Goal: Task Accomplishment & Management: Complete application form

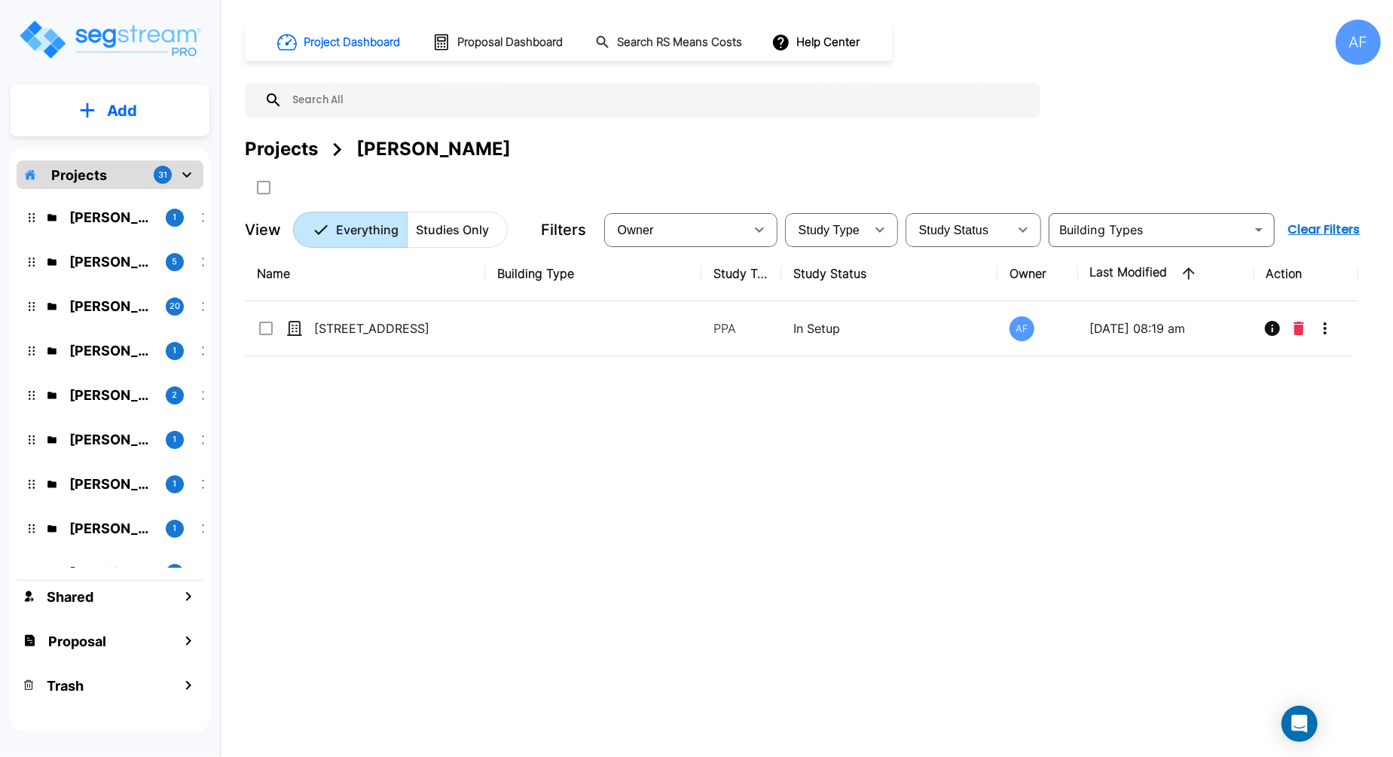
click at [118, 181] on div "Projects 31" at bounding box center [110, 174] width 187 height 29
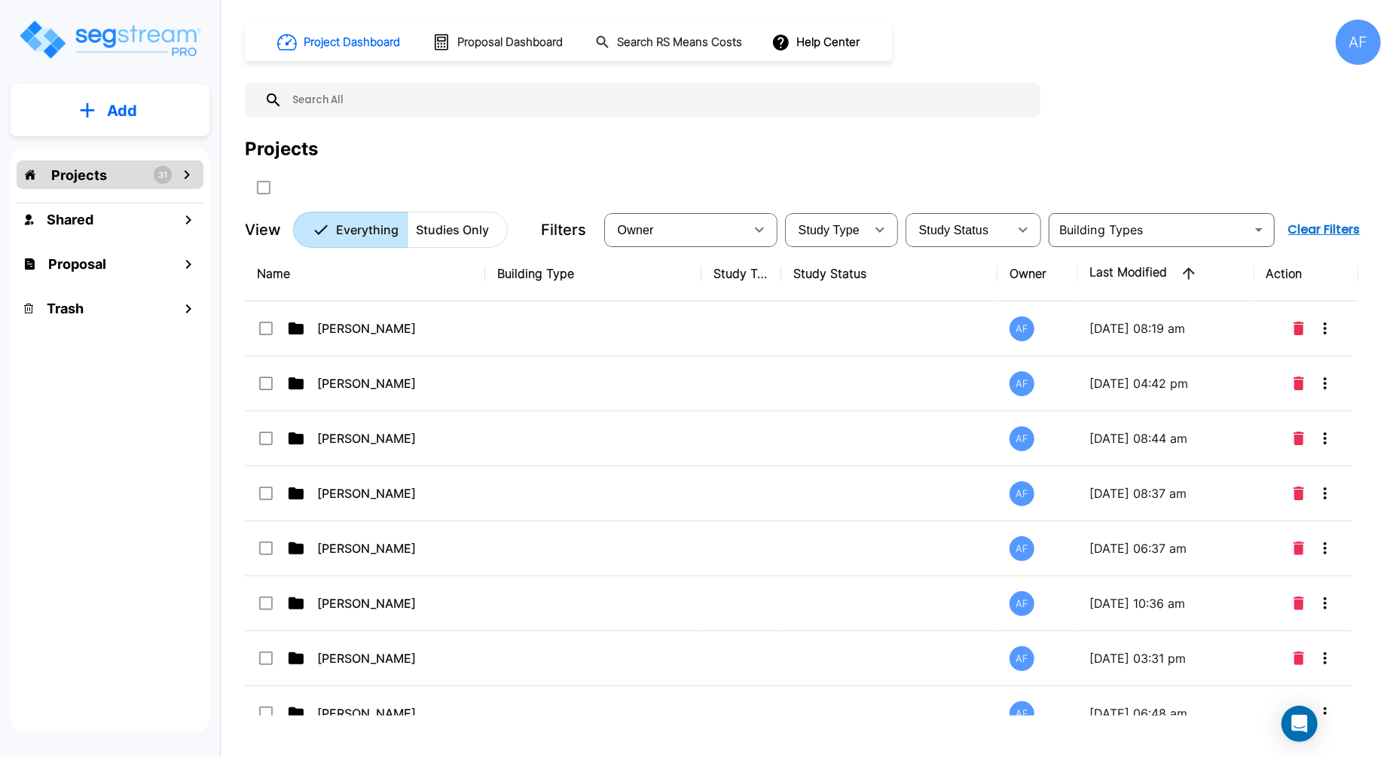
click at [114, 96] on button "Add" at bounding box center [110, 111] width 199 height 44
click at [123, 151] on p "Add Folder" at bounding box center [119, 152] width 62 height 18
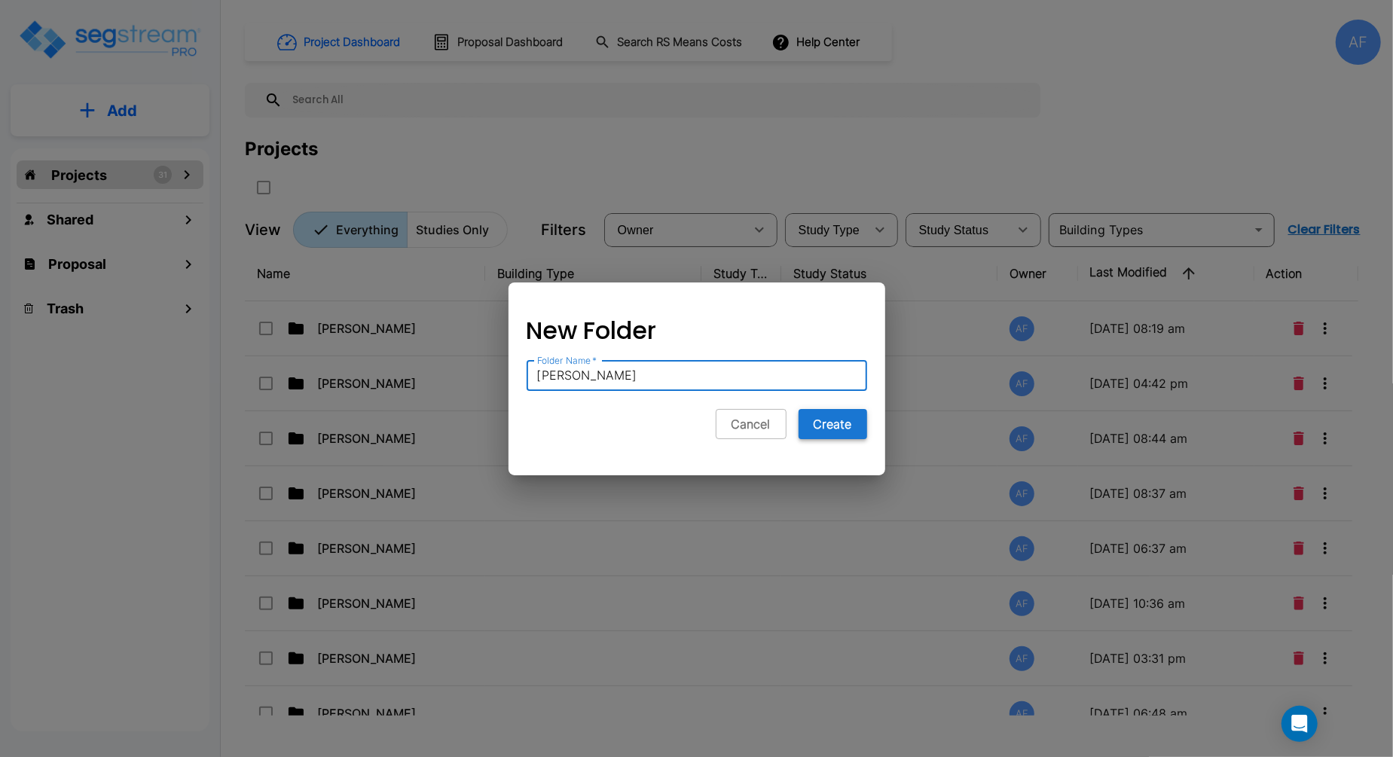
type input "[PERSON_NAME]"
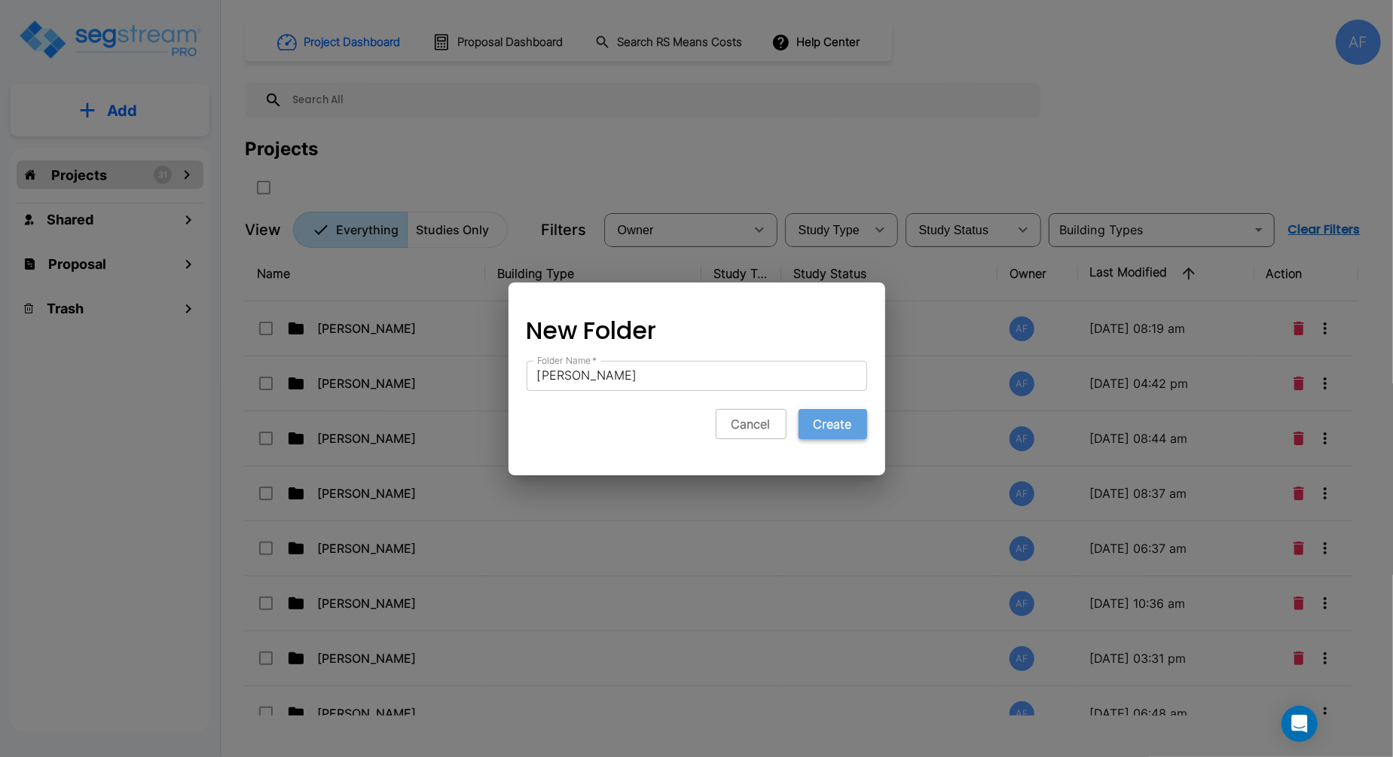
click at [850, 432] on button "Create" at bounding box center [832, 424] width 69 height 30
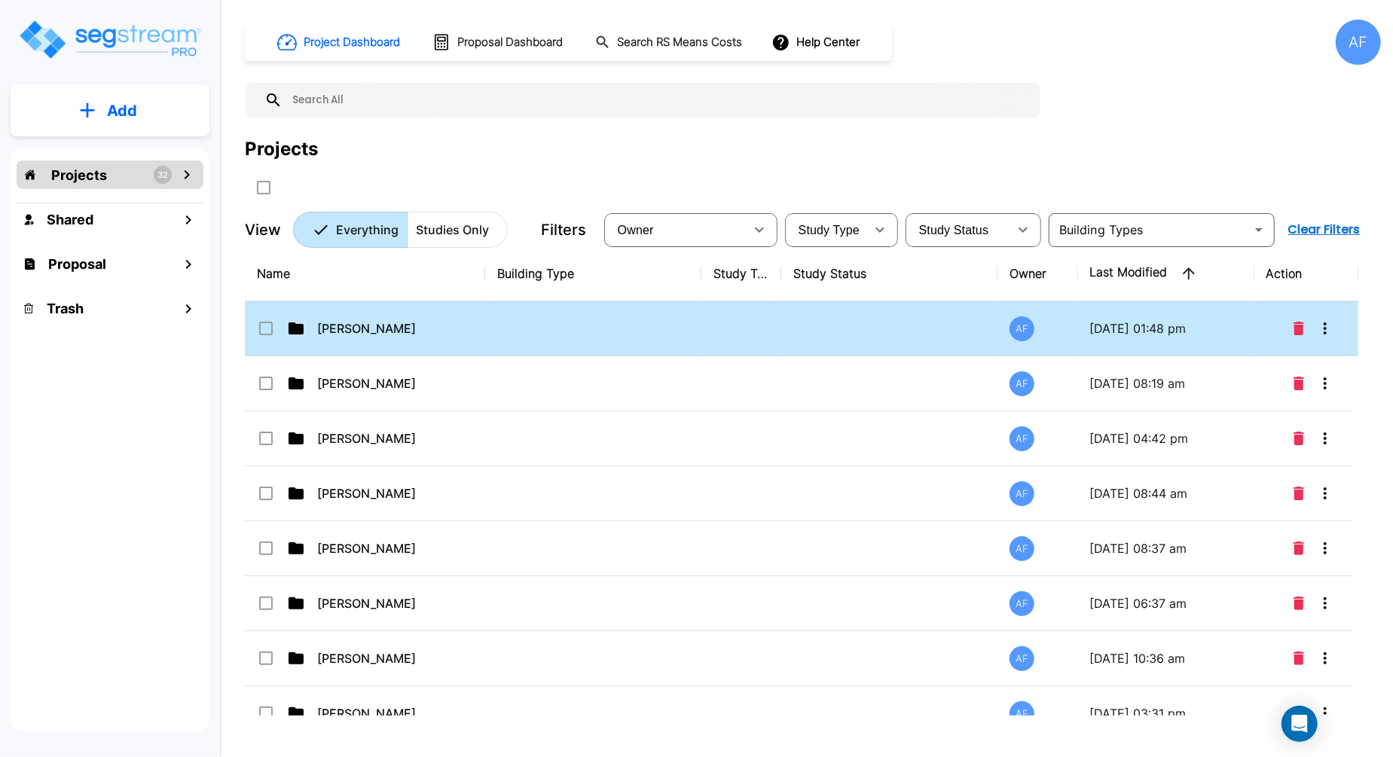
click at [475, 332] on div "[PERSON_NAME]" at bounding box center [370, 328] width 226 height 18
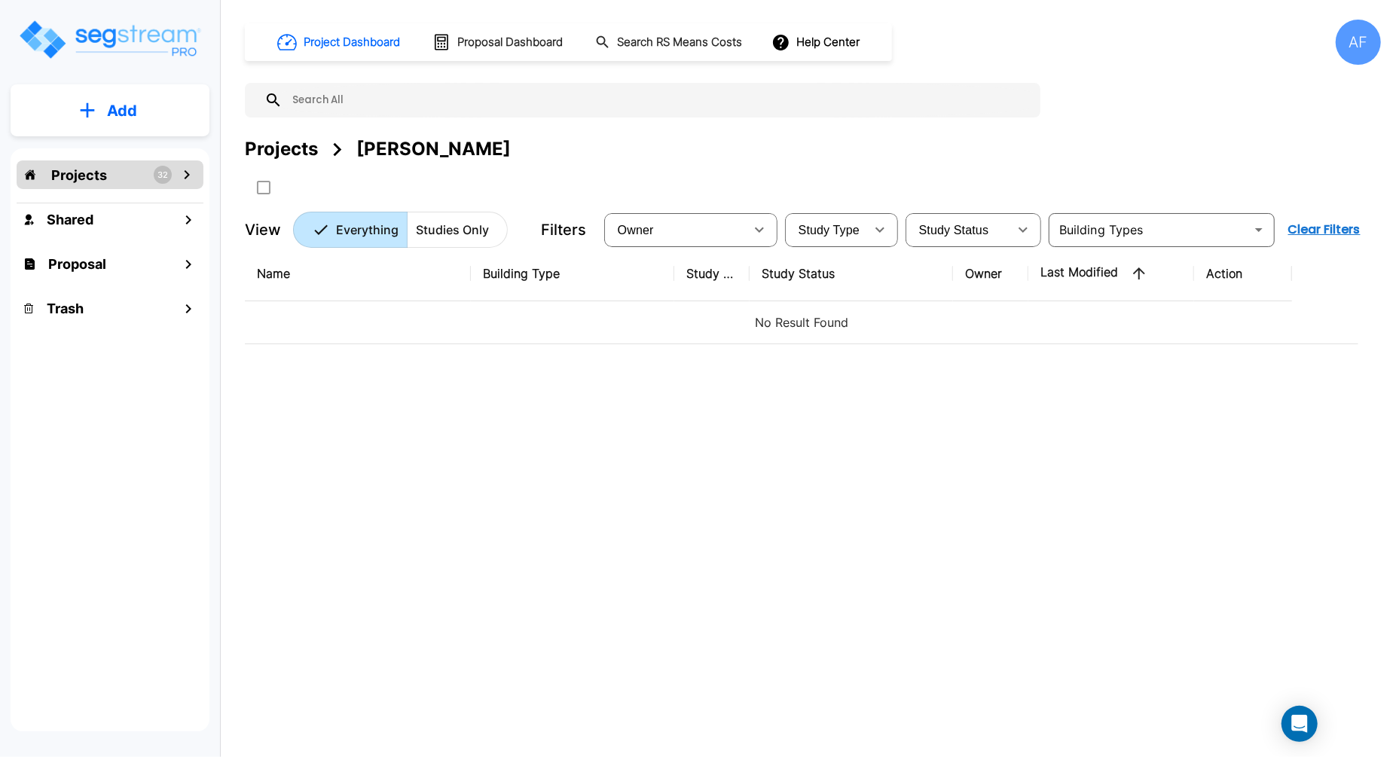
click at [113, 111] on p "Add" at bounding box center [122, 110] width 30 height 23
click at [143, 194] on p "Add Study" at bounding box center [119, 195] width 60 height 18
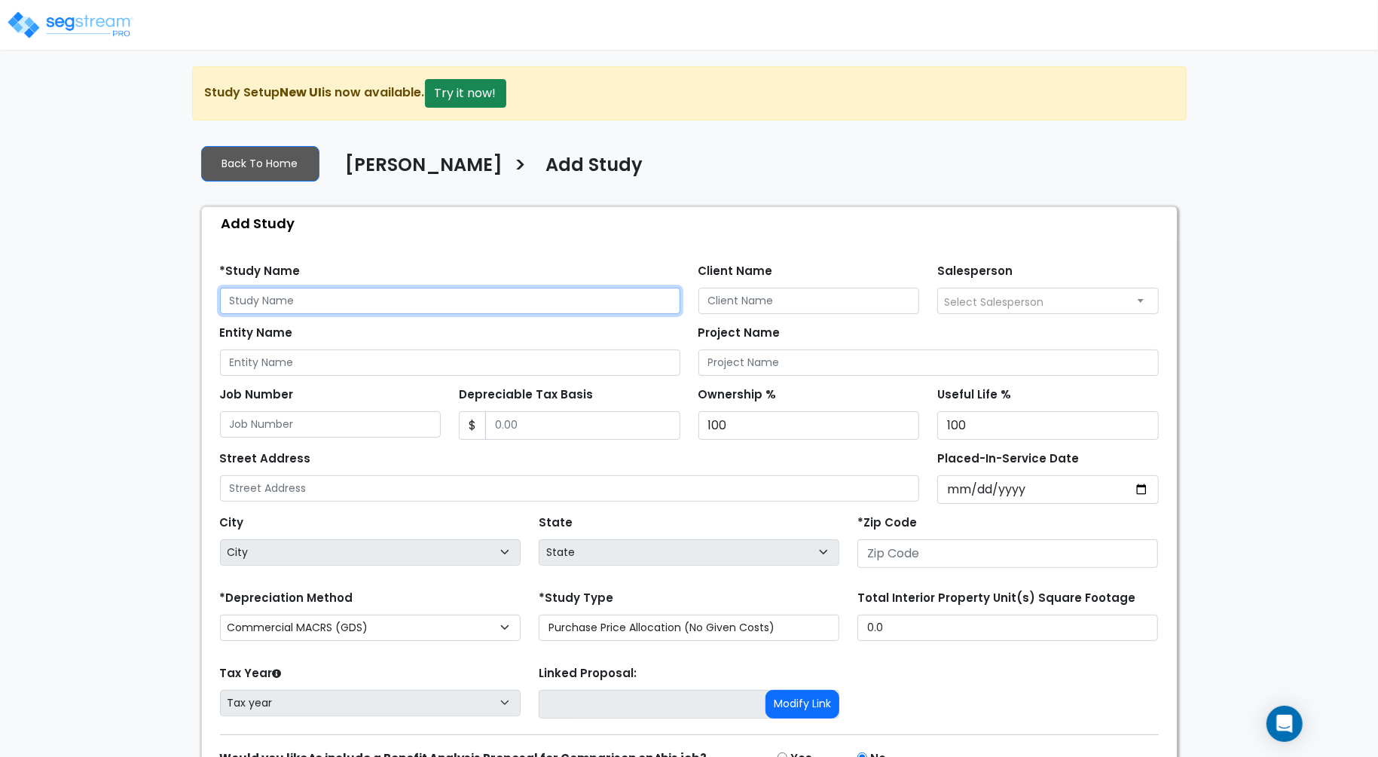
click at [438, 297] on input "text" at bounding box center [450, 301] width 460 height 26
paste input "[STREET_ADDRESS]"
click at [469, 304] on input "[STREET_ADDRESS]" at bounding box center [450, 301] width 460 height 26
type input "[STREET_ADDRESS]"
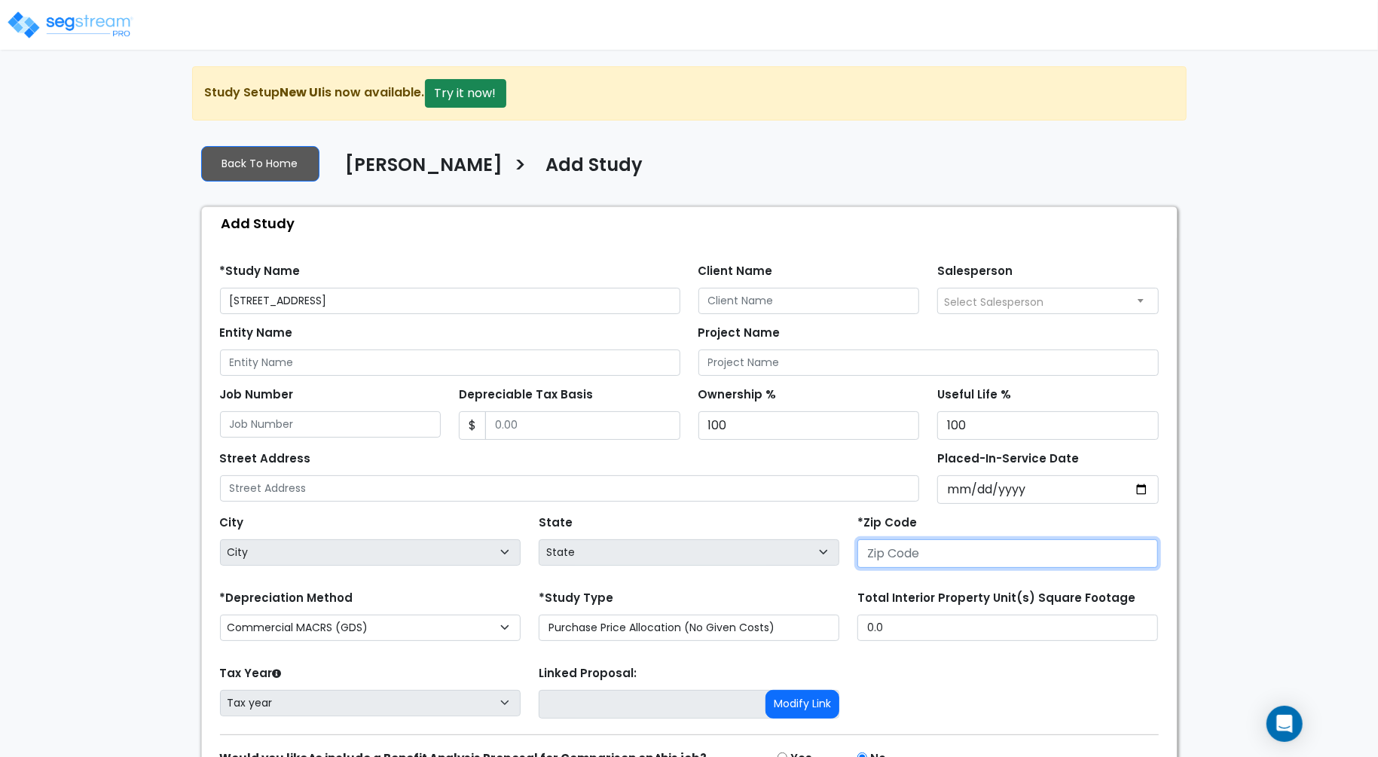
click at [929, 545] on input "number" at bounding box center [1007, 553] width 301 height 29
paste input "53209"
type input "53209"
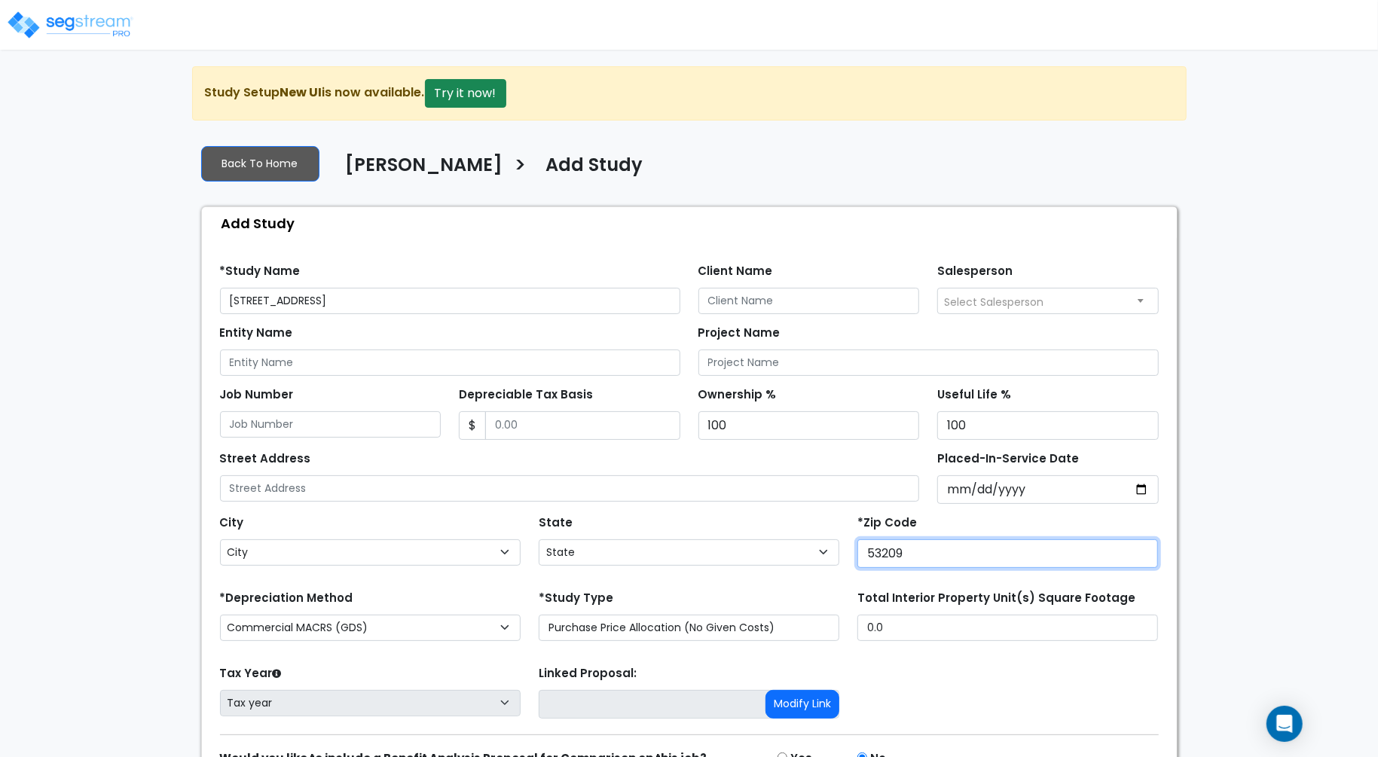
select select "WI"
type input "53209"
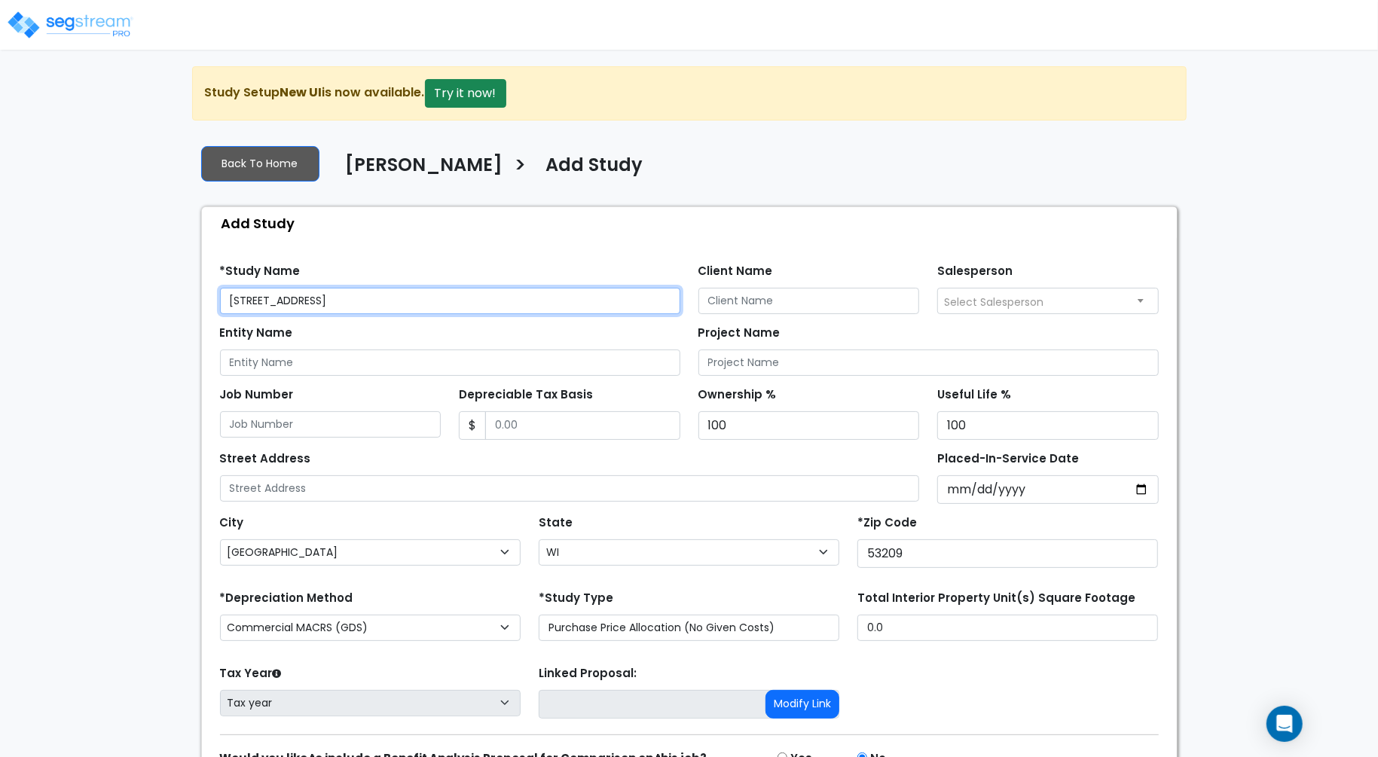
drag, startPoint x: 504, startPoint y: 304, endPoint x: 389, endPoint y: 295, distance: 114.8
click at [389, 295] on input "6263 North Green Bay Avenue Glendale WI 53209" at bounding box center [450, 301] width 460 height 26
click at [525, 295] on input "6263 North Green Bay Avenue Glendale WI 53209" at bounding box center [450, 301] width 460 height 26
drag, startPoint x: 525, startPoint y: 295, endPoint x: 439, endPoint y: 298, distance: 85.9
click at [439, 298] on input "6263 North Green Bay Avenue Glendale WI 53209" at bounding box center [450, 301] width 460 height 26
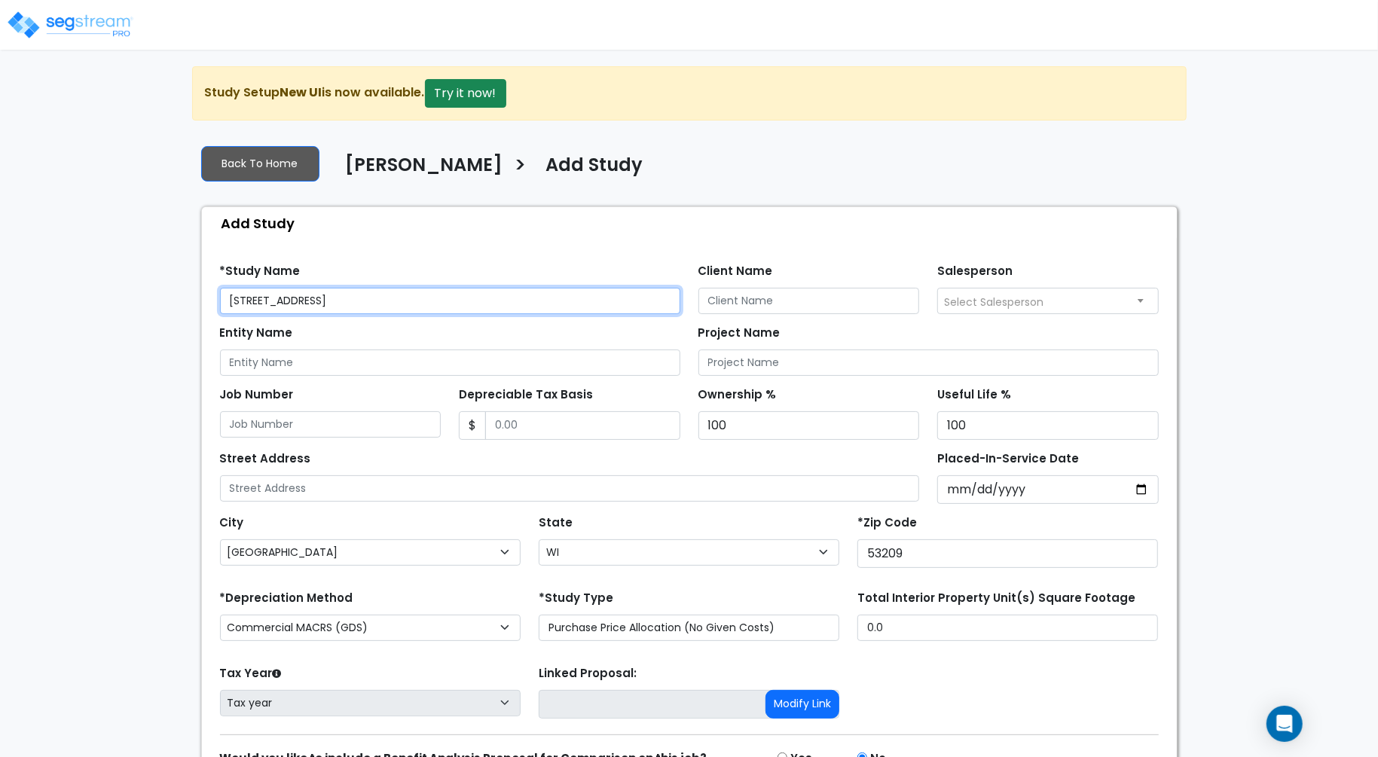
drag, startPoint x: 461, startPoint y: 305, endPoint x: 269, endPoint y: 293, distance: 192.4
click at [269, 293] on input "6263 North Green Bay Avenue Glendale" at bounding box center [450, 301] width 460 height 26
click at [476, 311] on input "6263 North Green Bay Avenue Glendale" at bounding box center [450, 301] width 460 height 26
drag, startPoint x: 438, startPoint y: 296, endPoint x: 227, endPoint y: 294, distance: 210.9
click at [227, 294] on input "6263 North Green Bay Avenue Glendale" at bounding box center [450, 301] width 460 height 26
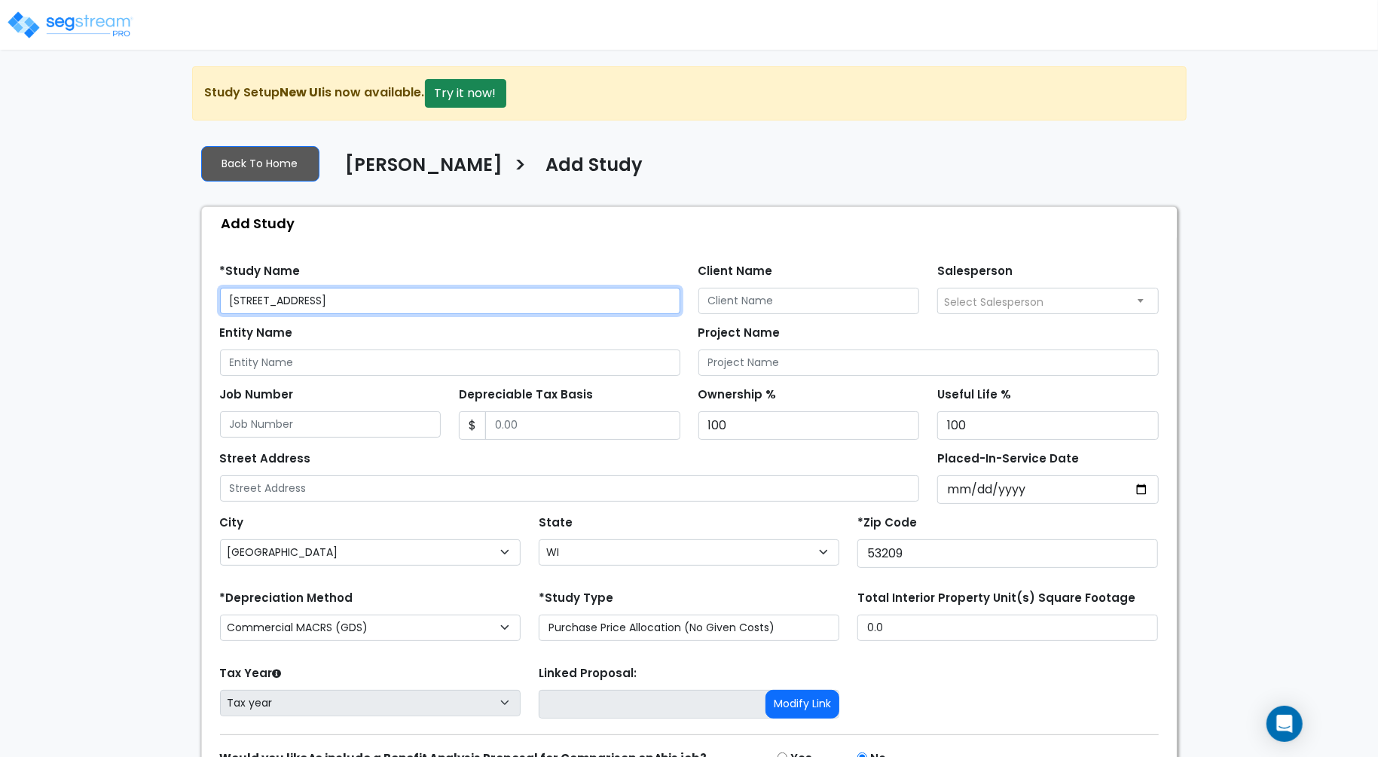
type input "6263 North Green Bay Avenue Glendale"
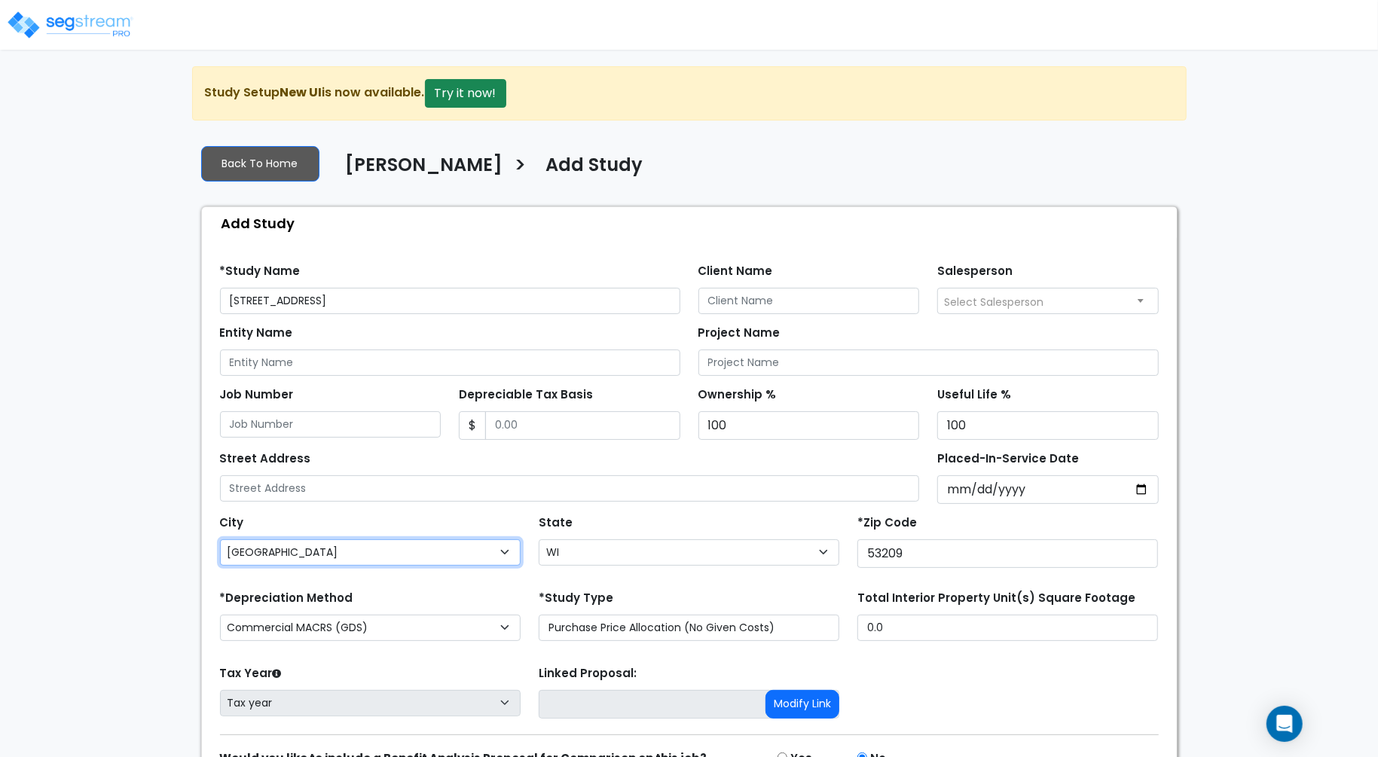
click at [499, 542] on select "City Abbotsford Abrams Adams Adell Afton Albany Algoma Allenton Alma Alma Cente…" at bounding box center [370, 552] width 301 height 26
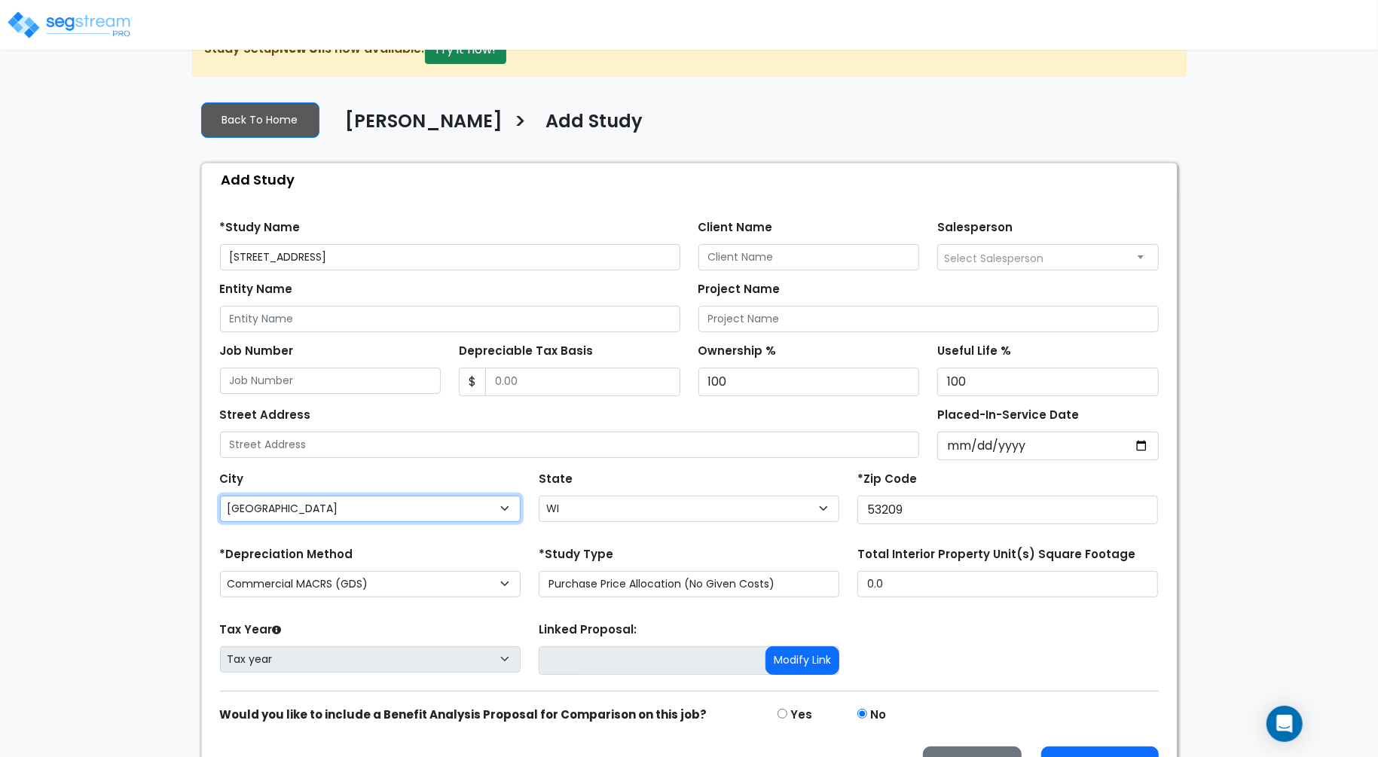
scroll to position [78, 0]
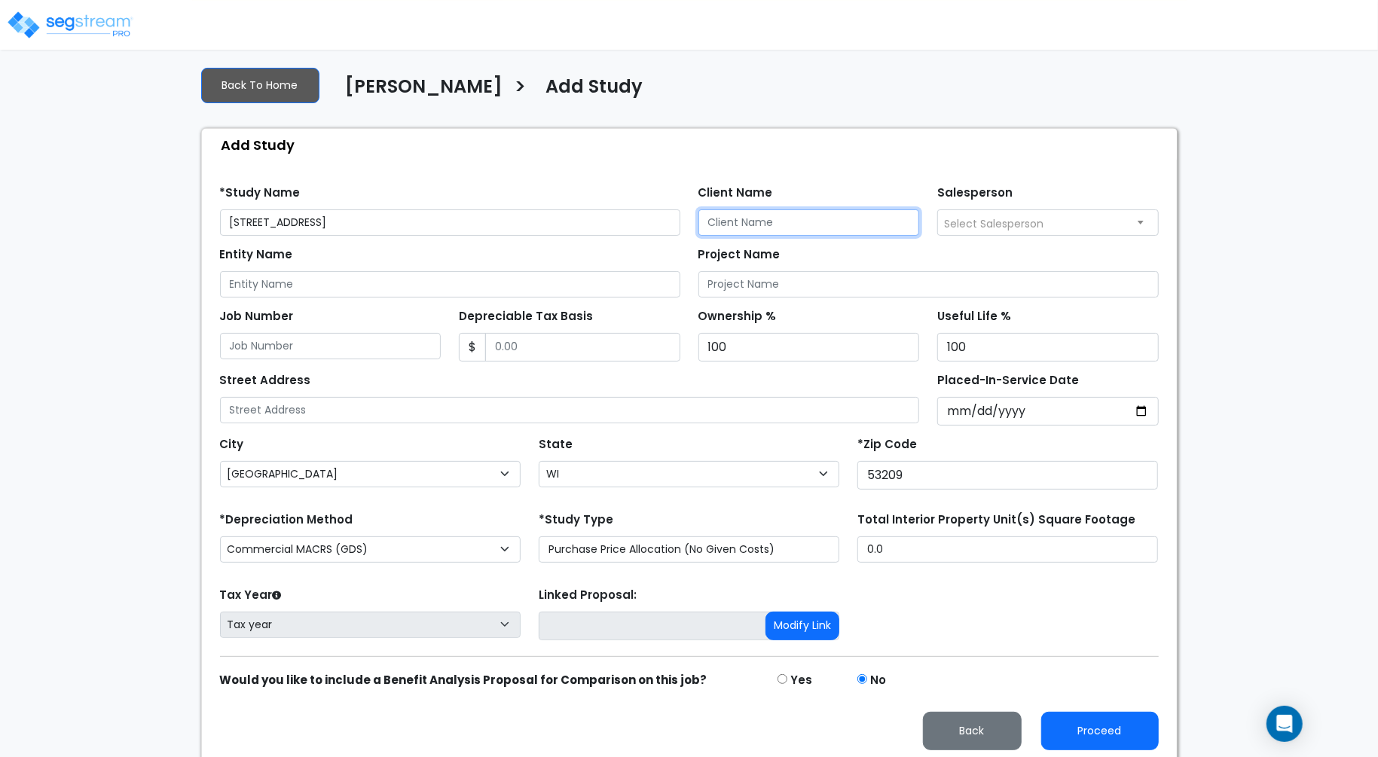
click at [754, 216] on input "Client Name" at bounding box center [808, 222] width 221 height 26
click at [792, 213] on input "Client Name" at bounding box center [808, 222] width 221 height 26
paste input "Dani Sternbuch"
type input "Dani Sternbuch"
click at [322, 343] on input "Job Number" at bounding box center [330, 346] width 221 height 26
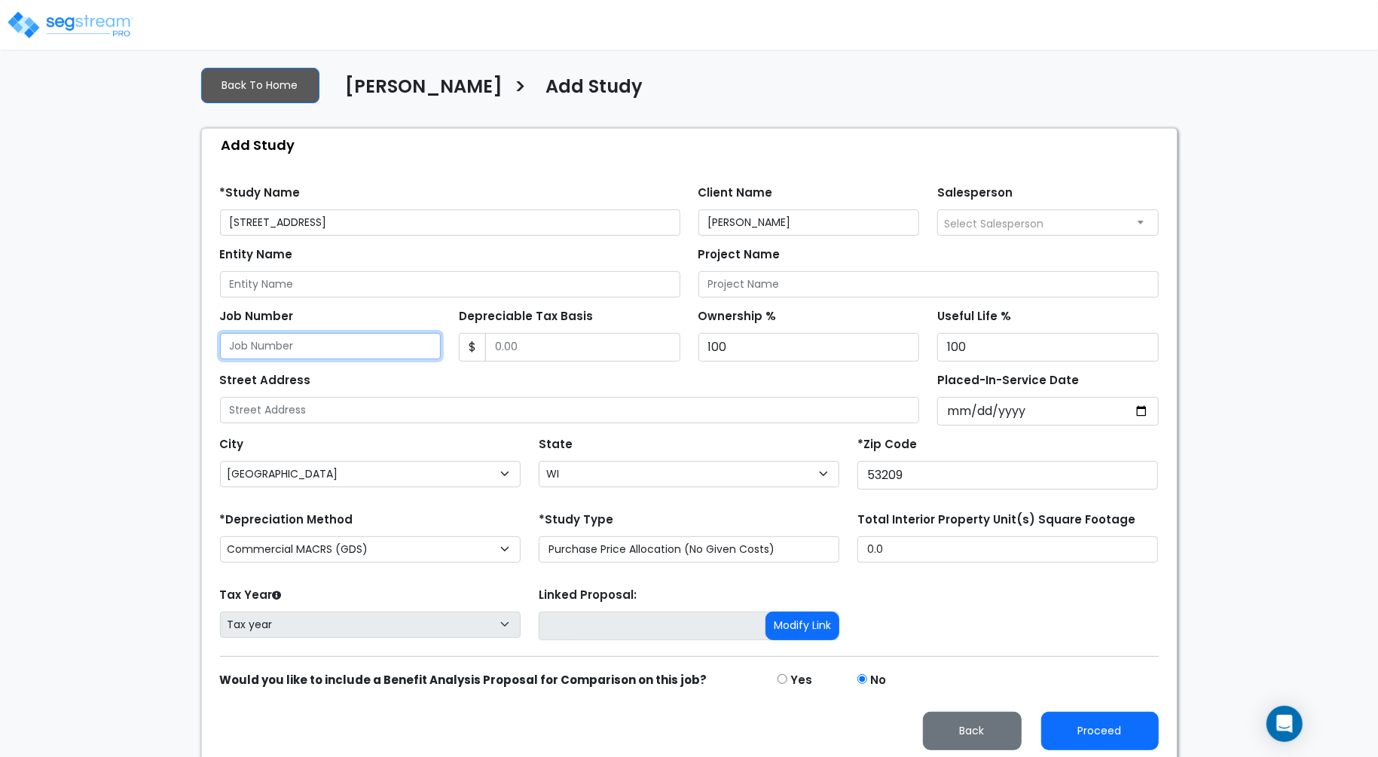
paste input "Glendale WI Propco LLC"
type input "Glendale WI Propco LLC"
click at [169, 334] on div "We are Building your Study. So please grab a coffee and let us do the heavy lif…" at bounding box center [689, 375] width 1378 height 775
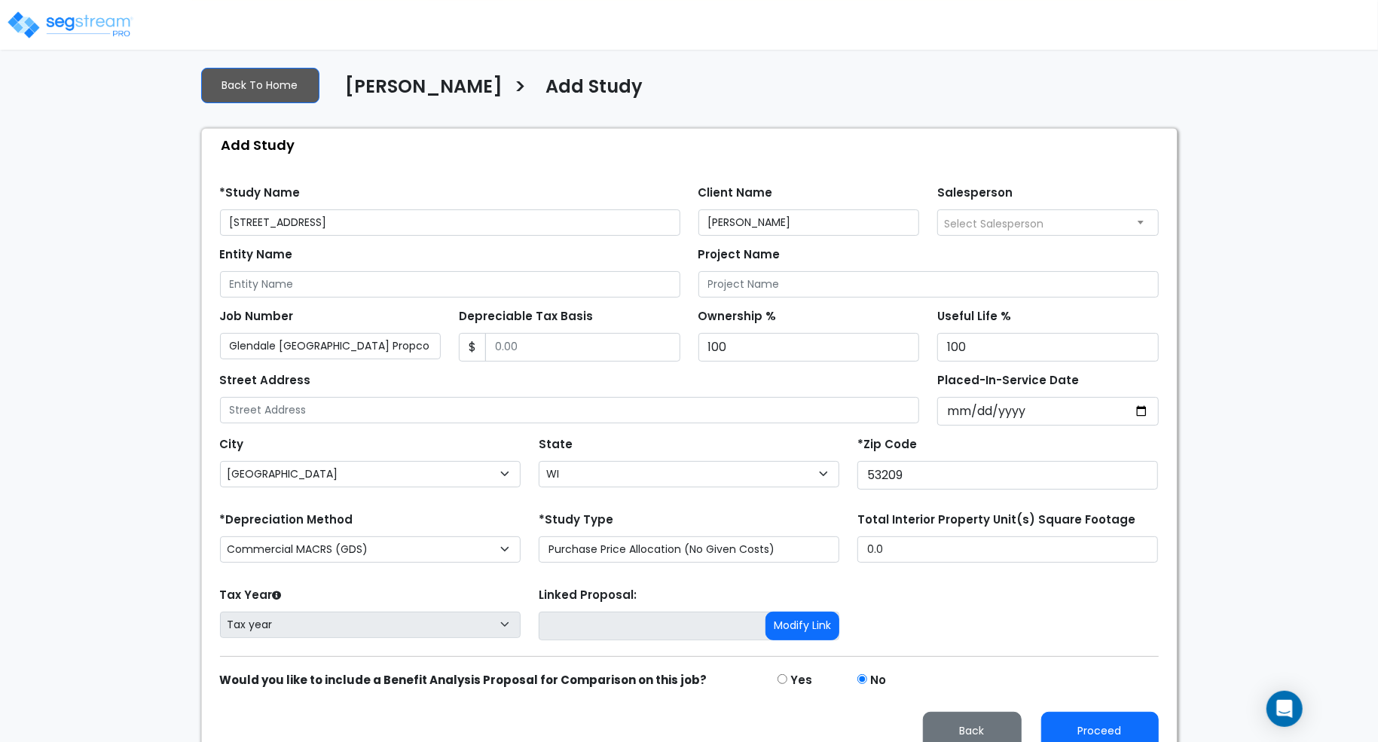
click at [984, 226] on span "Select Salesperson" at bounding box center [993, 223] width 99 height 15
select select "157"
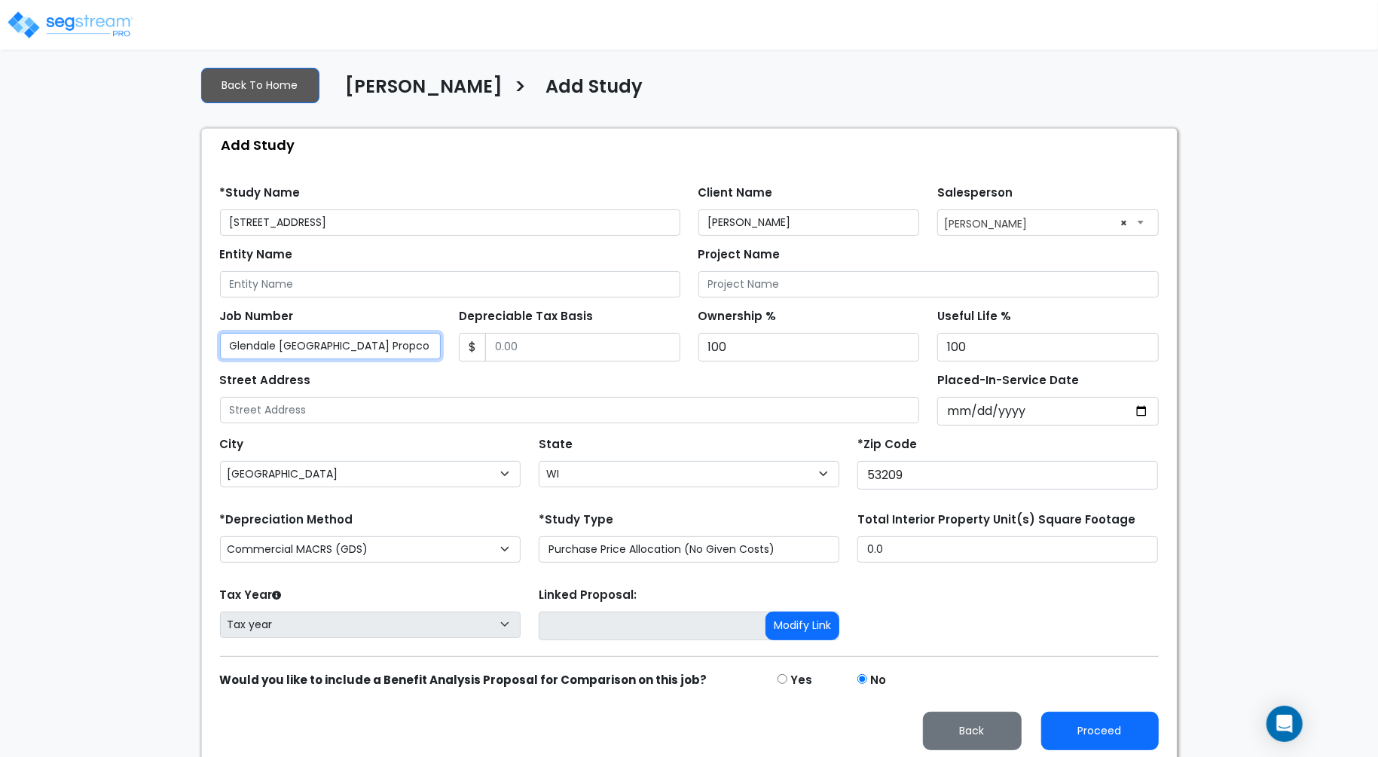
drag, startPoint x: 396, startPoint y: 346, endPoint x: 215, endPoint y: 343, distance: 181.6
click at [215, 343] on div "Job Number Glendale WI Propco LLC" at bounding box center [331, 333] width 240 height 56
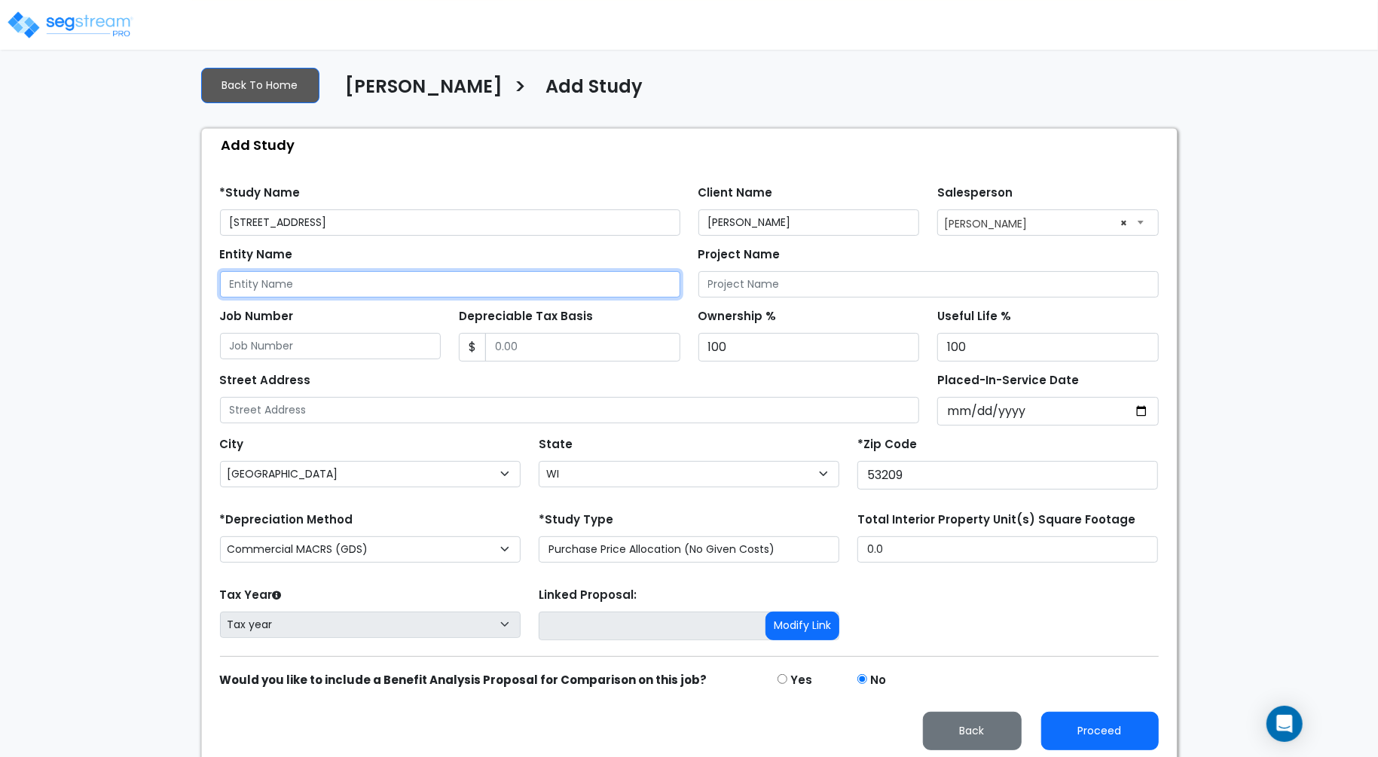
click at [323, 286] on input "Entity Name" at bounding box center [450, 284] width 460 height 26
paste input "Glendale WI Propco LLC"
type input "Glendale WI Propco LLC"
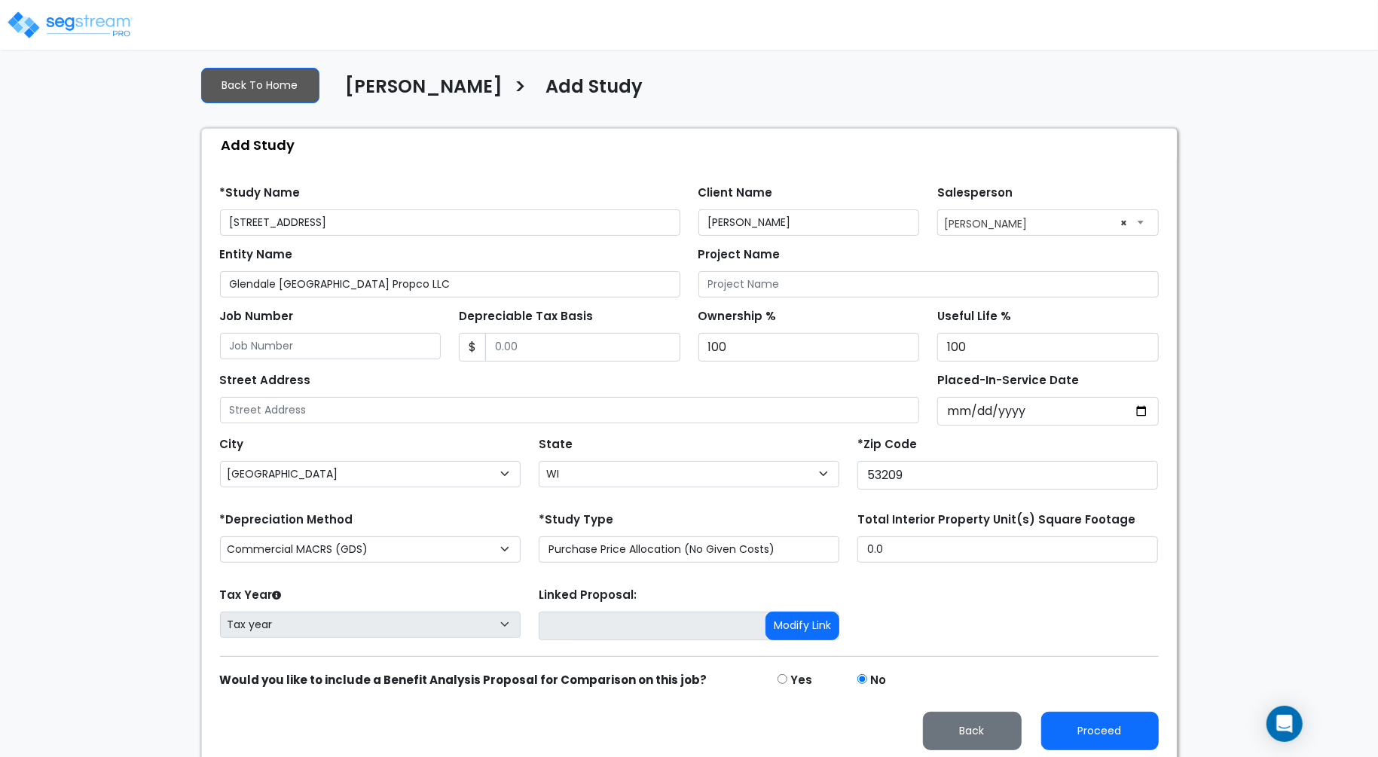
click at [148, 409] on div "We are Building your Study. So please grab a coffee and let us do the heavy lif…" at bounding box center [689, 375] width 1378 height 775
drag, startPoint x: 454, startPoint y: 216, endPoint x: 218, endPoint y: 218, distance: 236.5
click at [218, 218] on div "*Study Name 6263 North Green Bay Avenue Glendale" at bounding box center [450, 209] width 478 height 54
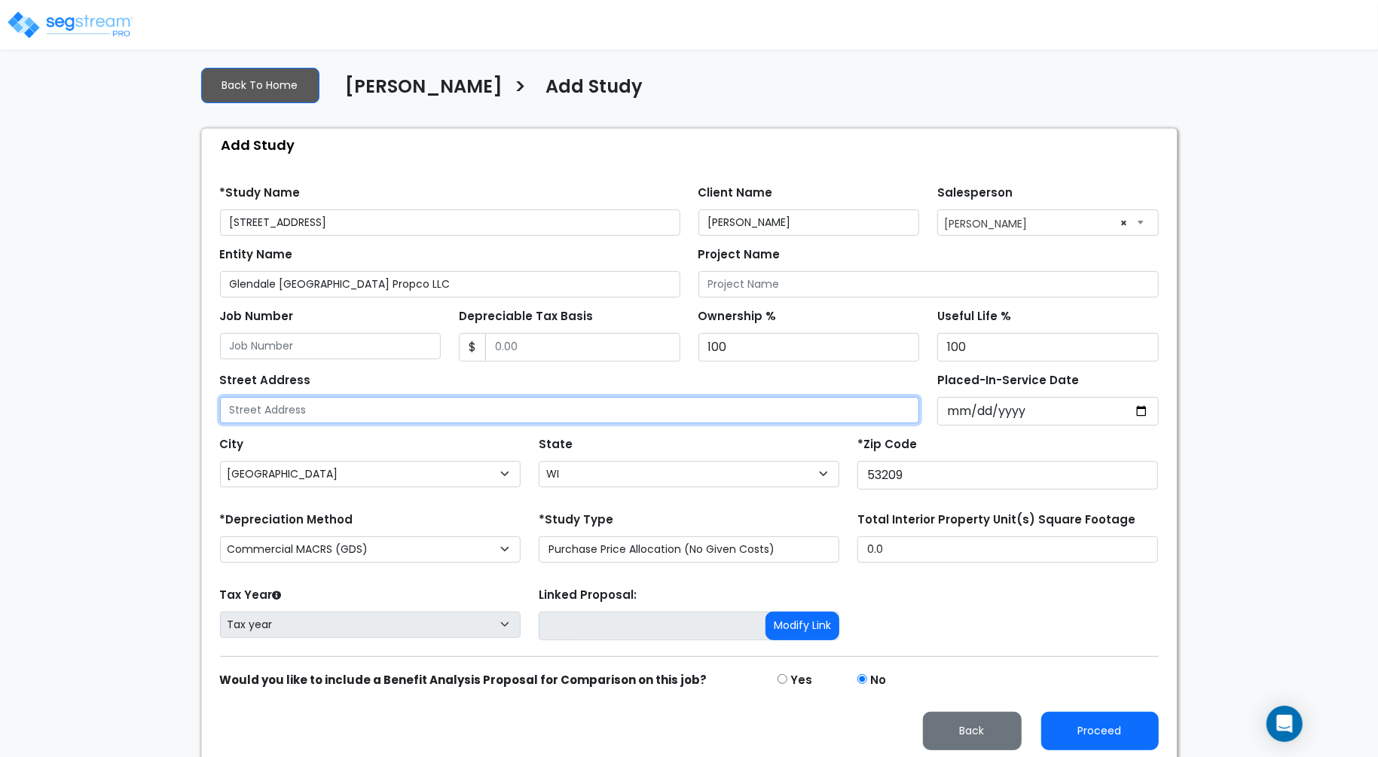
click at [348, 410] on input "text" at bounding box center [570, 410] width 700 height 26
paste input "6263 North Green Bay Avenue Glendale"
type input "6263 North Green Bay Avenue Glendale"
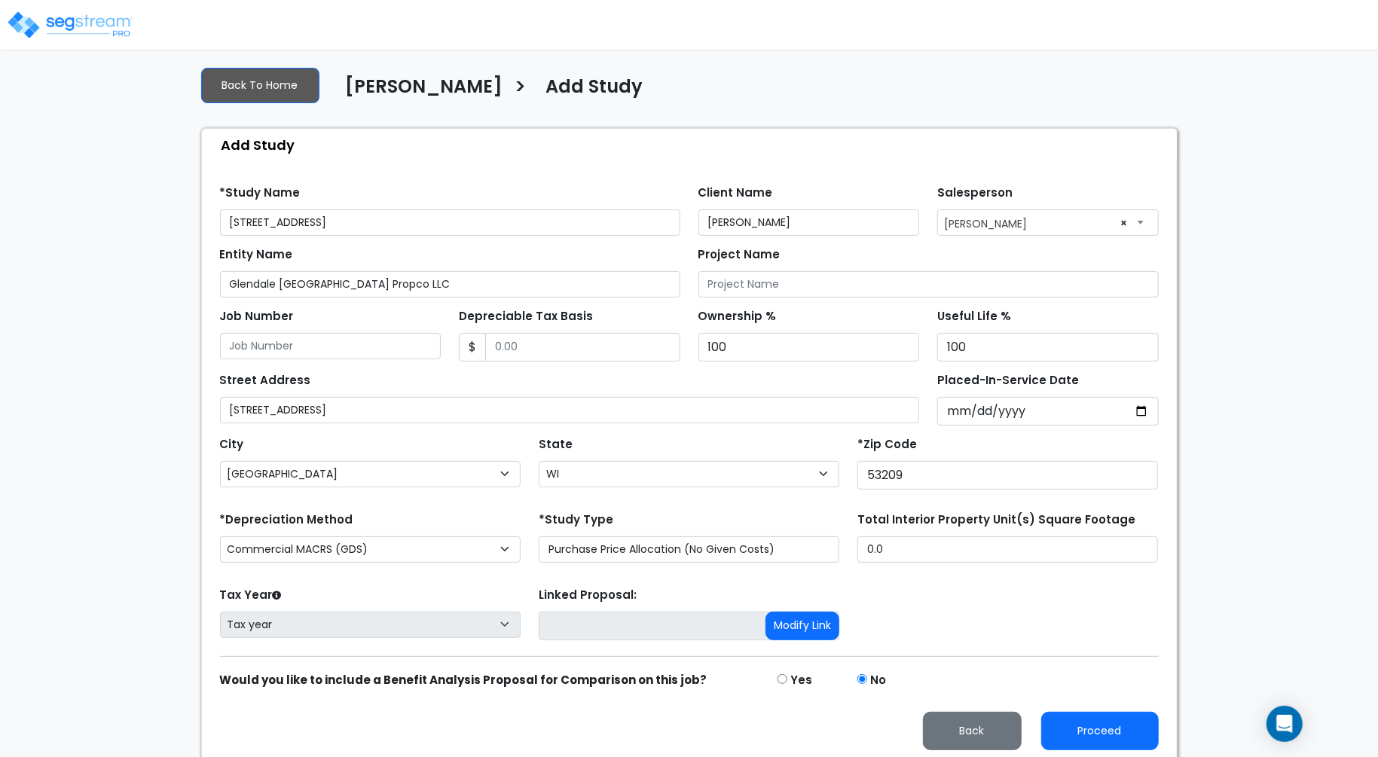
click at [142, 423] on div "We are Building your Study. So please grab a coffee and let us do the heavy lif…" at bounding box center [689, 375] width 1378 height 775
click at [348, 546] on select "Commercial MACRS (GDS) Residential Rental MACRS (GDS) Commercial MACRS (GDS) QIP" at bounding box center [370, 549] width 301 height 26
select select "RRM(_29"
click at [1004, 603] on div "Tax Year Please Enter The Placed In Service Date First. Tax year Prior Years De…" at bounding box center [689, 614] width 957 height 60
click at [1094, 722] on button "Proceed" at bounding box center [1100, 731] width 118 height 38
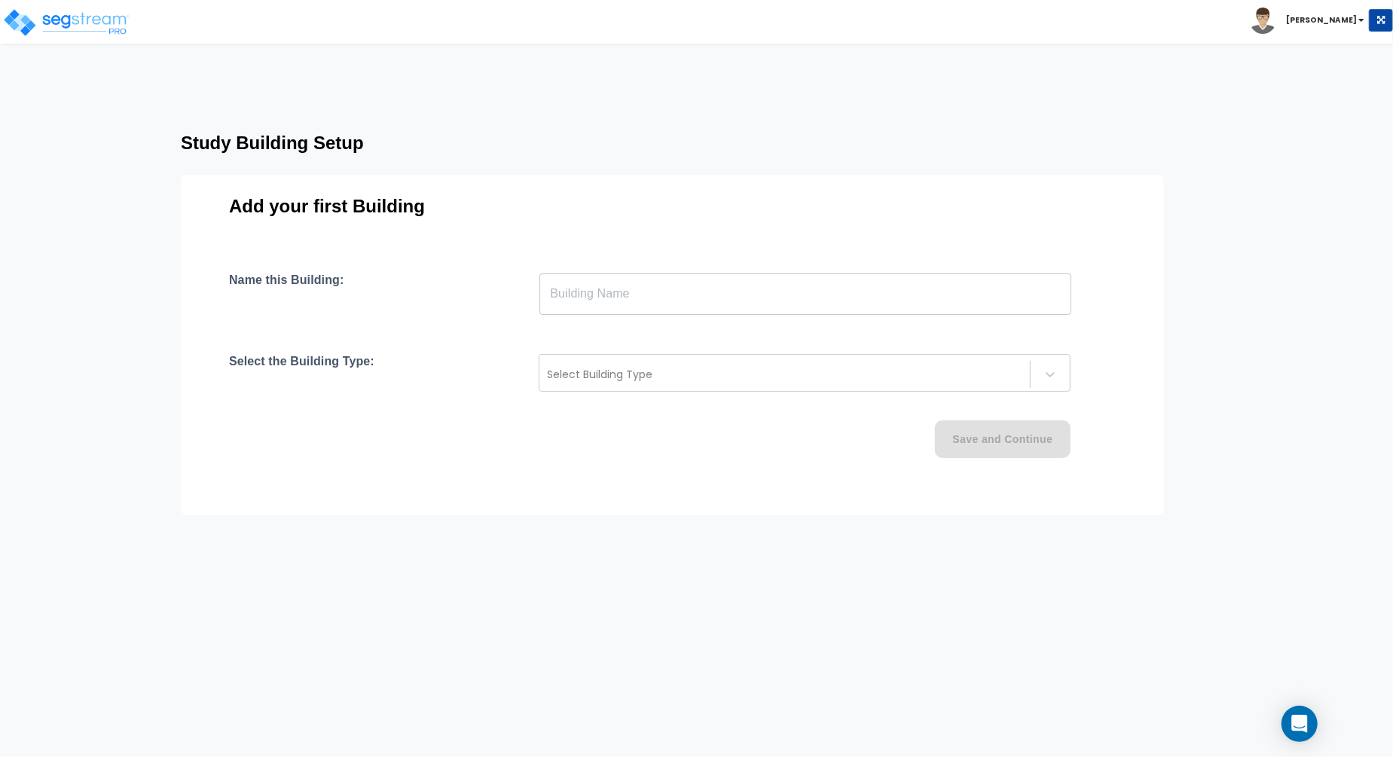
click at [624, 282] on input "text" at bounding box center [805, 294] width 532 height 42
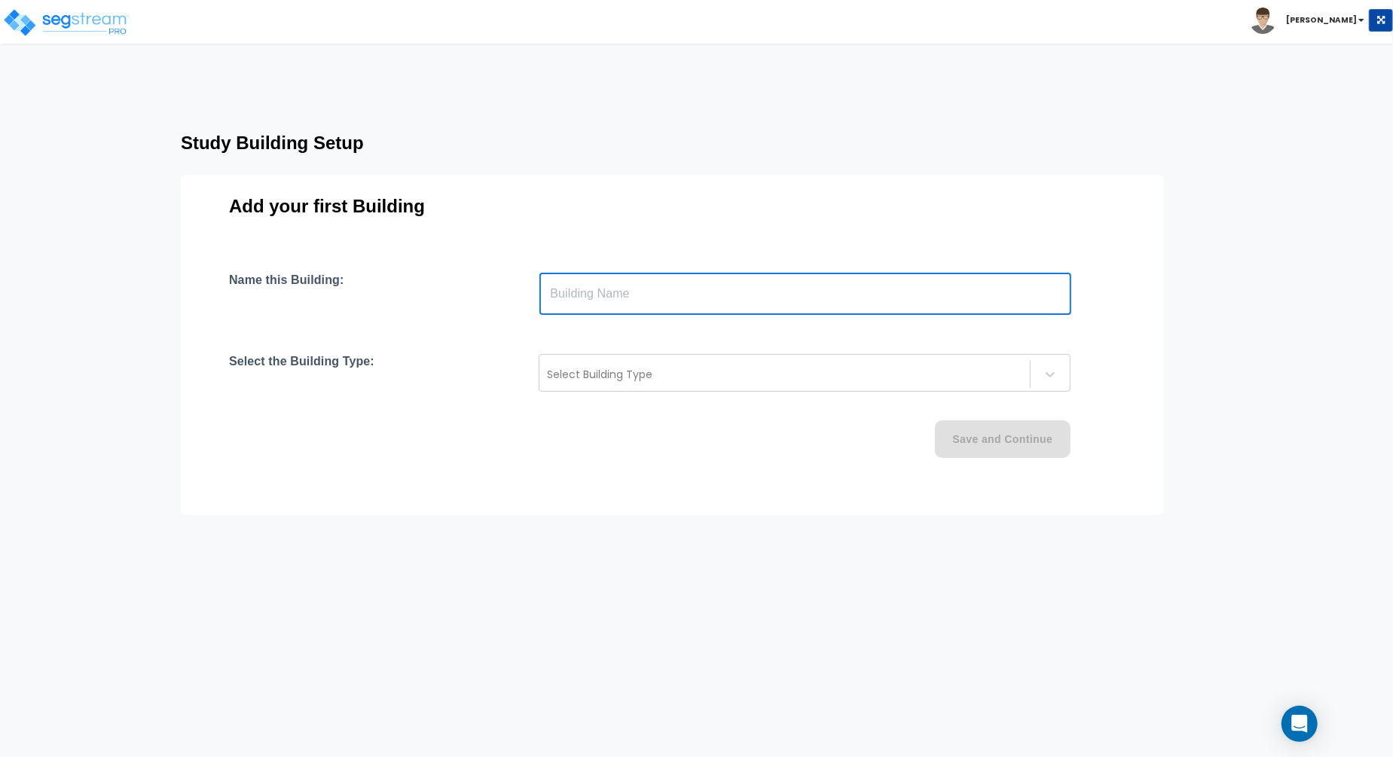
paste input "text"
type input "6263 North Green Bay Avenue Glendale"
click at [715, 367] on div at bounding box center [784, 374] width 475 height 18
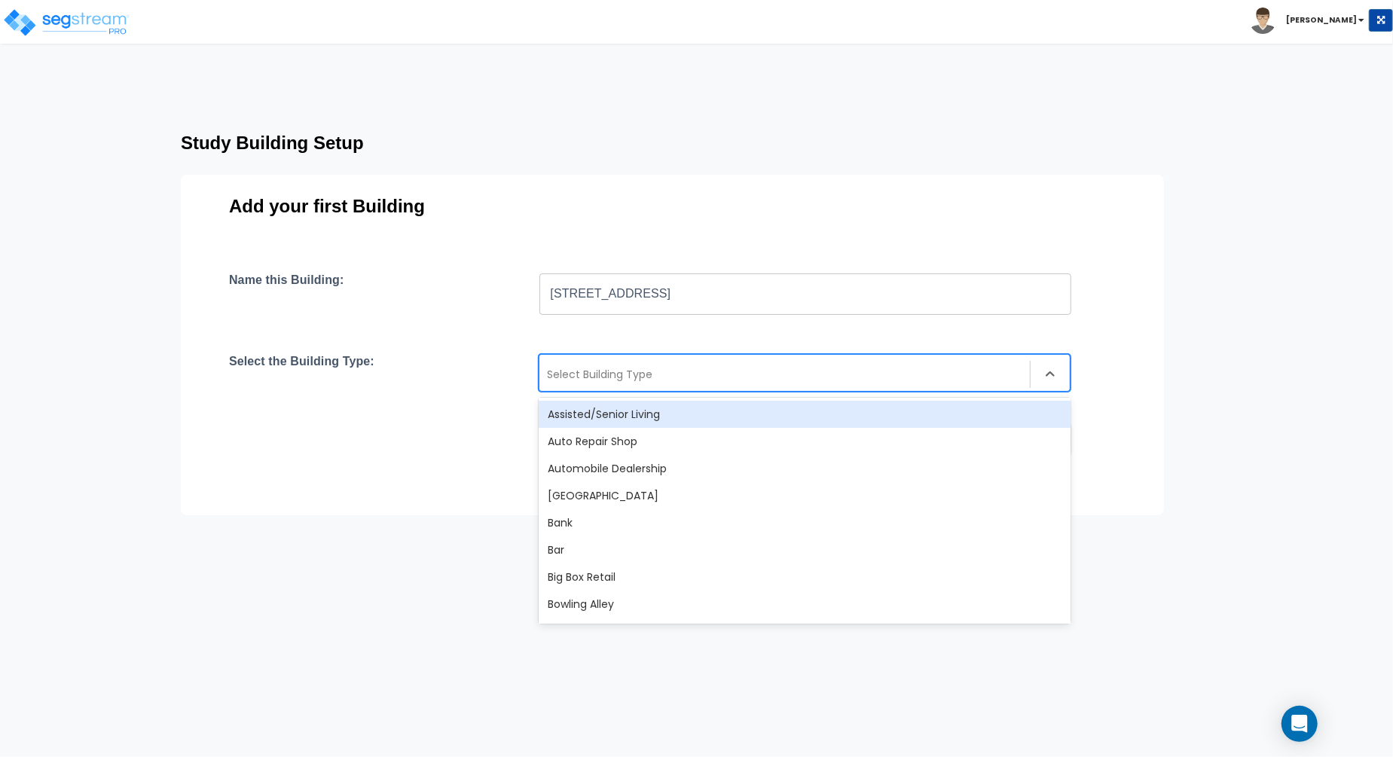
click at [733, 417] on div "Assisted/Senior Living" at bounding box center [805, 414] width 532 height 27
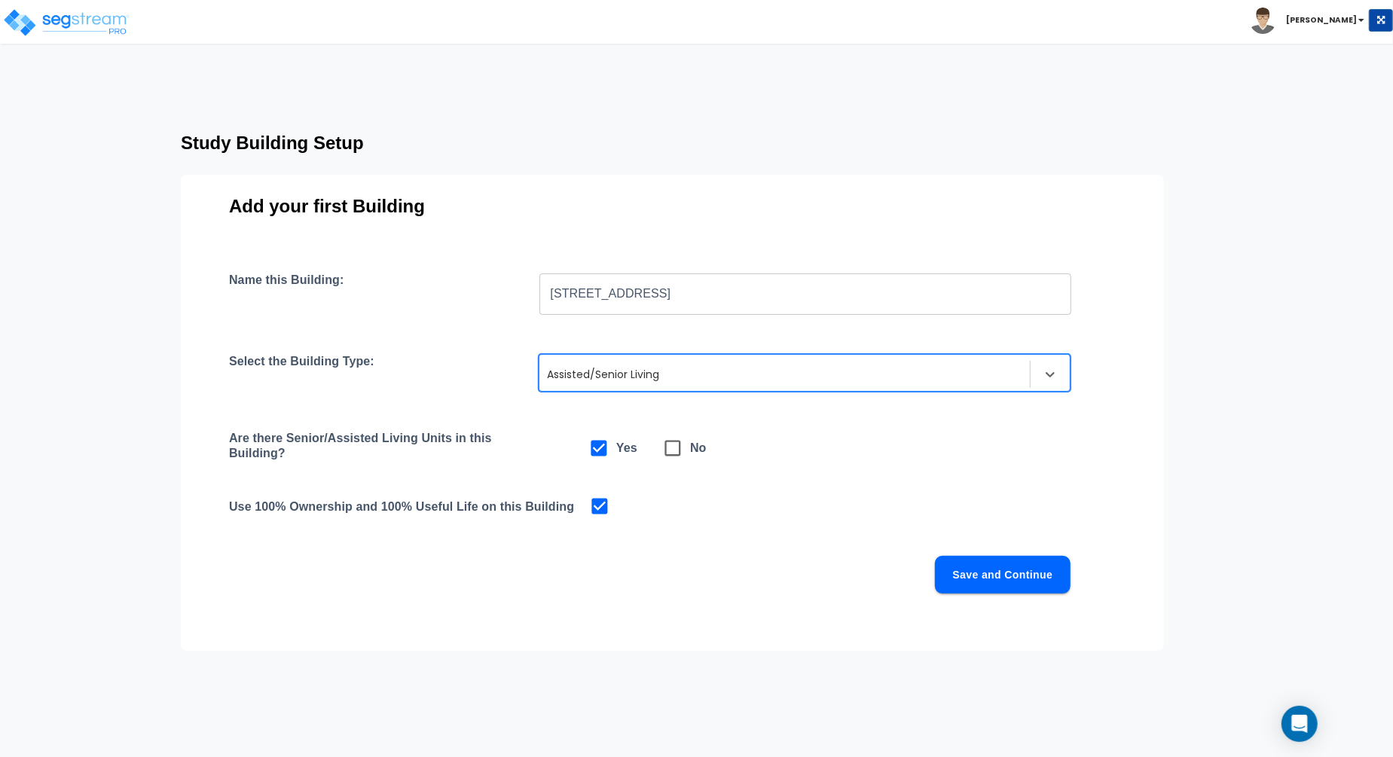
click at [1030, 572] on button "Save and Continue" at bounding box center [1003, 575] width 136 height 38
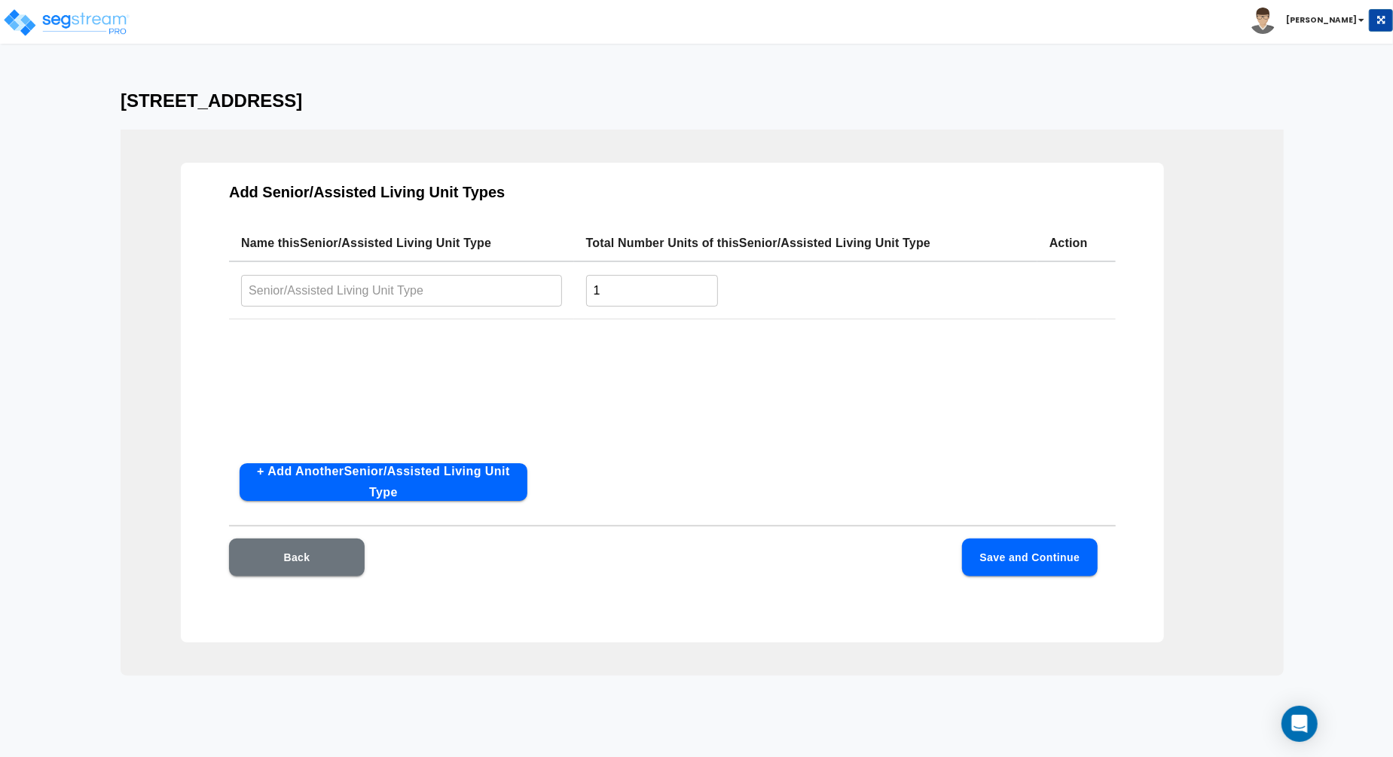
click at [504, 291] on input "text" at bounding box center [401, 290] width 321 height 32
click at [648, 287] on input "1" at bounding box center [652, 290] width 132 height 32
click at [413, 294] on input "text" at bounding box center [401, 290] width 321 height 32
paste input "Glendale [GEOGRAPHIC_DATA] Propco LLC"
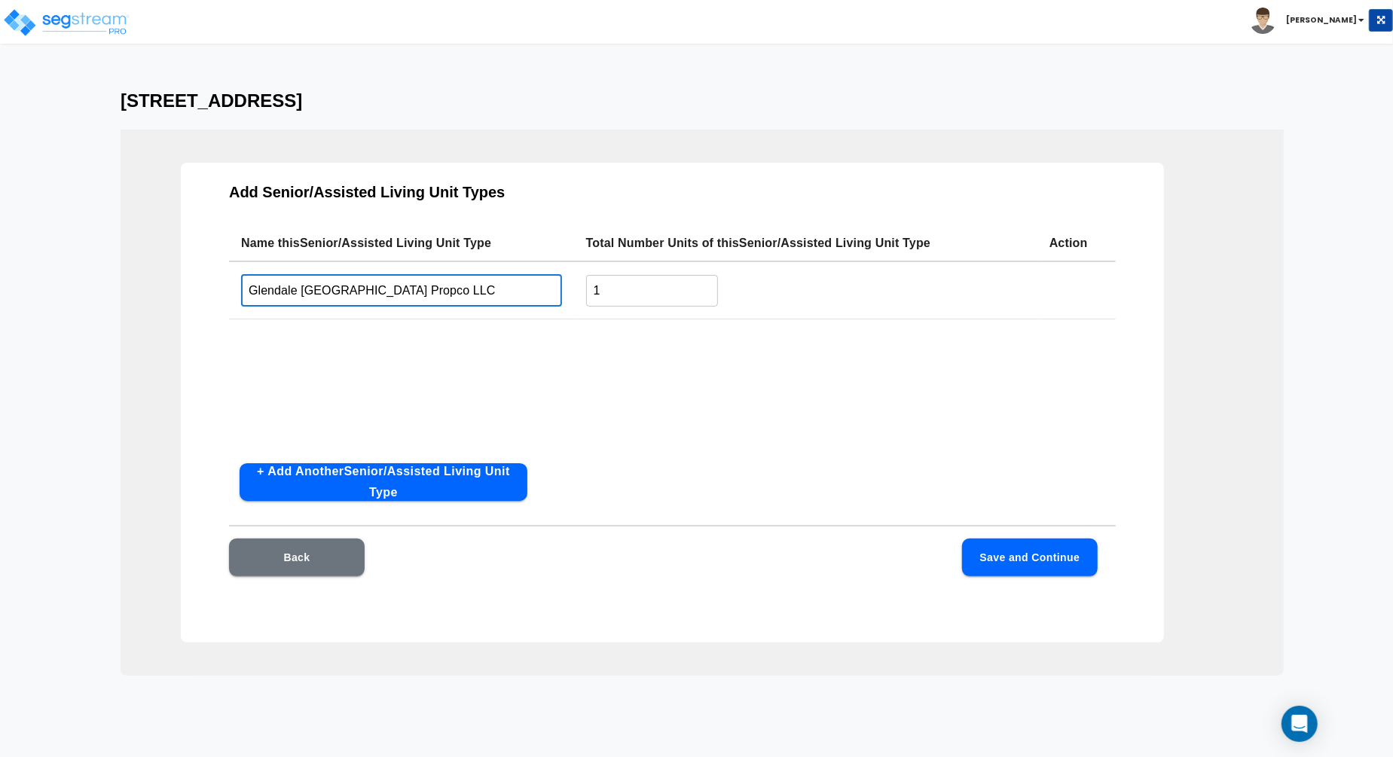
type input "Glendale [GEOGRAPHIC_DATA] Propco LLC"
drag, startPoint x: 624, startPoint y: 302, endPoint x: 558, endPoint y: 291, distance: 66.5
click at [558, 291] on tr "Glendale WI Propco LLC ​ 1 ​" at bounding box center [672, 290] width 887 height 58
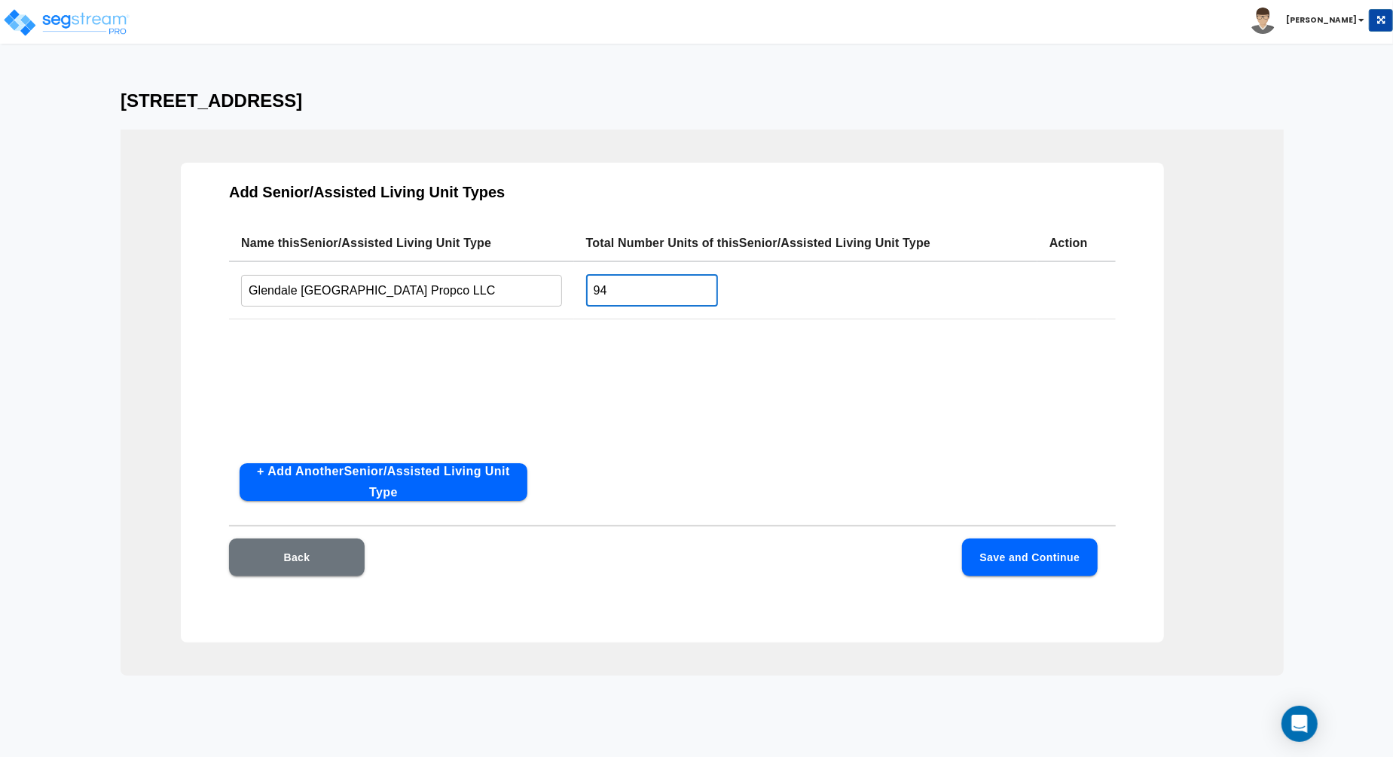
type input "94"
click at [765, 434] on div "Name this Senior/Assisted Living Unit Type Total Number Units of this Senior/As…" at bounding box center [672, 338] width 887 height 226
click at [1099, 566] on div "Back Save and Continue" at bounding box center [672, 580] width 887 height 83
click at [1055, 560] on button "Save and Continue" at bounding box center [1030, 558] width 136 height 38
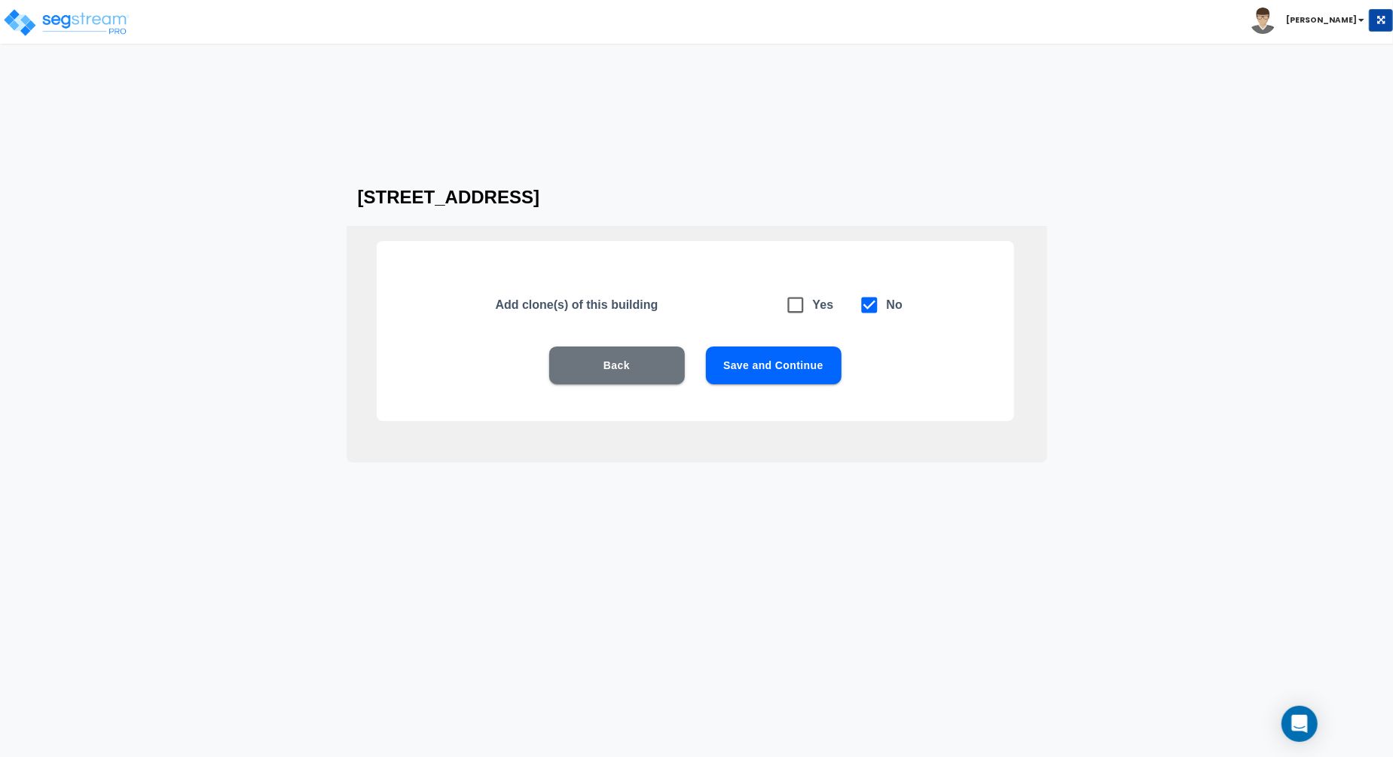
click at [775, 378] on button "Save and Continue" at bounding box center [774, 365] width 136 height 38
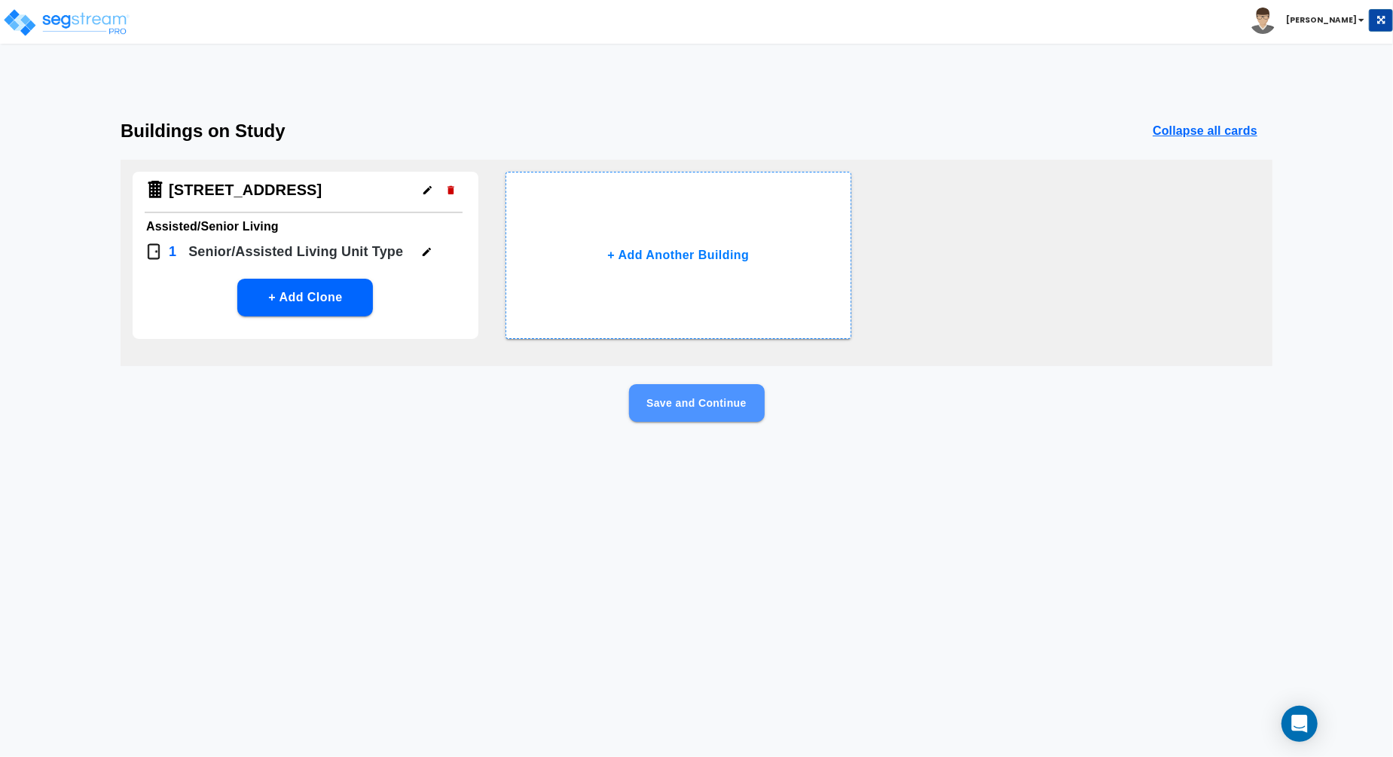
click at [746, 412] on button "Save and Continue" at bounding box center [697, 403] width 136 height 38
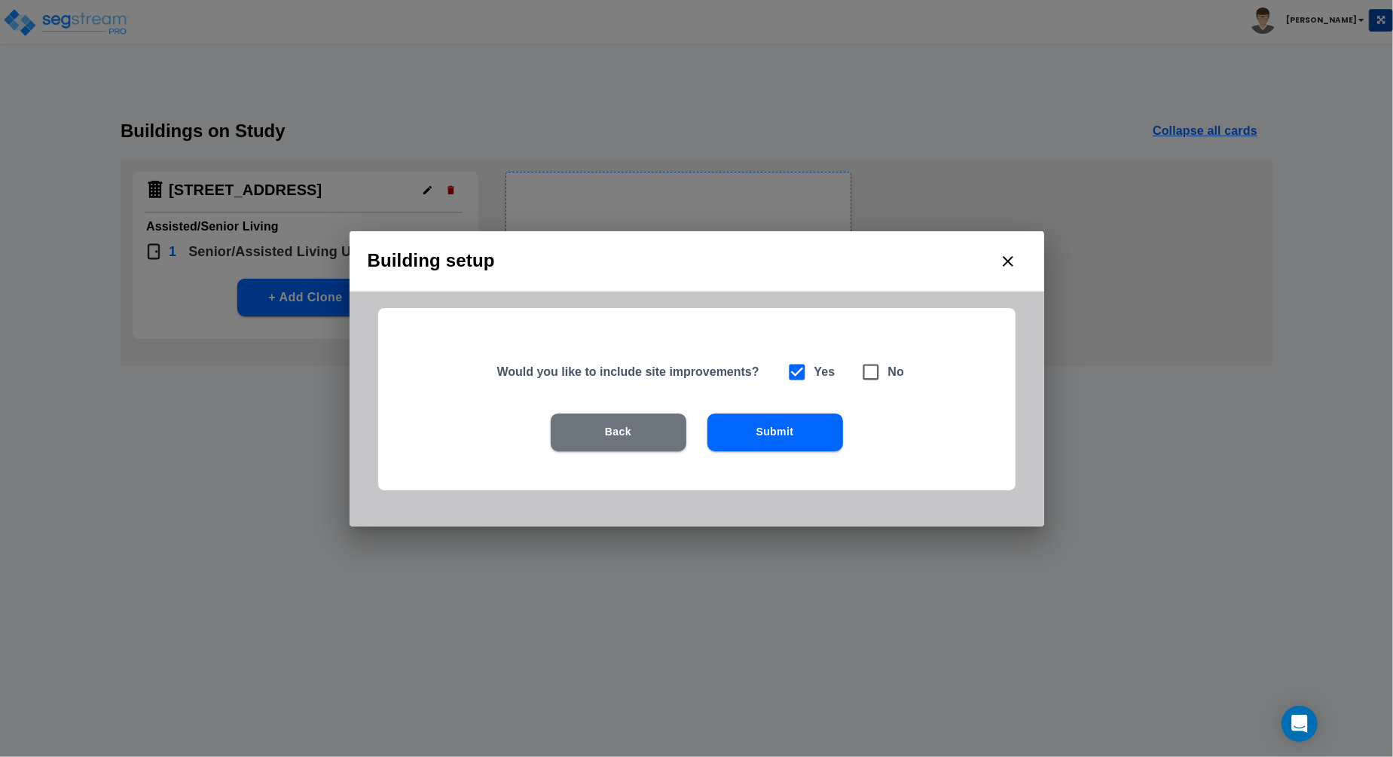
click at [786, 453] on div "Back Submit" at bounding box center [696, 455] width 541 height 83
click at [799, 432] on button "Submit" at bounding box center [775, 433] width 136 height 38
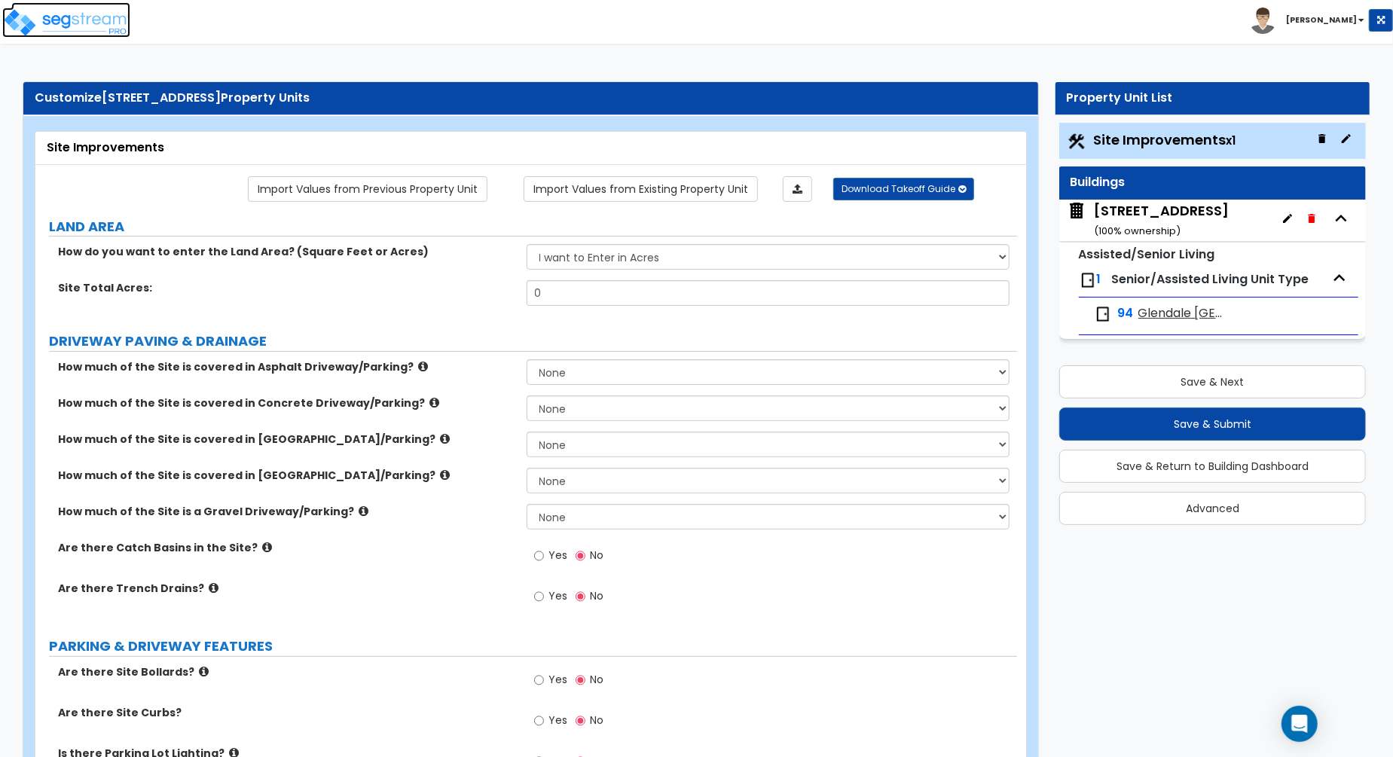
click at [105, 21] on img at bounding box center [66, 23] width 128 height 30
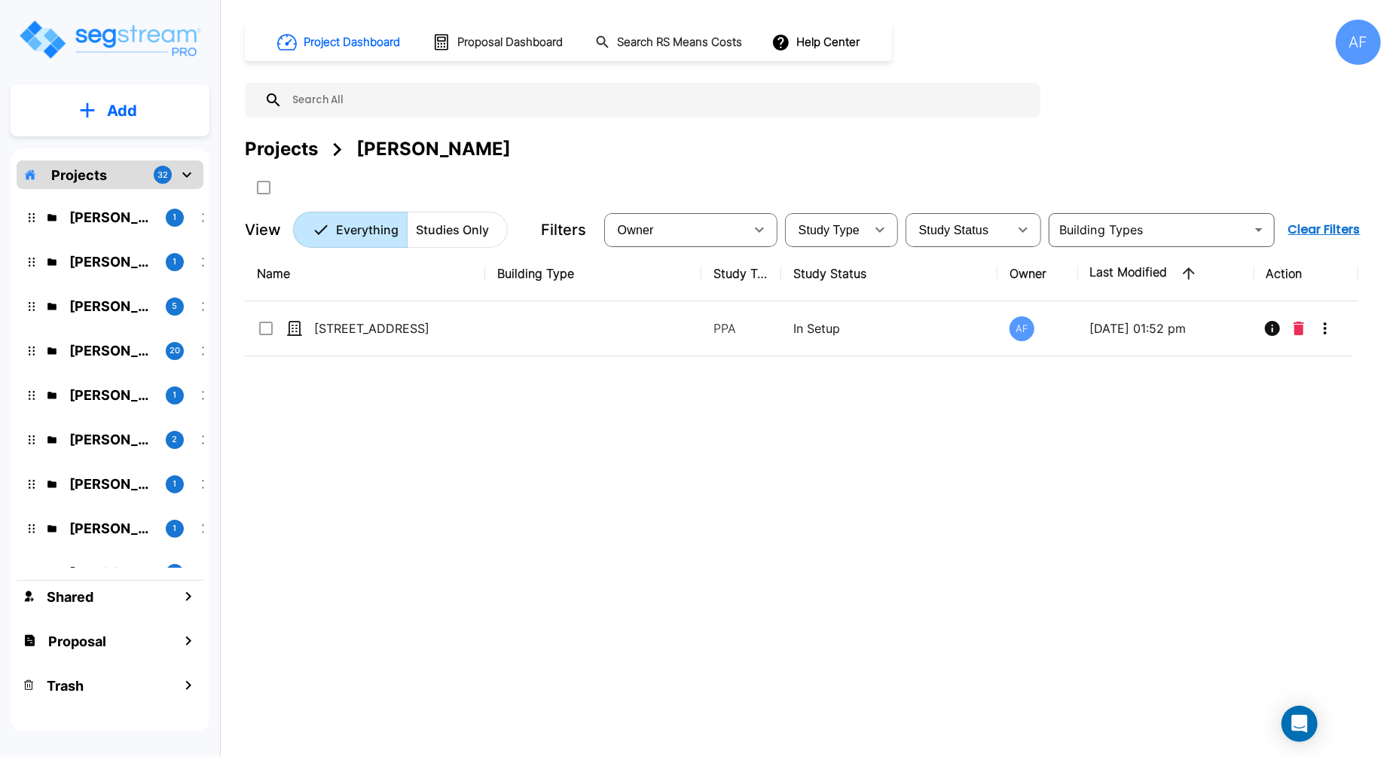
click at [145, 116] on button "Add" at bounding box center [110, 111] width 199 height 44
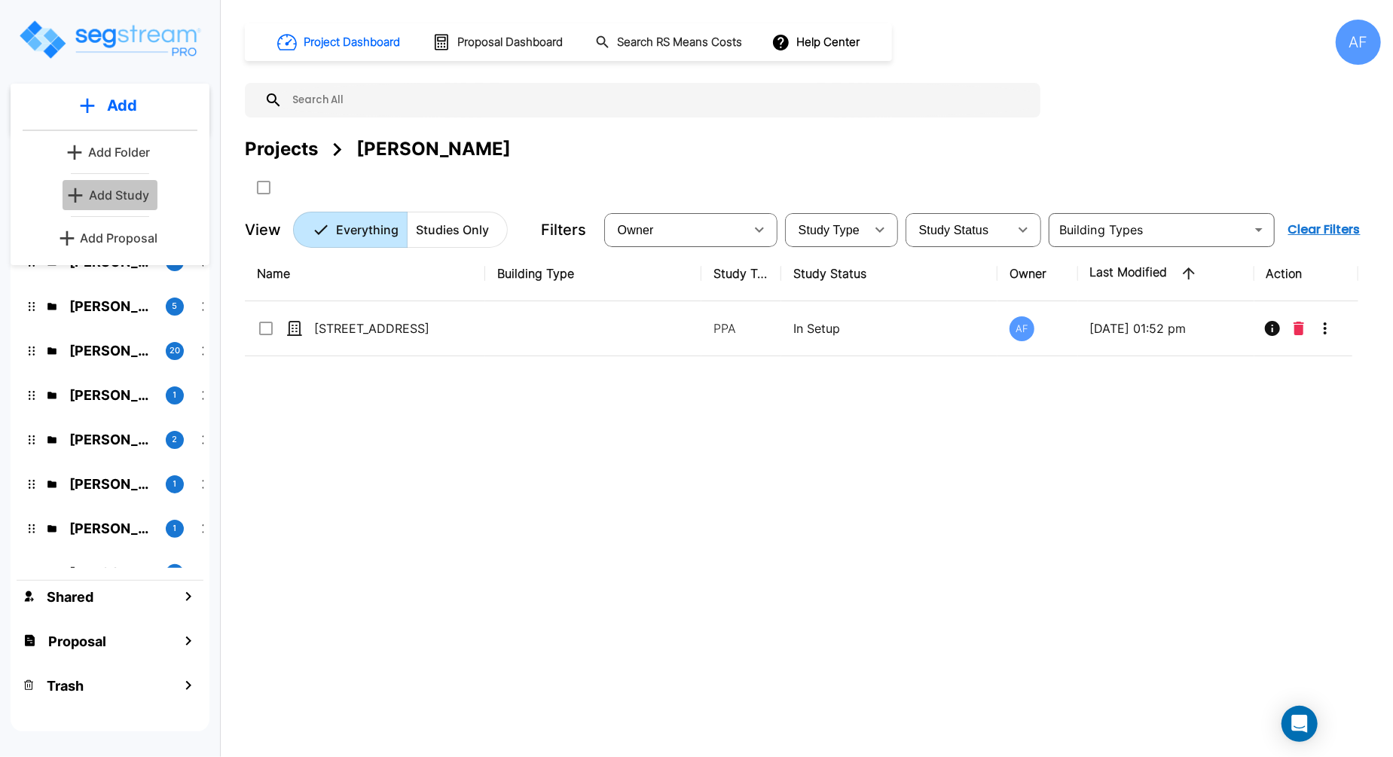
click at [133, 194] on p "Add Study" at bounding box center [119, 195] width 60 height 18
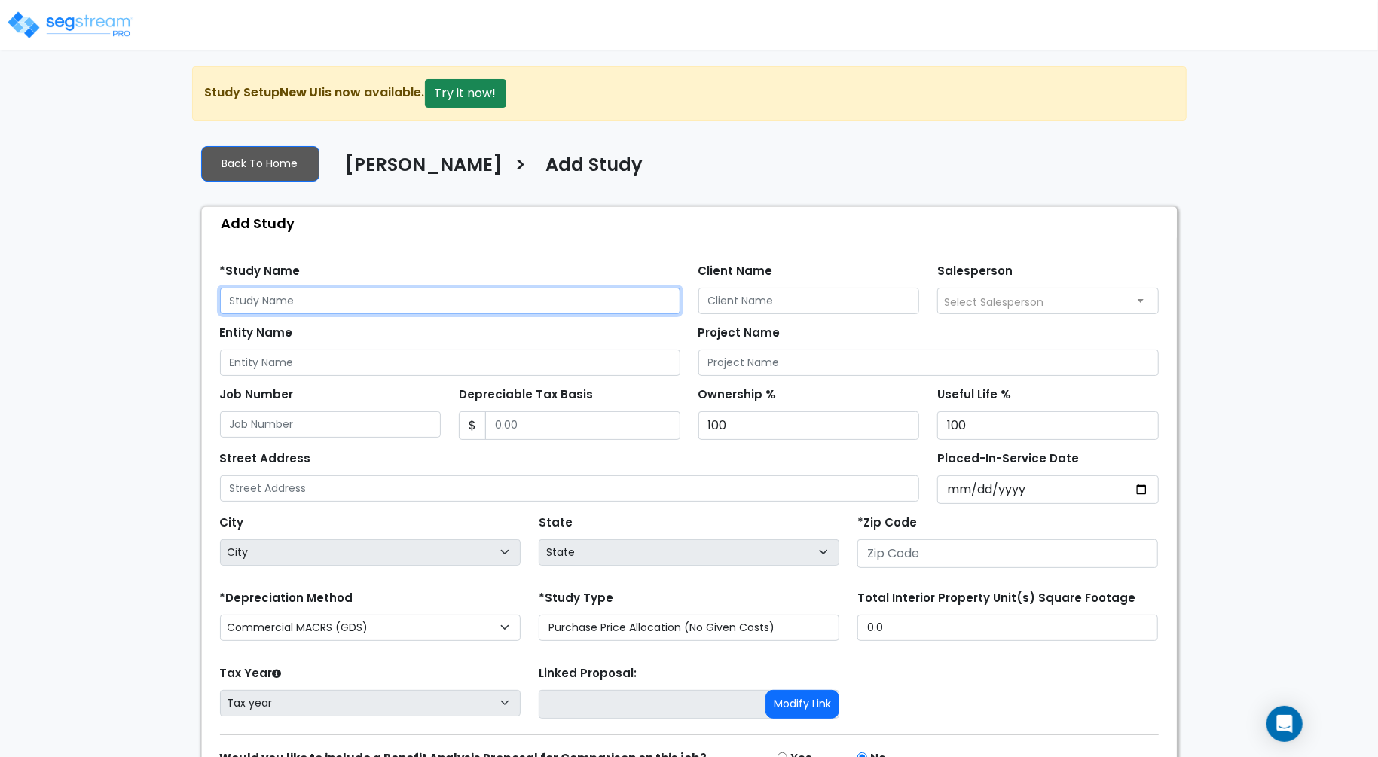
click at [410, 298] on input "text" at bounding box center [450, 301] width 460 height 26
paste input "1810 Kensington Drive Waukesha, WI 53188"
type input "1810 Kensington Drive Waukesha, WI 53188"
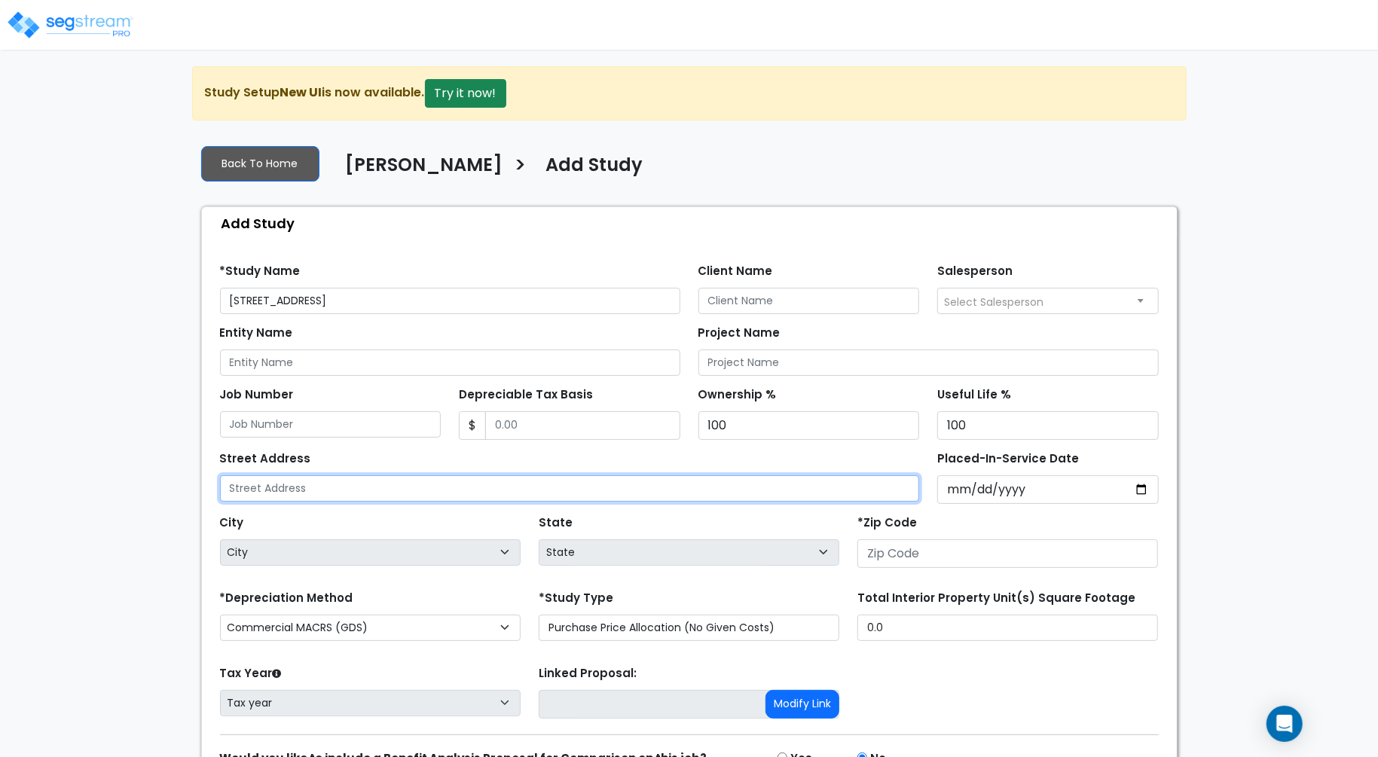
click at [496, 493] on input "text" at bounding box center [570, 488] width 700 height 26
paste input "1810 Kensington Drive Waukesha, WI 53188"
click at [439, 492] on input "1810 Kensington Drive Waukesha, WI 53188" at bounding box center [570, 488] width 700 height 26
type input "1810 Kensington Drive Waukesha, WI 53188"
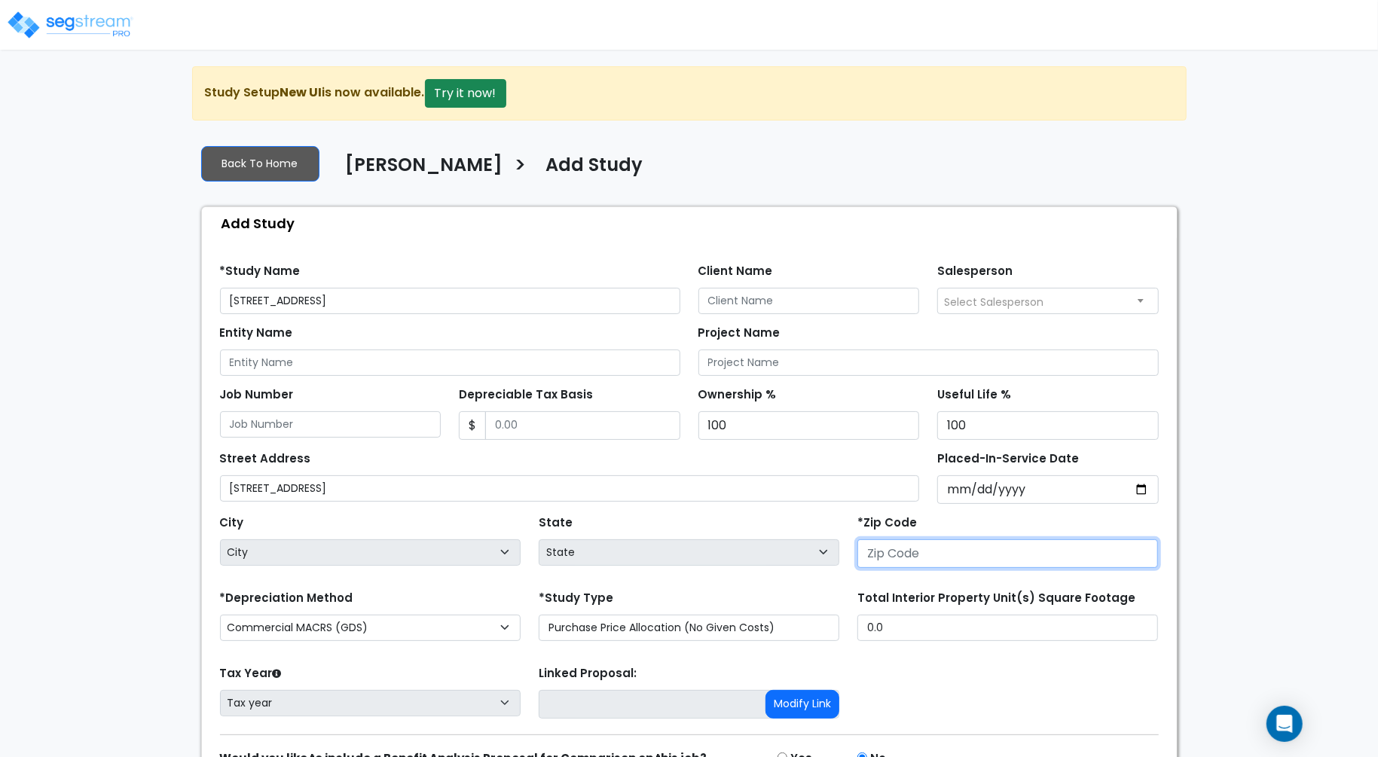
click at [905, 552] on input "number" at bounding box center [1007, 553] width 301 height 29
paste input "53188"
type input "53188"
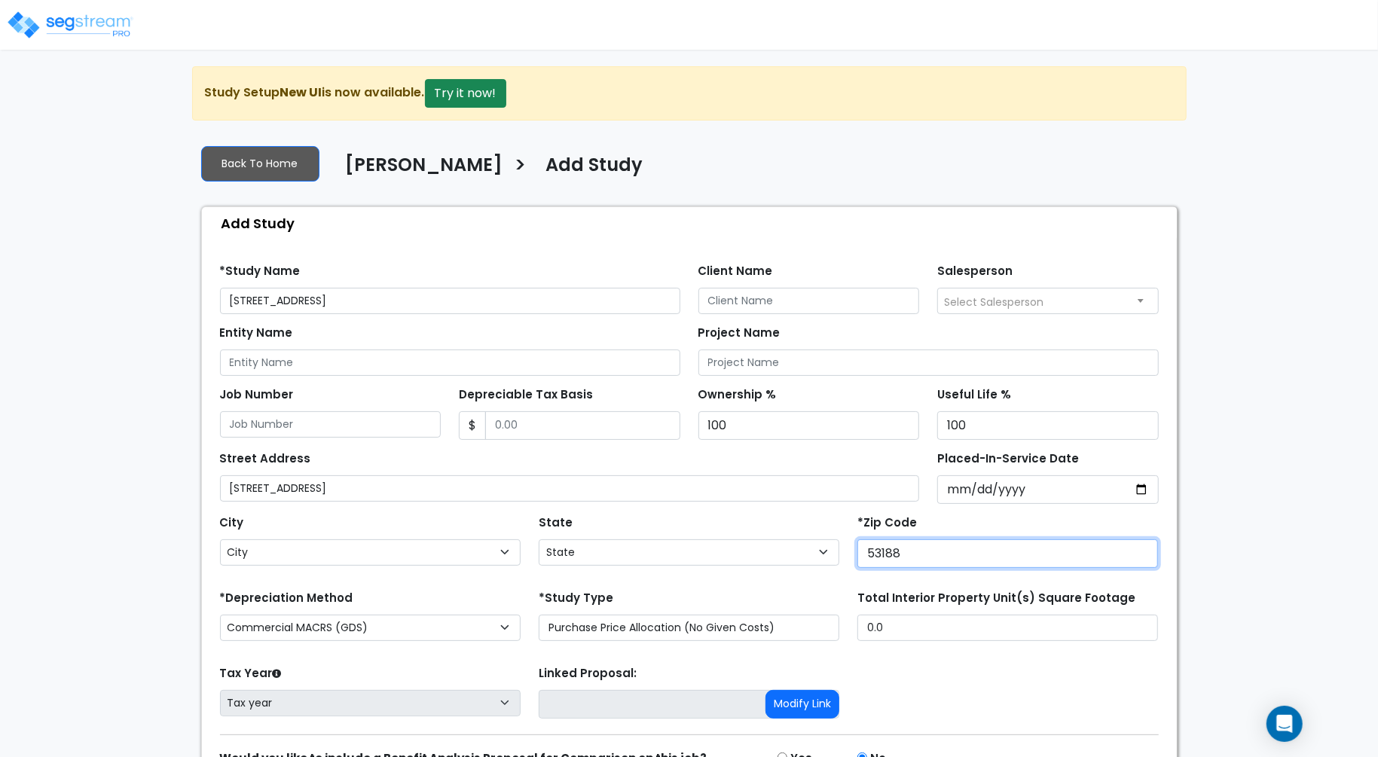
select select "WI"
type input "53188"
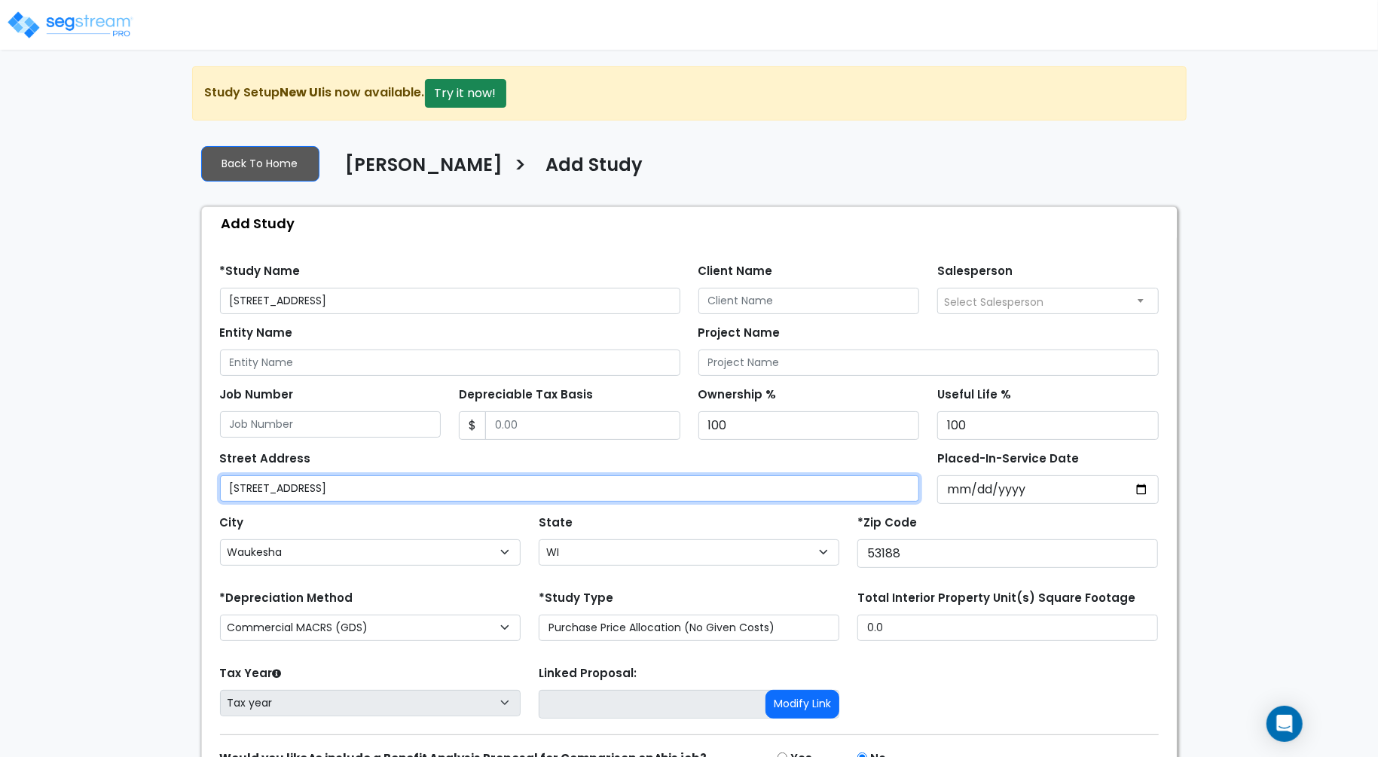
drag, startPoint x: 496, startPoint y: 482, endPoint x: 345, endPoint y: 483, distance: 150.6
click at [345, 483] on input "1810 Kensington Drive Waukesha, WI 53188" at bounding box center [570, 488] width 700 height 26
type input "[STREET_ADDRESS]"
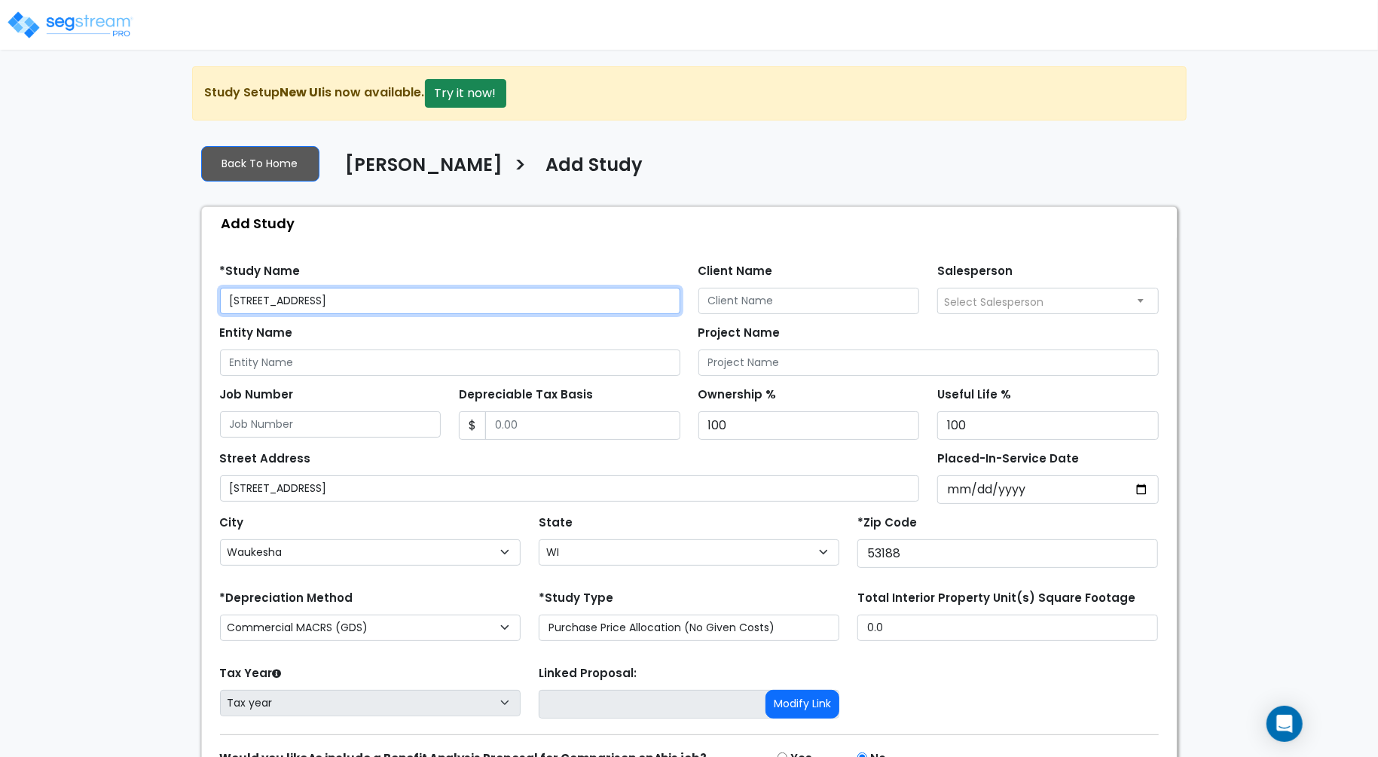
drag, startPoint x: 460, startPoint y: 293, endPoint x: 344, endPoint y: 297, distance: 116.1
click at [344, 297] on input "1810 Kensington Drive Waukesha, WI 53188" at bounding box center [450, 301] width 460 height 26
type input "[STREET_ADDRESS]"
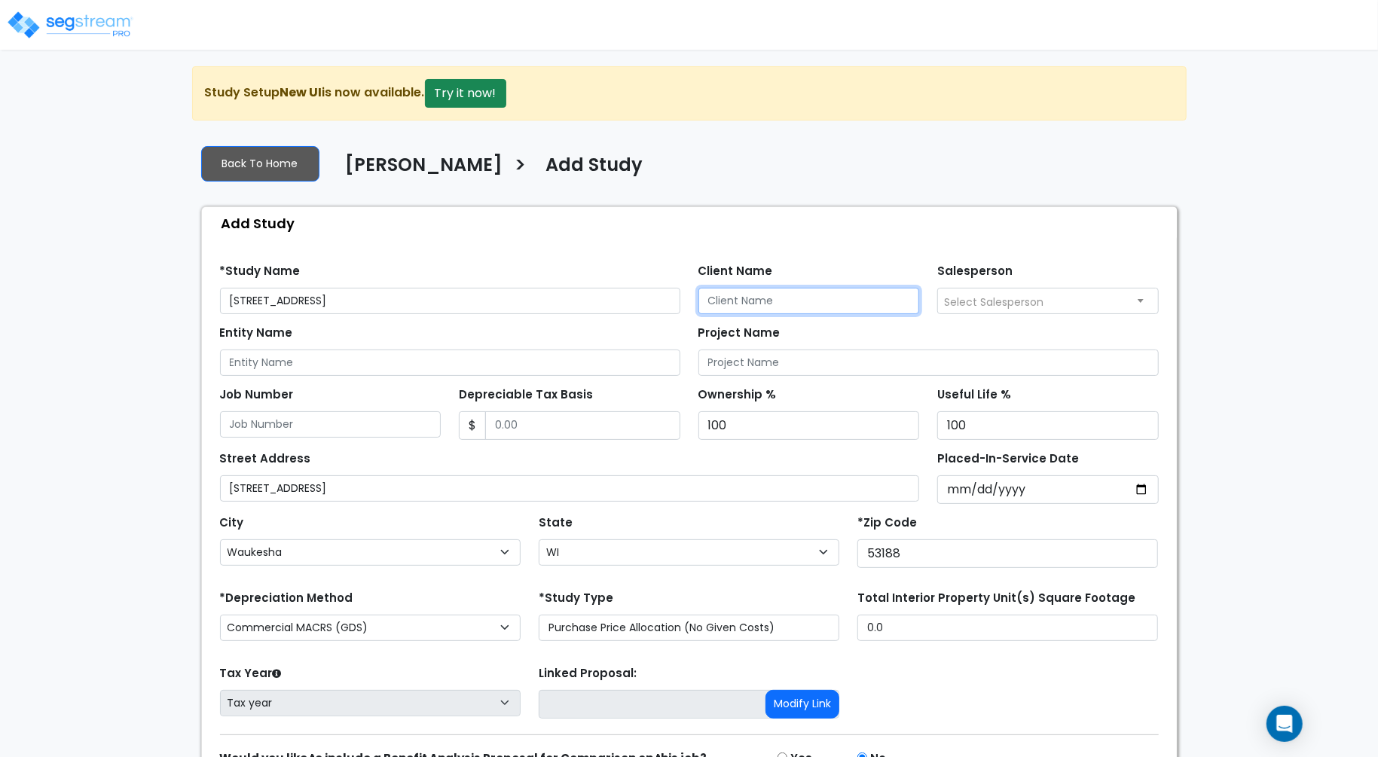
click at [751, 294] on input "Client Name" at bounding box center [808, 301] width 221 height 26
paste input "[PERSON_NAME]"
type input "[PERSON_NAME]"
click at [1012, 297] on span "Select Salesperson" at bounding box center [993, 302] width 99 height 15
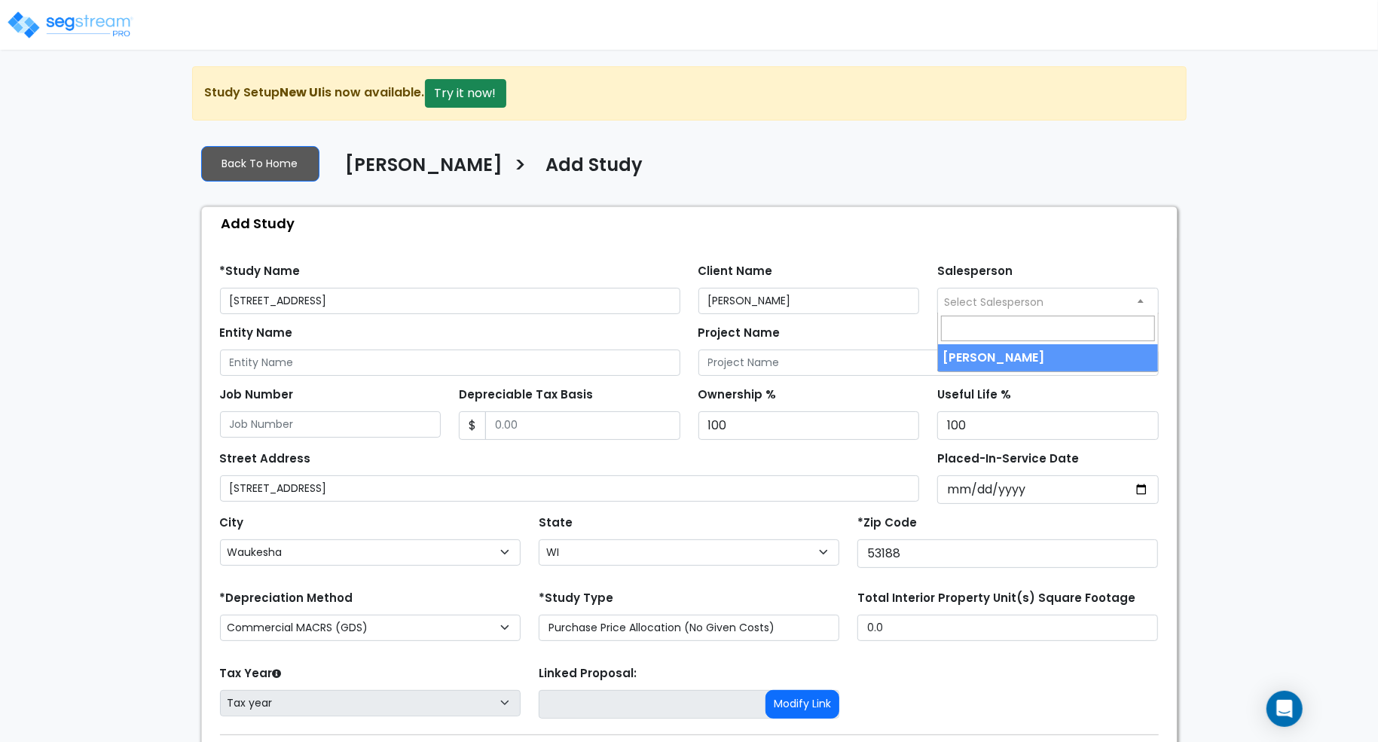
select select "157"
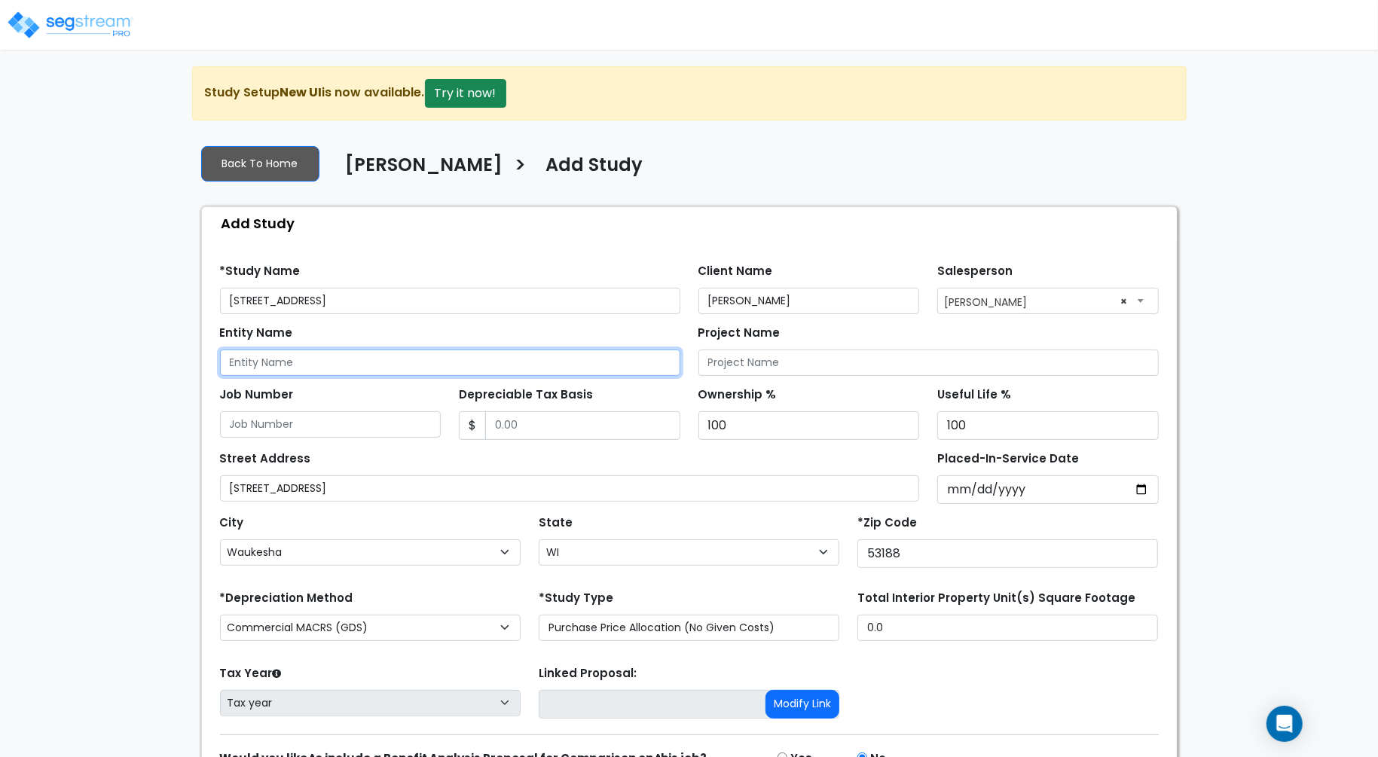
click at [353, 360] on input "Entity Name" at bounding box center [450, 362] width 460 height 26
paste input "Waukesha Propco LLC"
type input "Waukesha Propco LLC"
click at [776, 461] on div "Street Address 1810 Kensington Drive" at bounding box center [570, 474] width 700 height 54
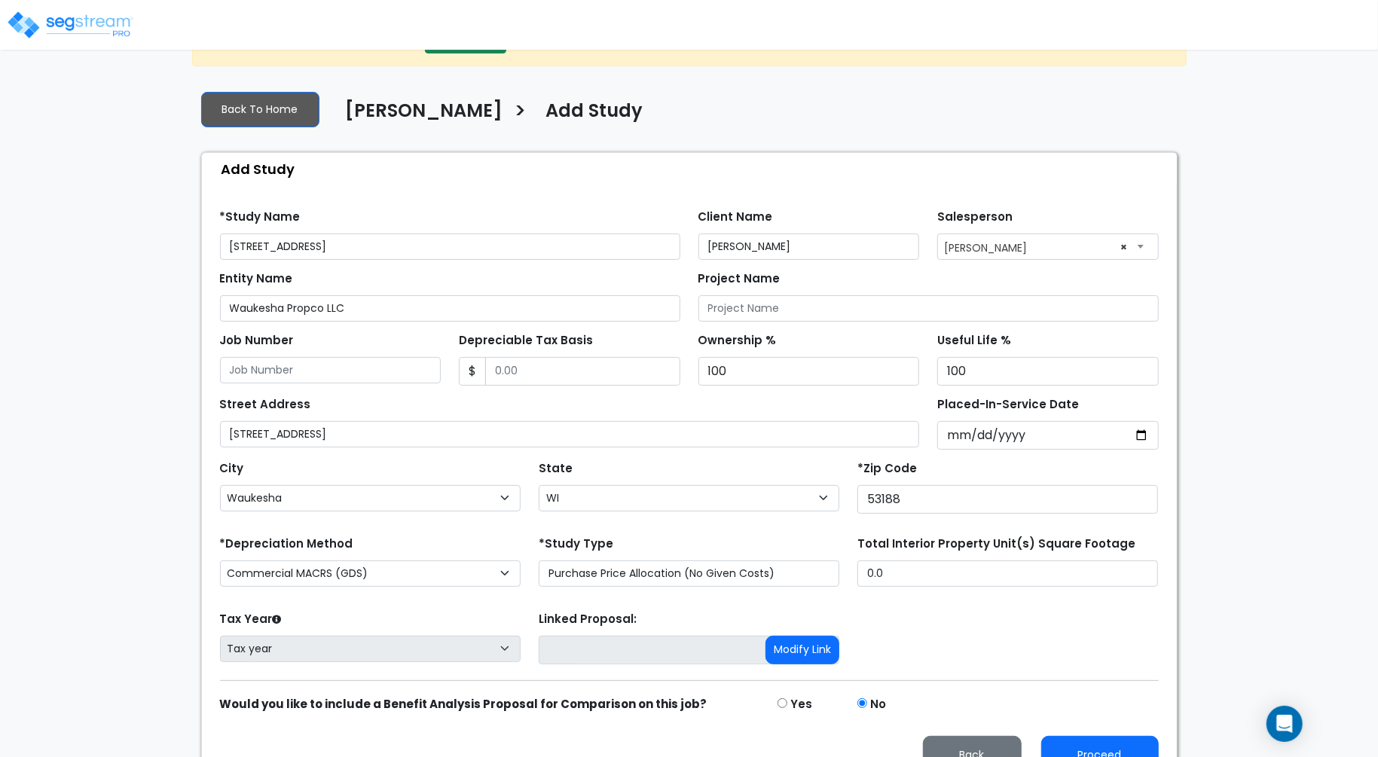
scroll to position [78, 0]
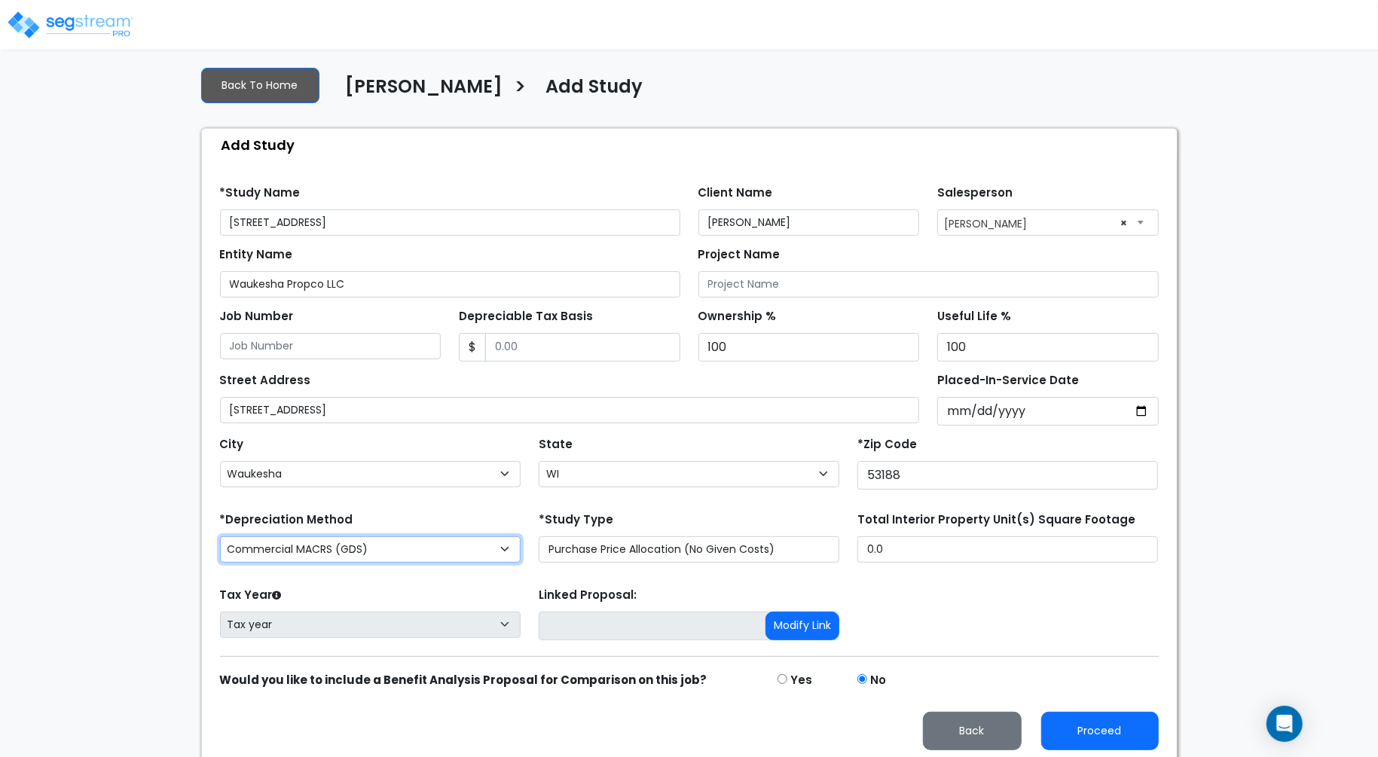
click at [442, 545] on select "Commercial MACRS (GDS) Residential Rental MACRS (GDS) Commercial MACRS (GDS) QIP" at bounding box center [370, 549] width 301 height 26
select select "RRM(_29"
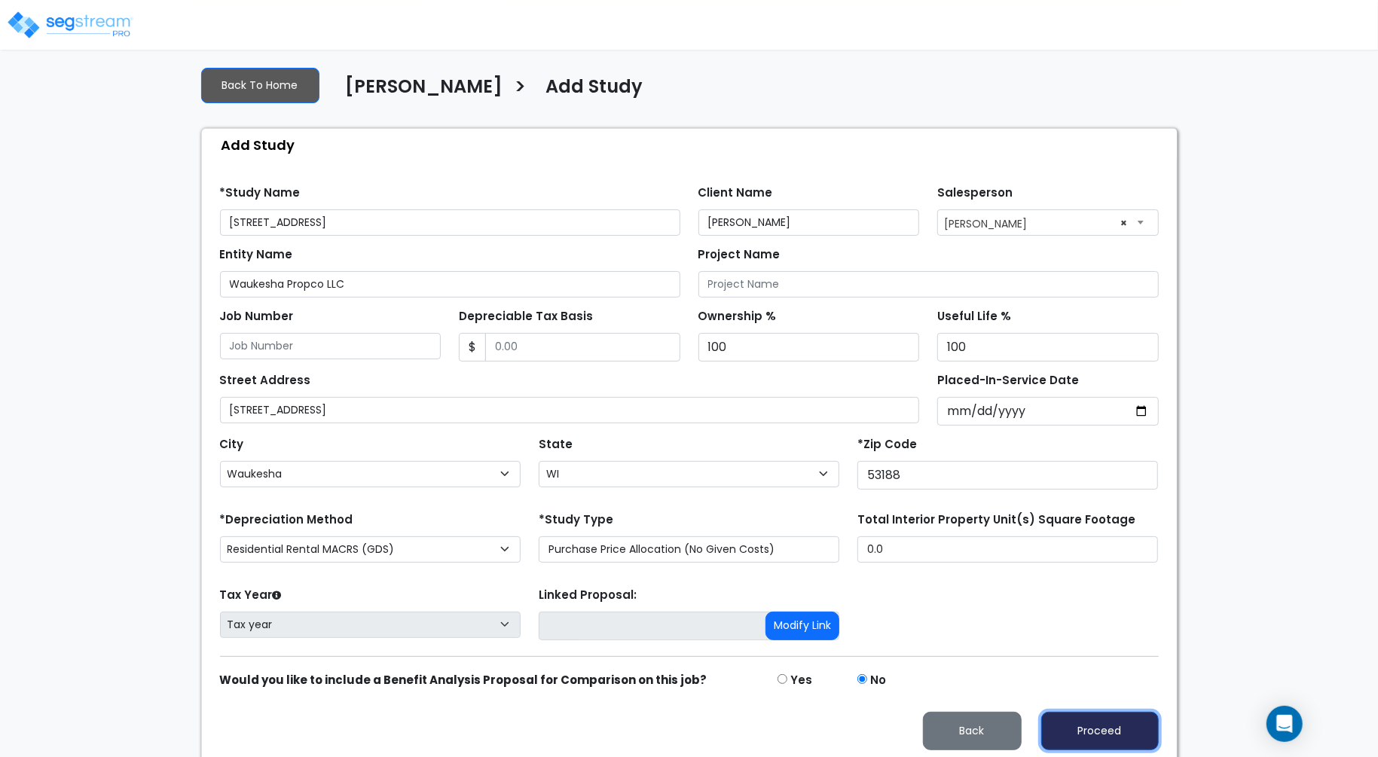
click at [1103, 712] on button "Proceed" at bounding box center [1100, 731] width 118 height 38
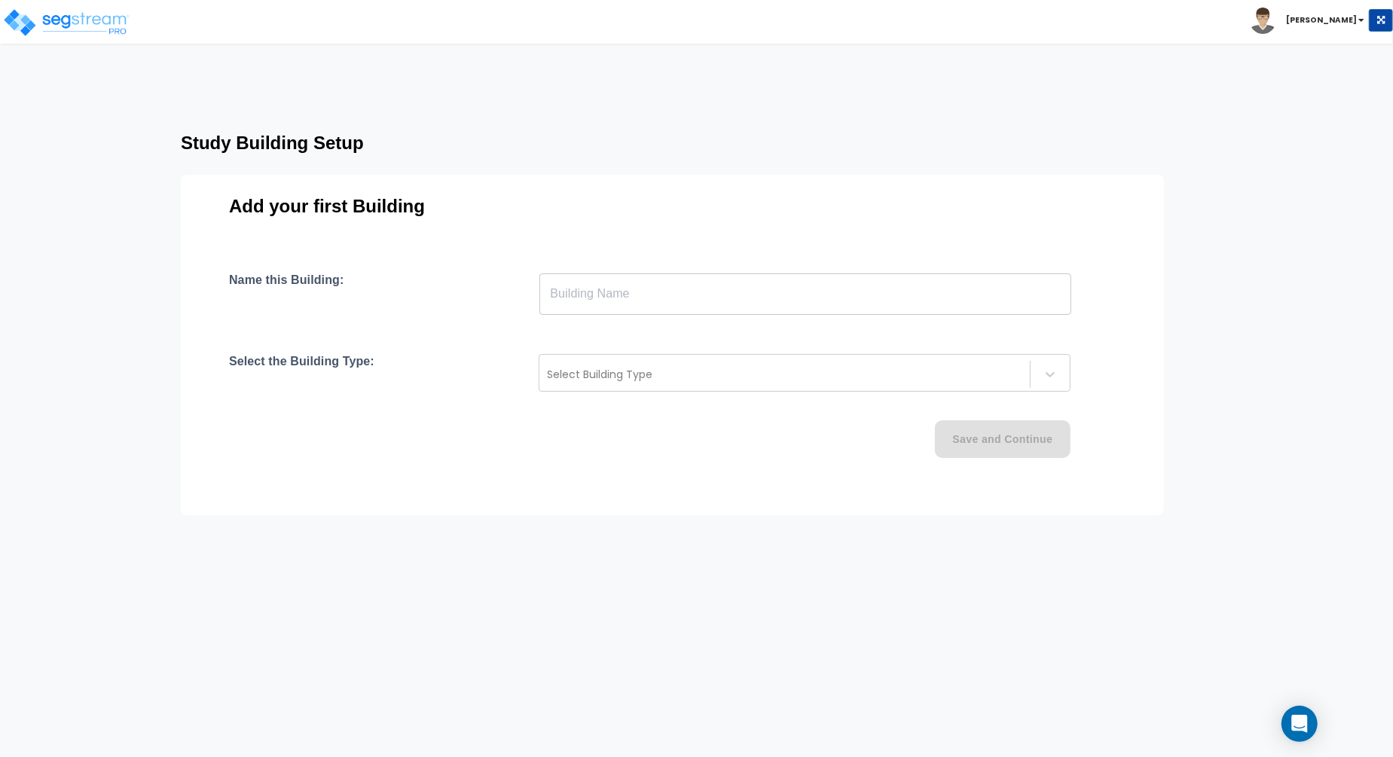
click at [627, 296] on input "text" at bounding box center [805, 294] width 532 height 42
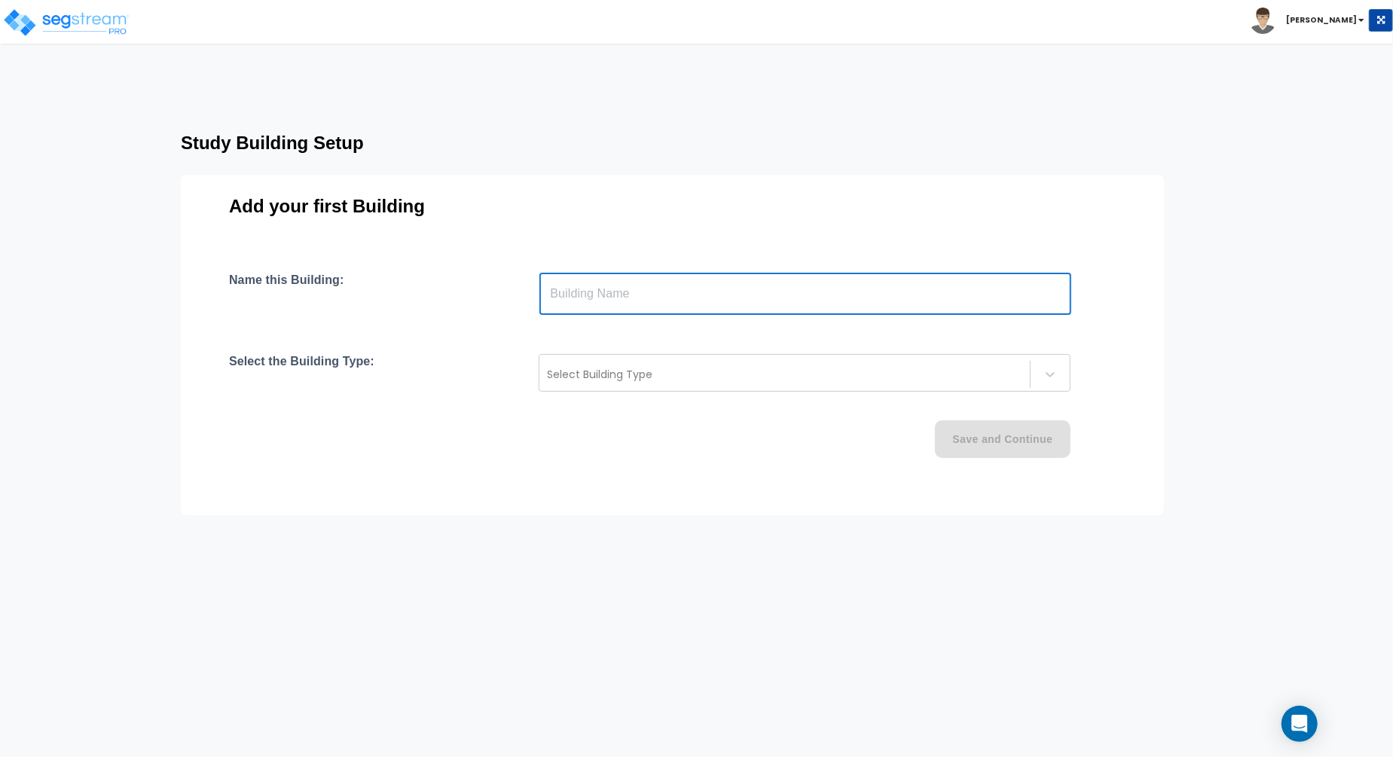
paste input "text"
type input "Waukesha Propco LLC"
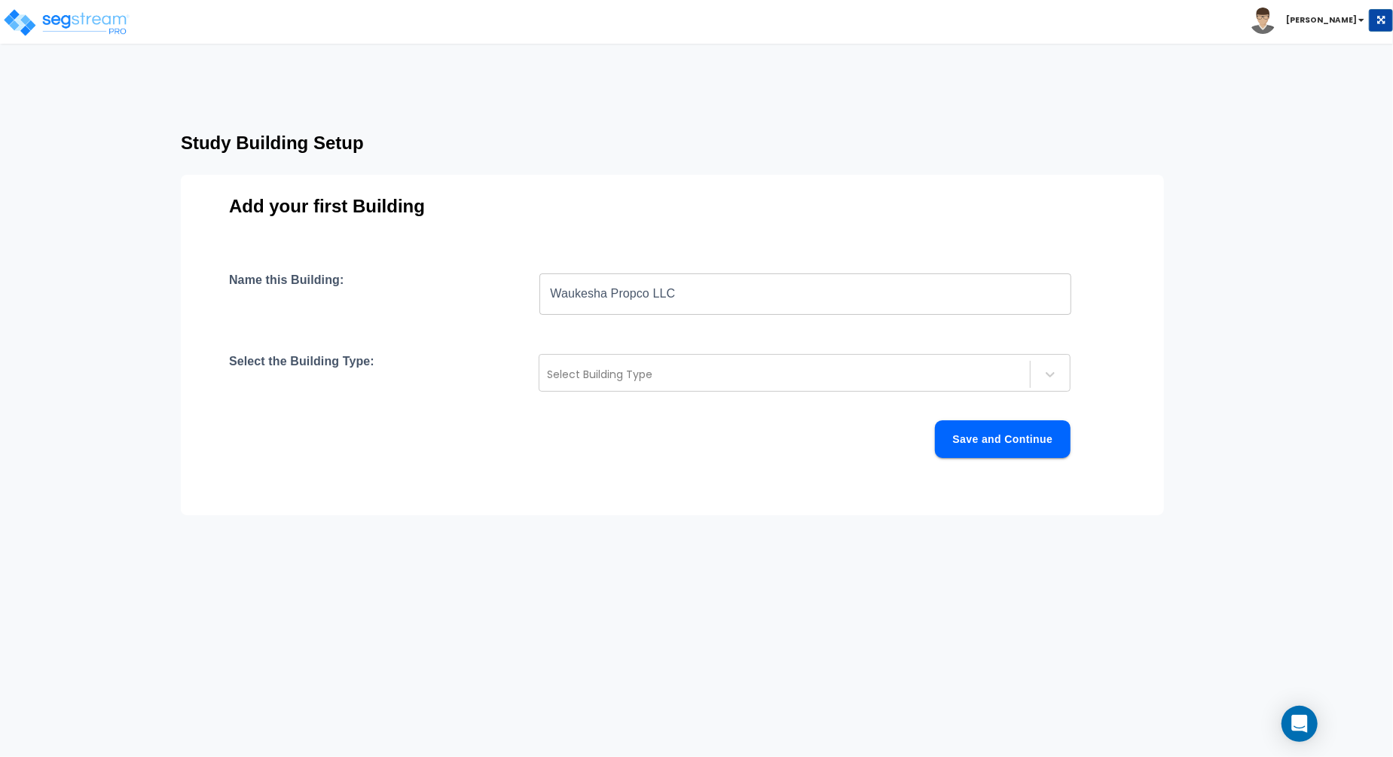
click at [703, 343] on div "Name this Building: Waukesha Propco LLC ​ Select the Building Type: Select Buil…" at bounding box center [672, 383] width 887 height 221
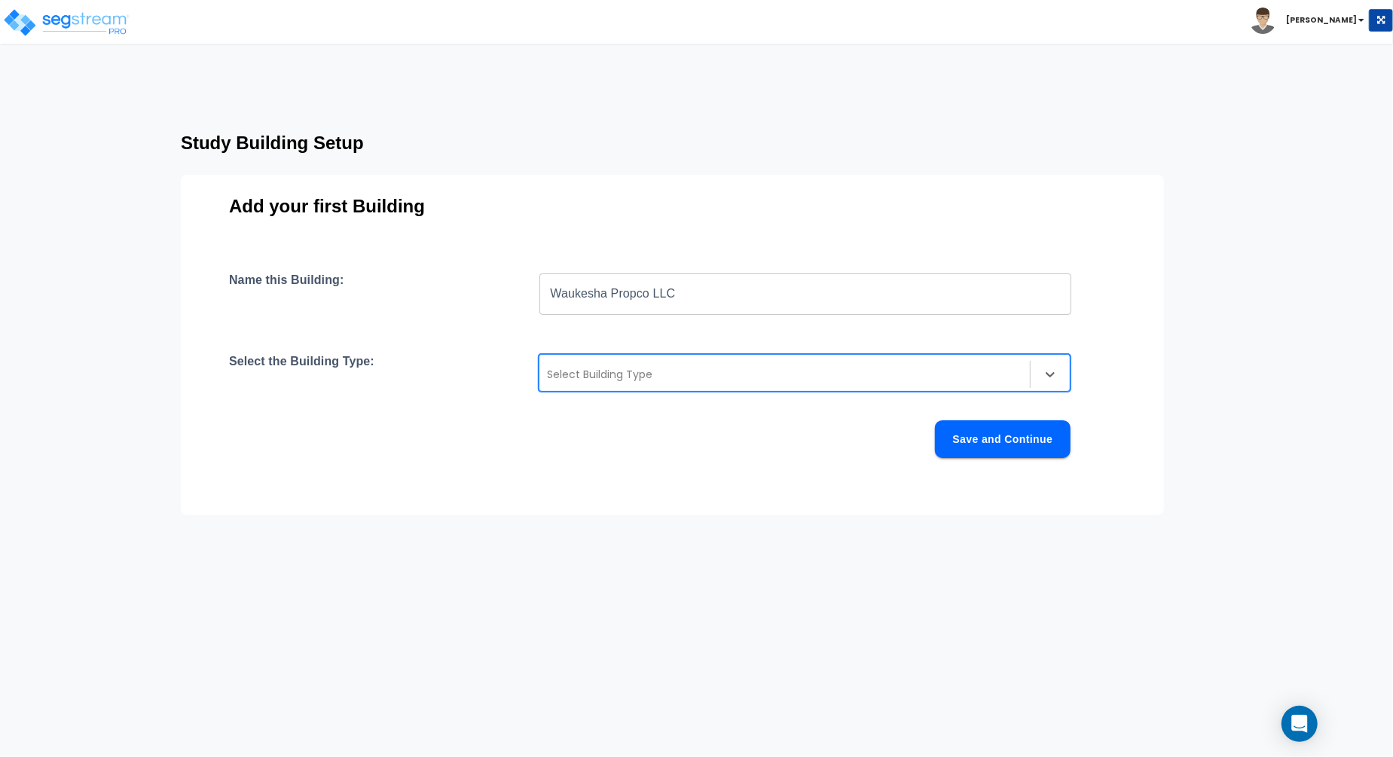
click at [724, 374] on div at bounding box center [784, 374] width 475 height 18
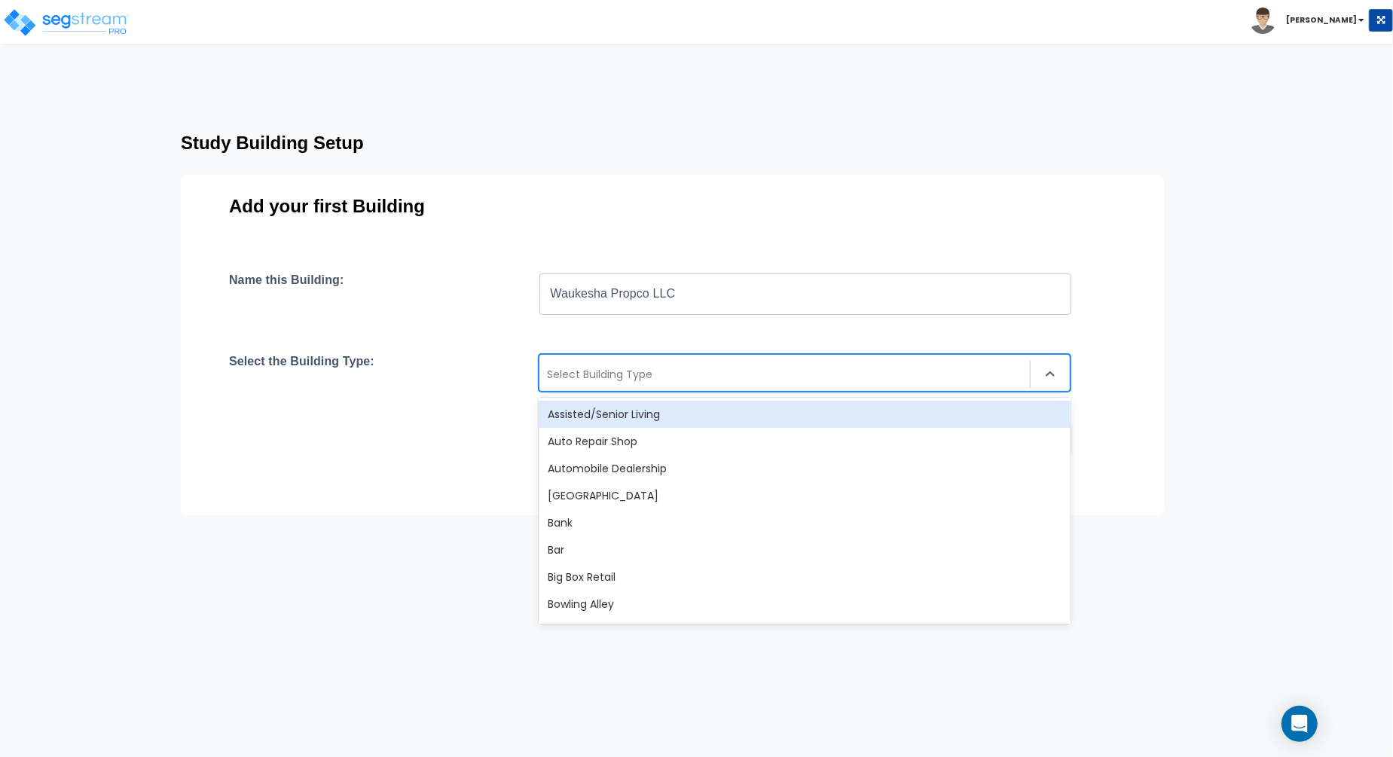
click at [732, 414] on div "Assisted/Senior Living" at bounding box center [805, 414] width 532 height 27
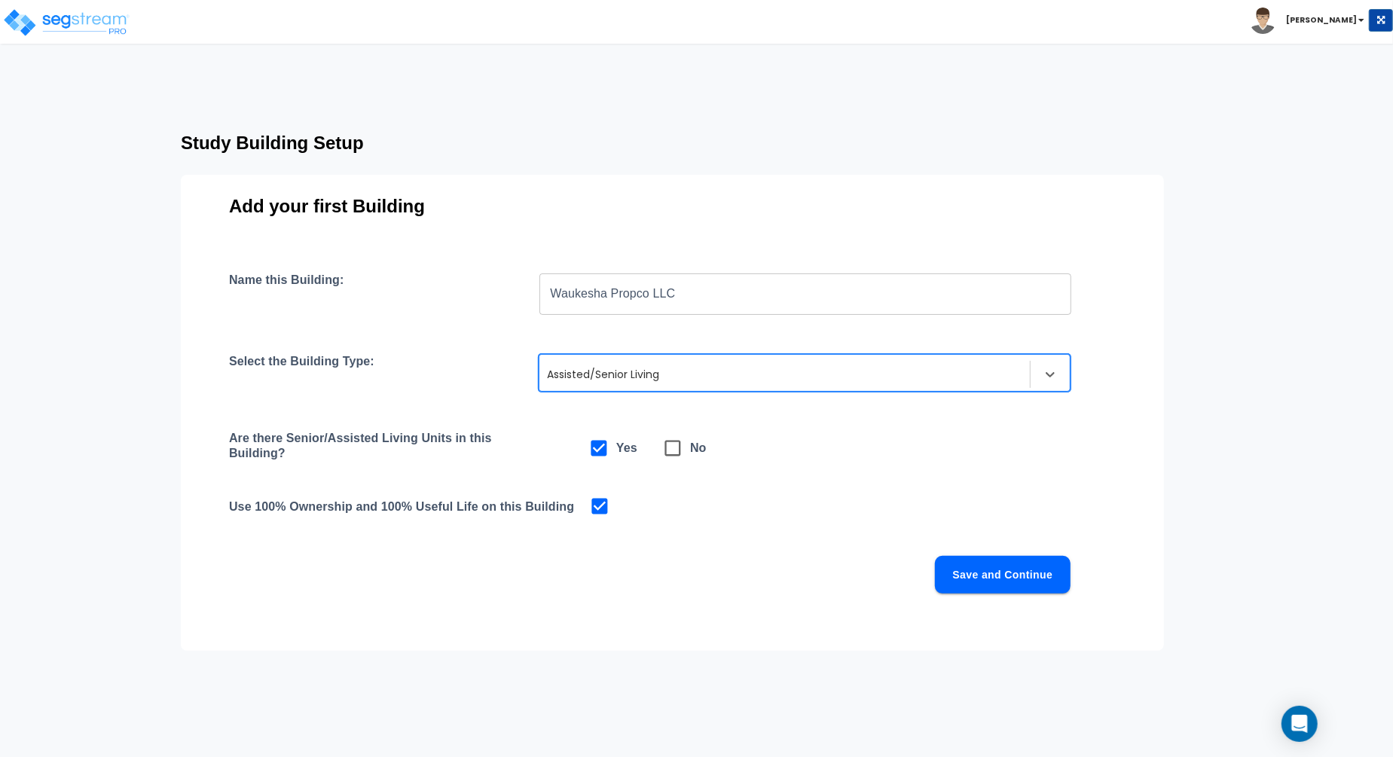
click at [1038, 572] on button "Save and Continue" at bounding box center [1003, 575] width 136 height 38
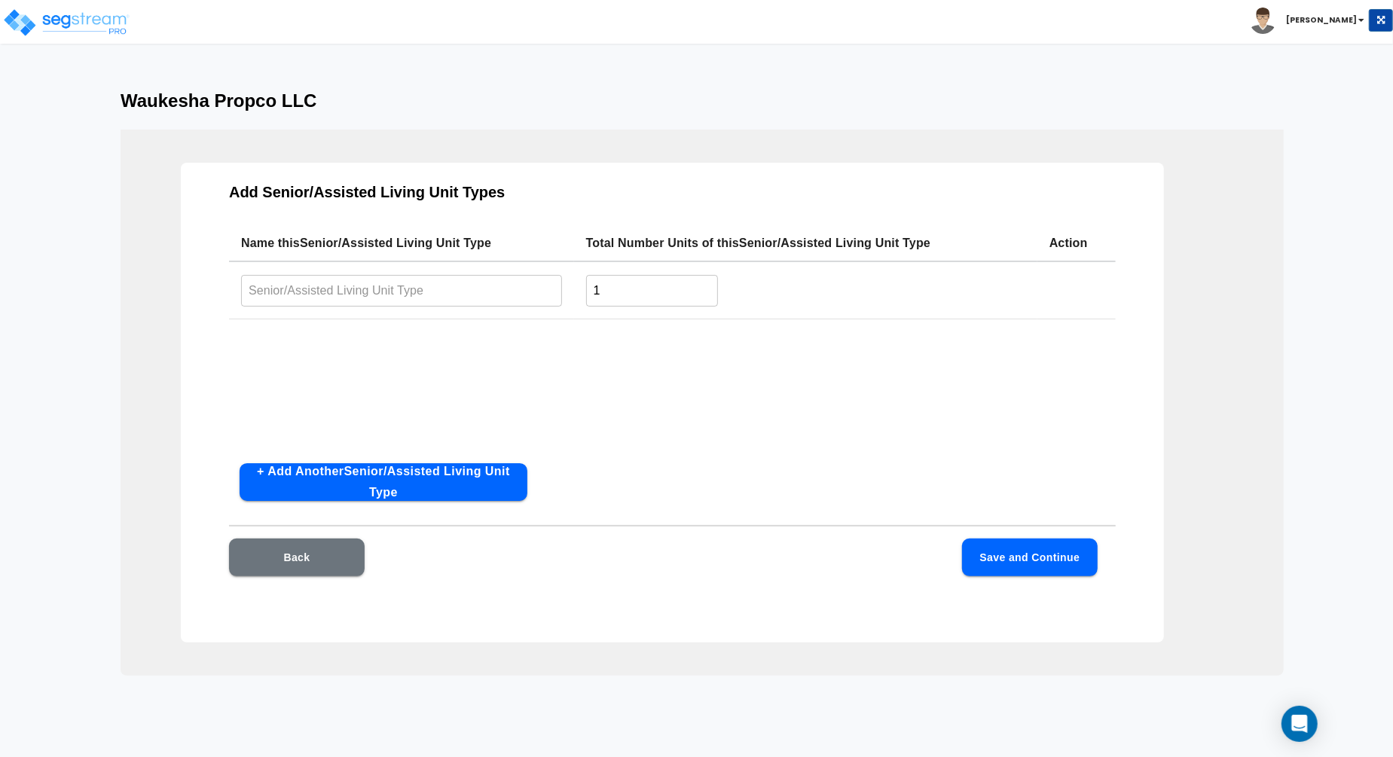
click at [391, 282] on input "text" at bounding box center [401, 290] width 321 height 32
paste input "Waukesha Propco LLC"
type input "Waukesha Propco LLC"
drag, startPoint x: 612, startPoint y: 280, endPoint x: 568, endPoint y: 280, distance: 44.4
click at [568, 280] on tr "Waukesha Propco LLC ​ 1 ​" at bounding box center [672, 290] width 887 height 58
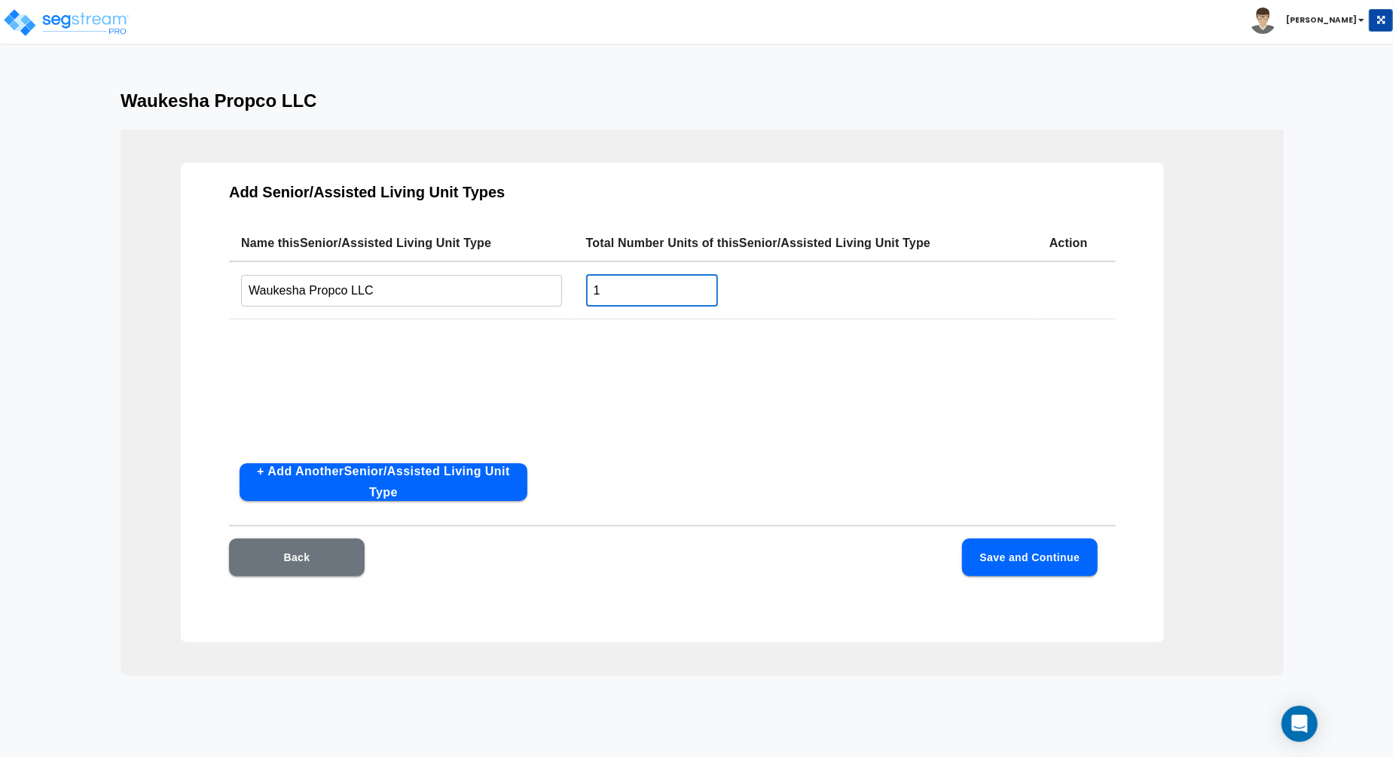
drag, startPoint x: 621, startPoint y: 291, endPoint x: 554, endPoint y: 291, distance: 66.3
click at [554, 291] on tr "Waukesha Propco LLC ​ 1 ​" at bounding box center [672, 290] width 887 height 58
type input "150"
click at [789, 435] on div "Name this Senior/Assisted Living Unit Type Total Number Units of this Senior/As…" at bounding box center [672, 338] width 887 height 226
click at [1037, 559] on button "Save and Continue" at bounding box center [1030, 558] width 136 height 38
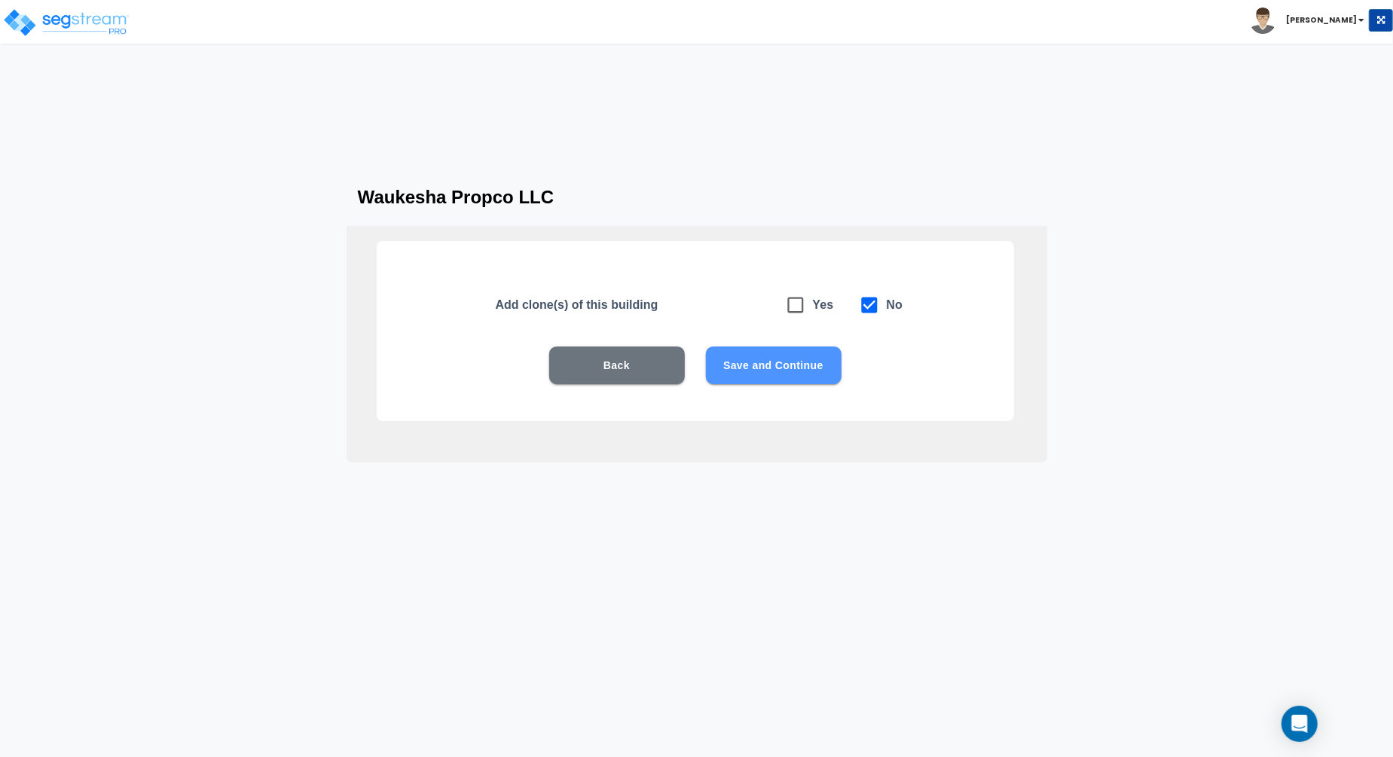
click at [755, 374] on button "Save and Continue" at bounding box center [774, 365] width 136 height 38
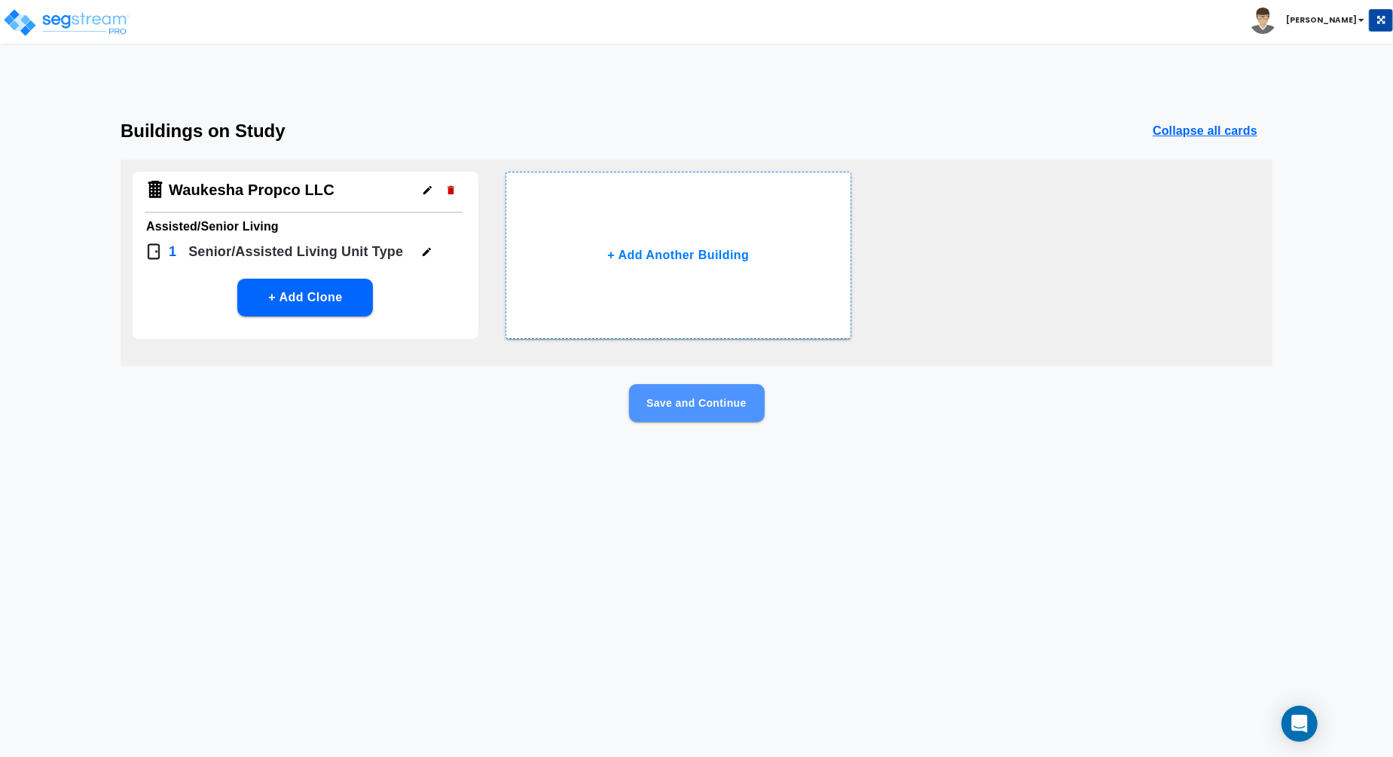
click at [688, 402] on button "Save and Continue" at bounding box center [697, 403] width 136 height 38
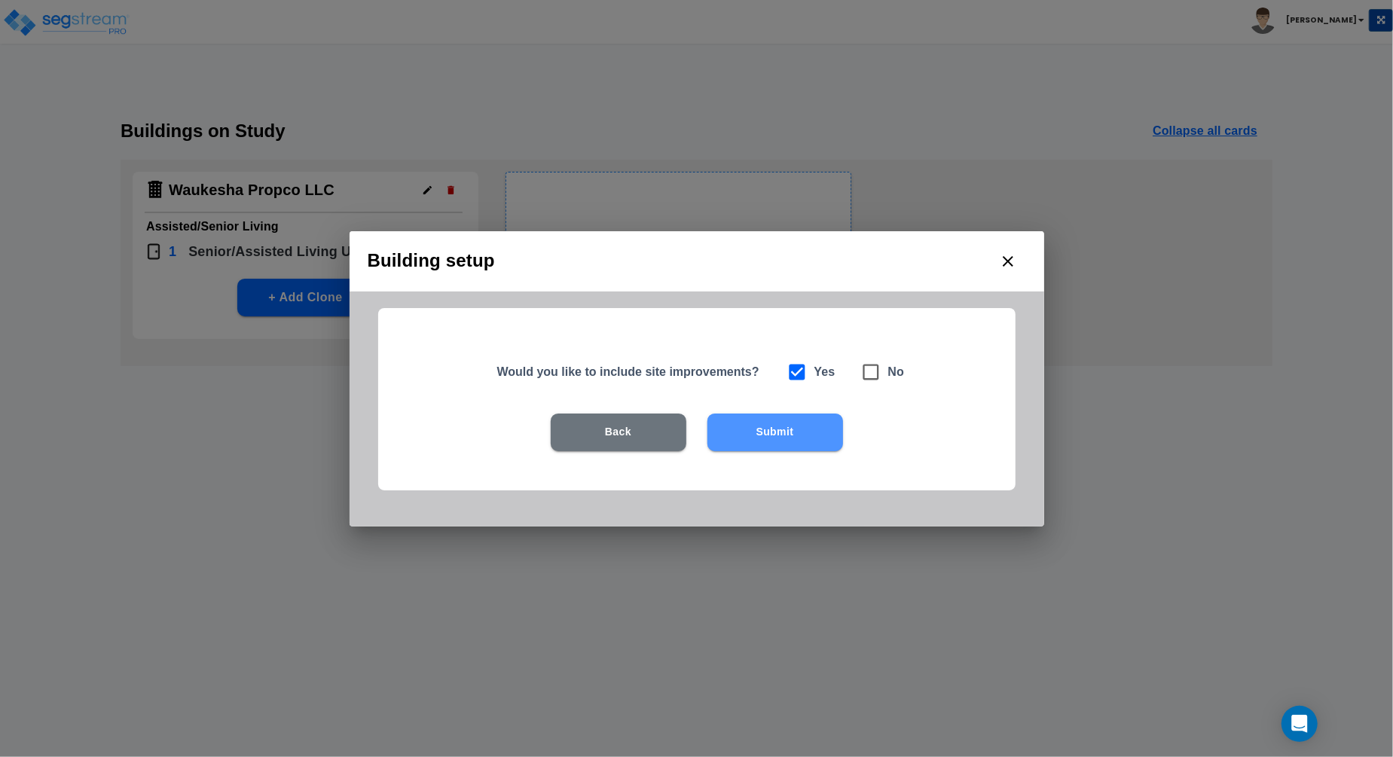
click at [749, 432] on button "Submit" at bounding box center [775, 433] width 136 height 38
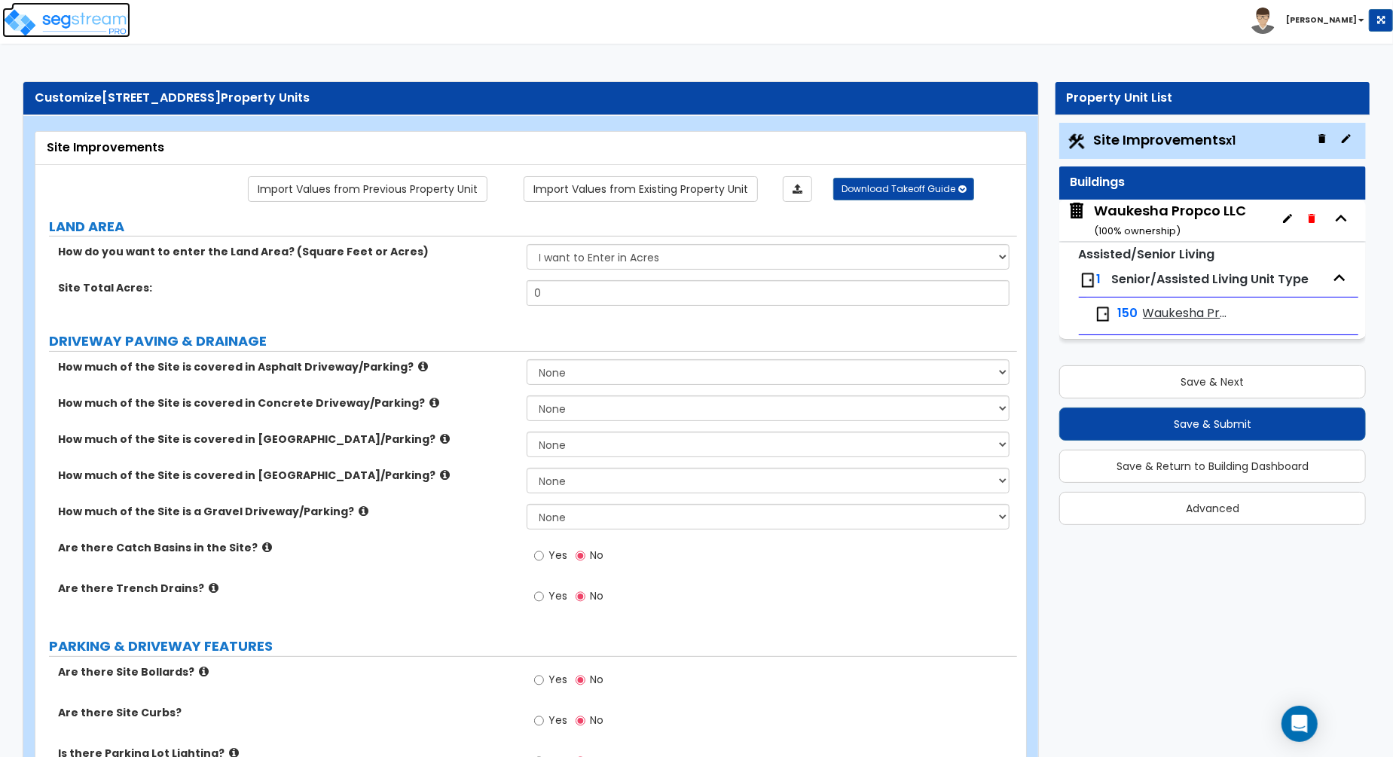
click at [88, 22] on img at bounding box center [66, 23] width 128 height 30
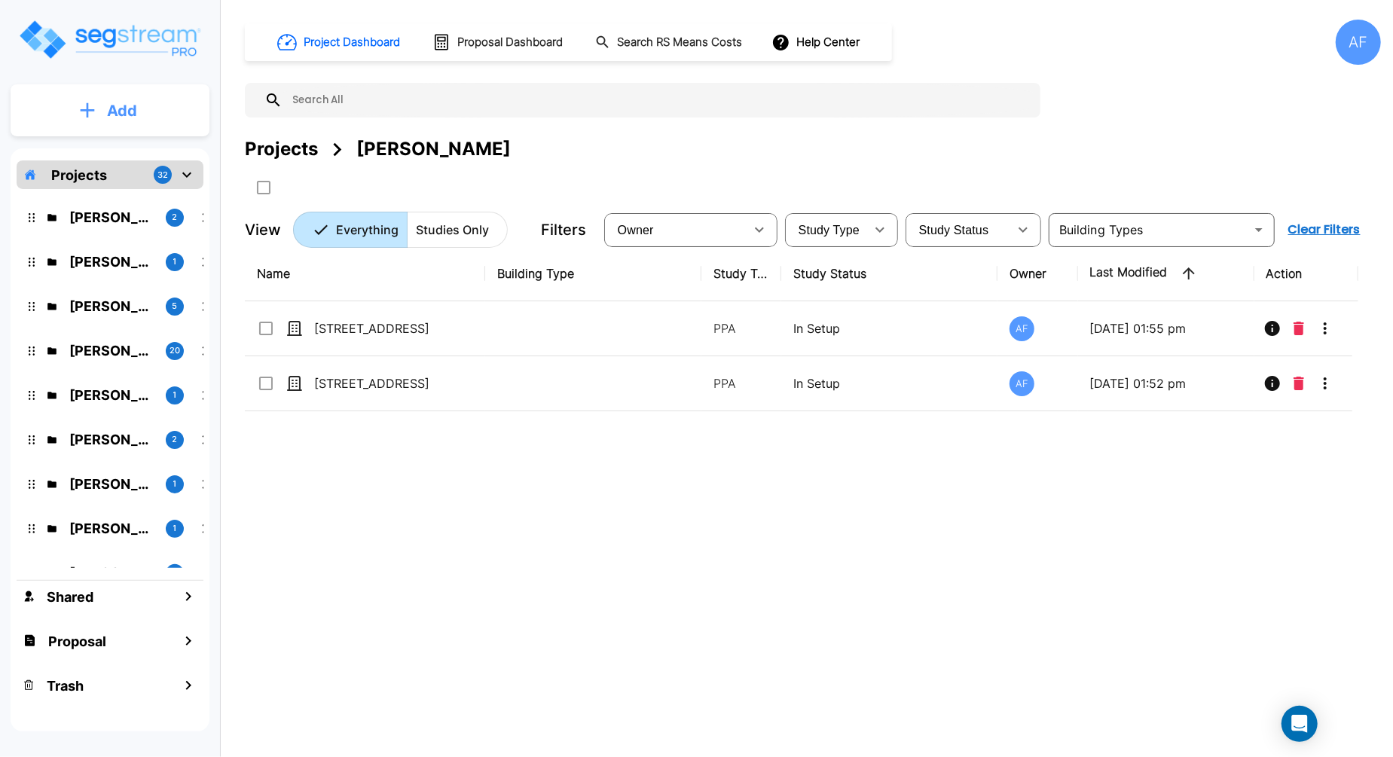
click at [99, 104] on button "Add" at bounding box center [110, 111] width 199 height 44
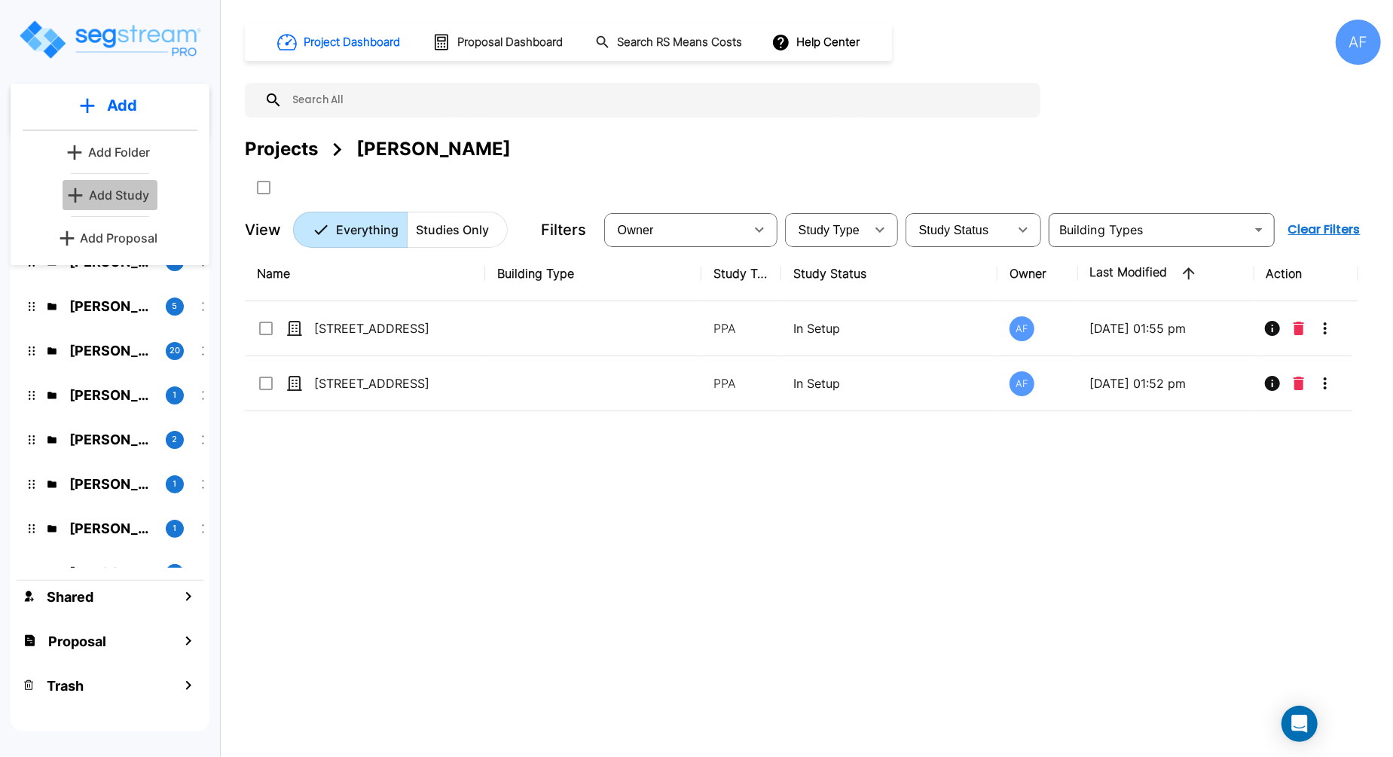
click at [125, 187] on p "Add Study" at bounding box center [119, 195] width 60 height 18
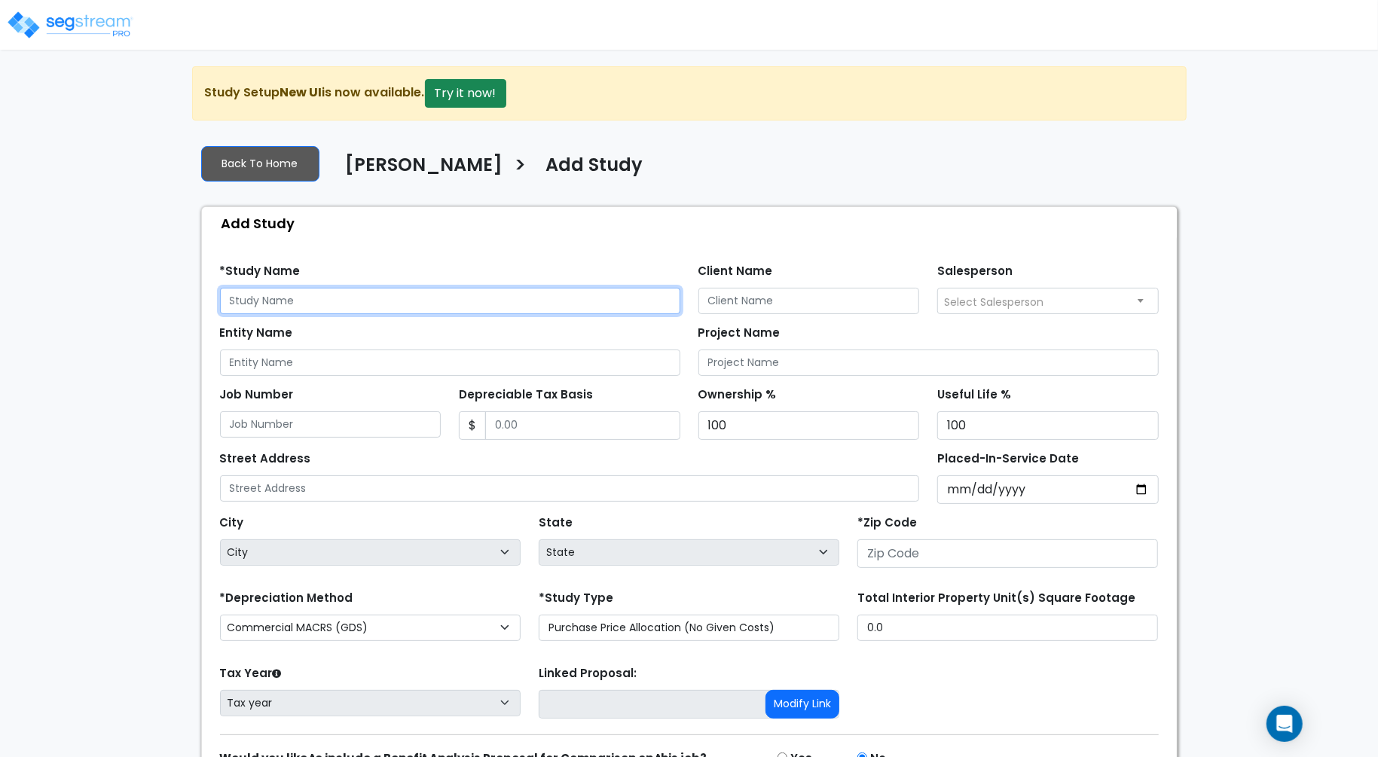
click at [343, 299] on input "text" at bounding box center [450, 301] width 460 height 26
paste input "[STREET_ADDRESS]"
type input "[STREET_ADDRESS]"
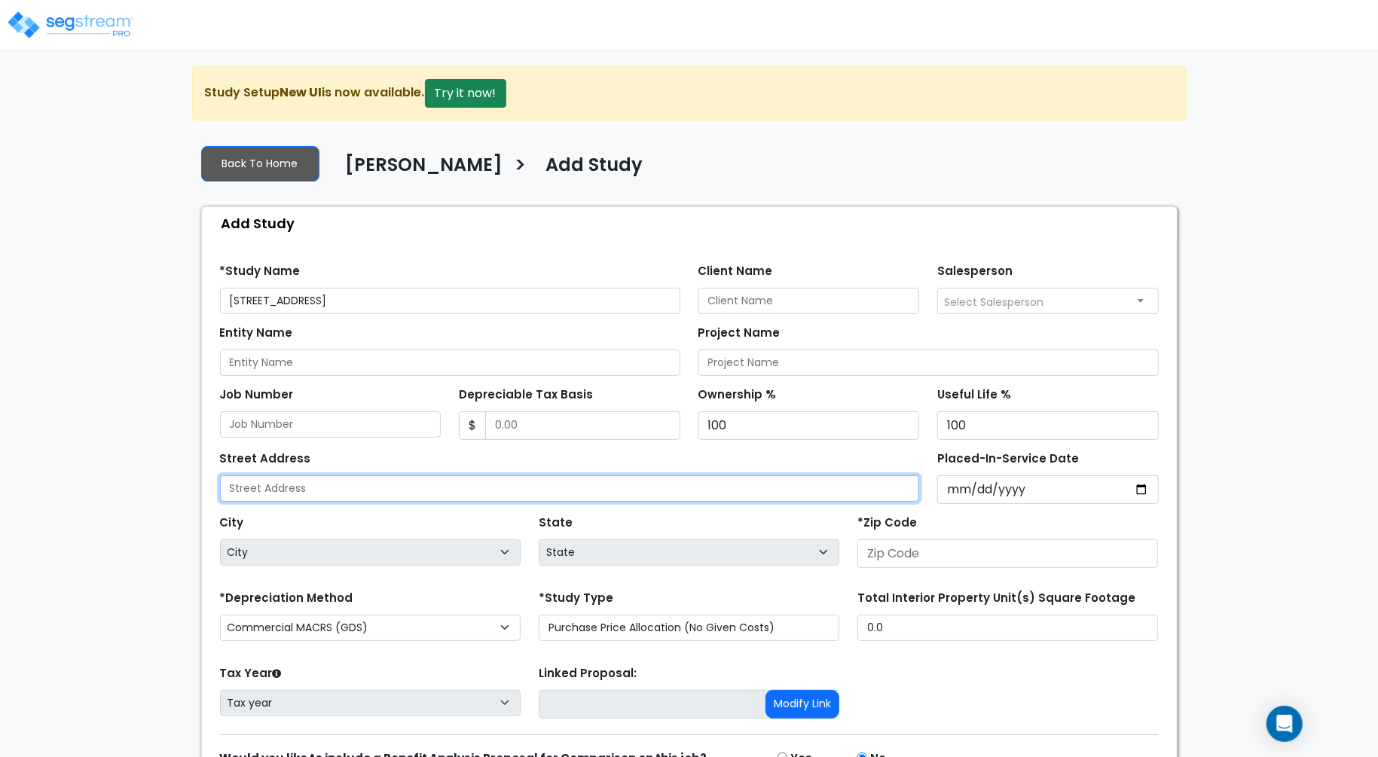
click at [441, 480] on input "text" at bounding box center [570, 488] width 700 height 26
paste input "[STREET_ADDRESS]"
click at [406, 480] on input "[STREET_ADDRESS]" at bounding box center [570, 488] width 700 height 26
type input "[STREET_ADDRESS]"
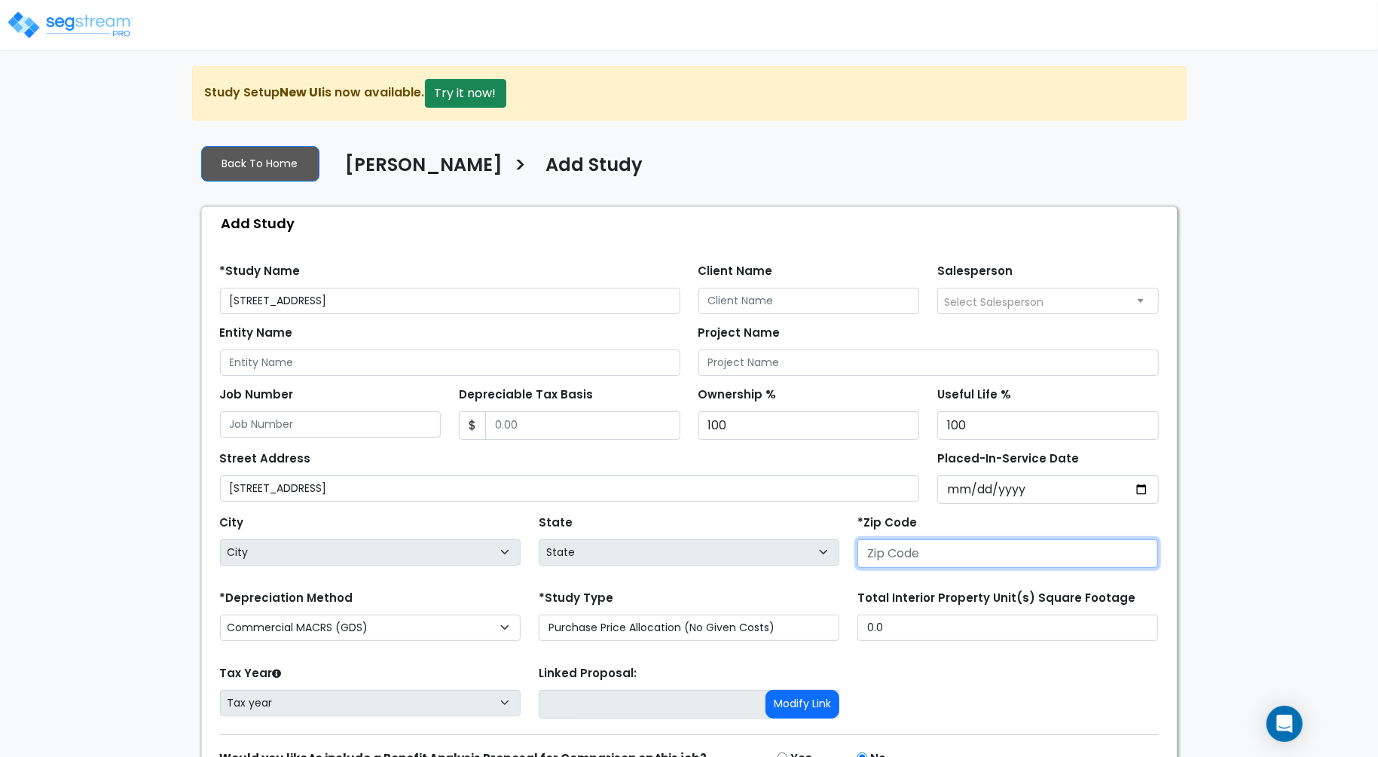
click at [900, 546] on input "number" at bounding box center [1007, 553] width 301 height 29
paste input "53406"
type input "53406"
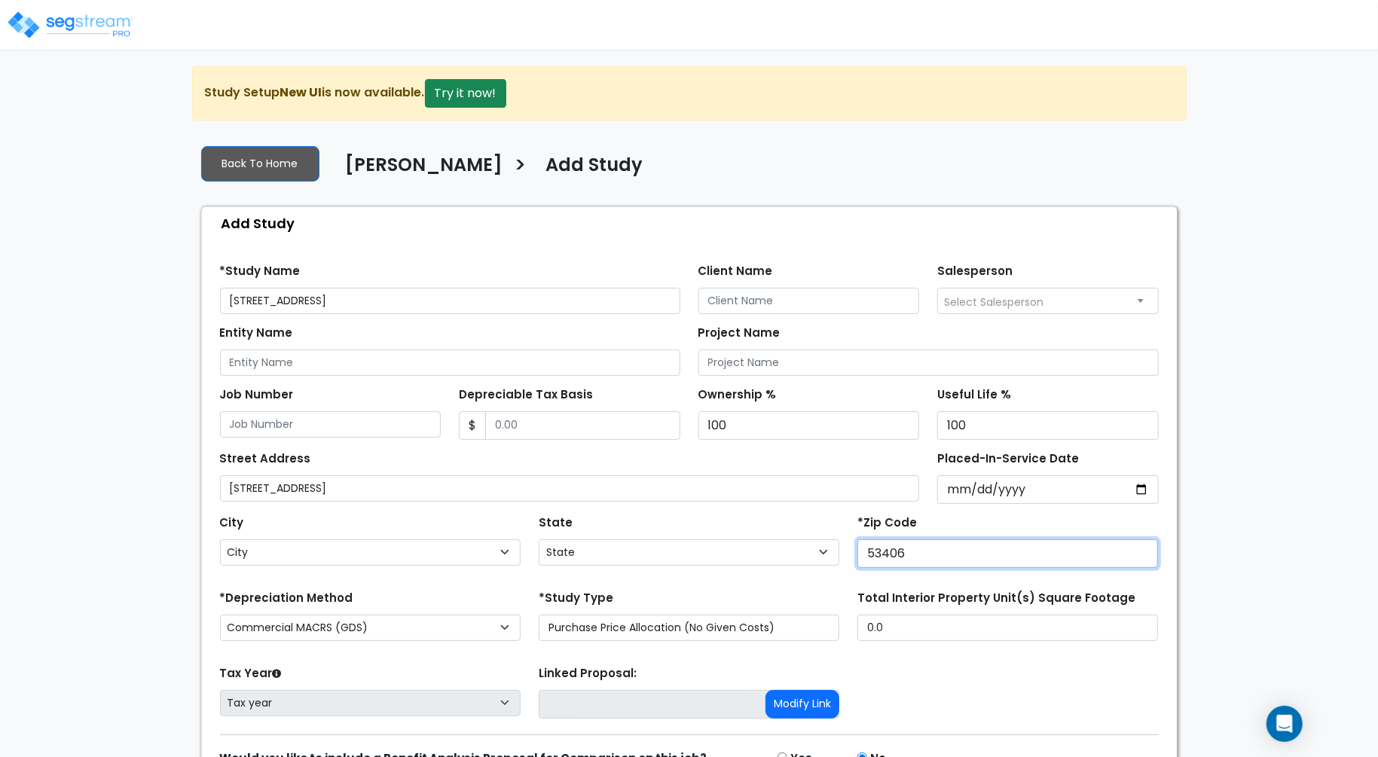
select select "WI"
type input "53406"
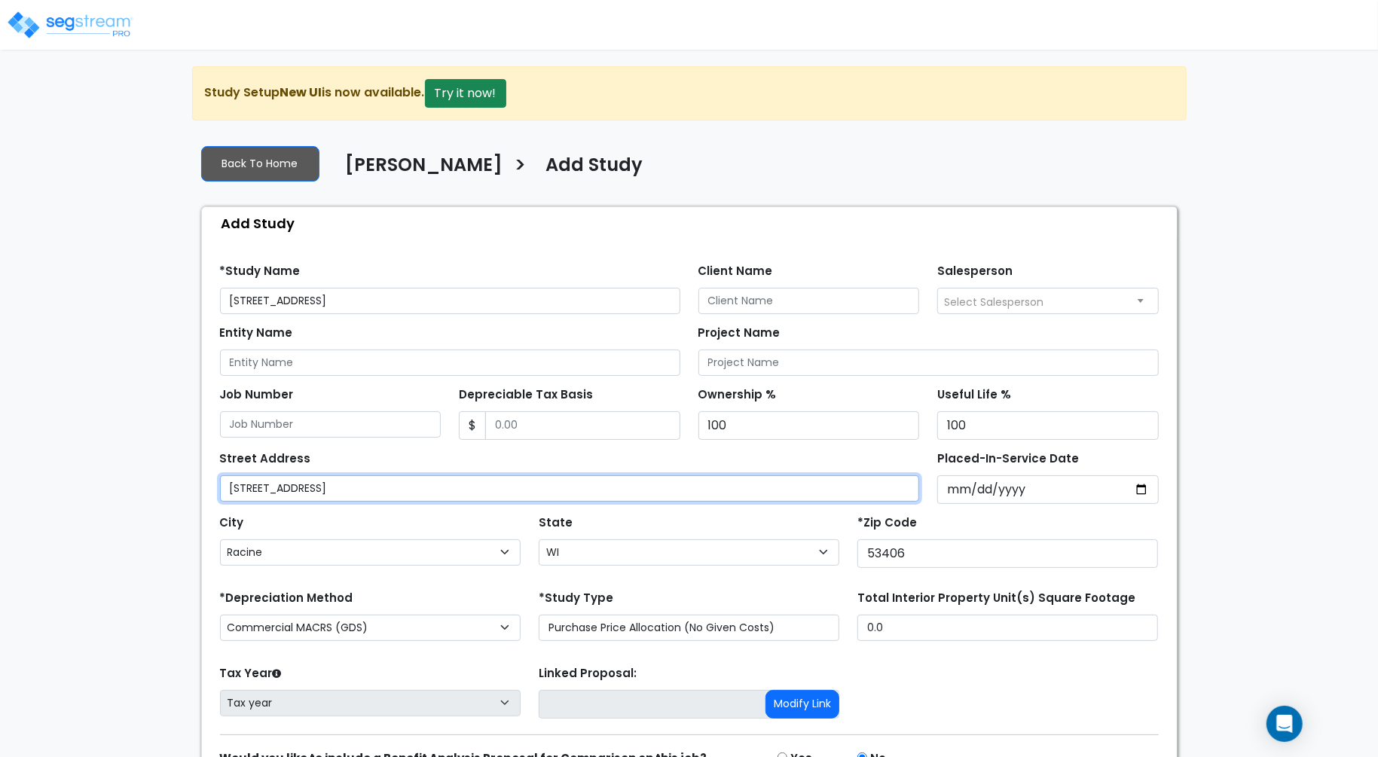
drag, startPoint x: 422, startPoint y: 484, endPoint x: 322, endPoint y: 482, distance: 100.2
click at [322, 482] on input "[STREET_ADDRESS]" at bounding box center [570, 488] width 700 height 26
type input "[STREET_ADDRESS]"
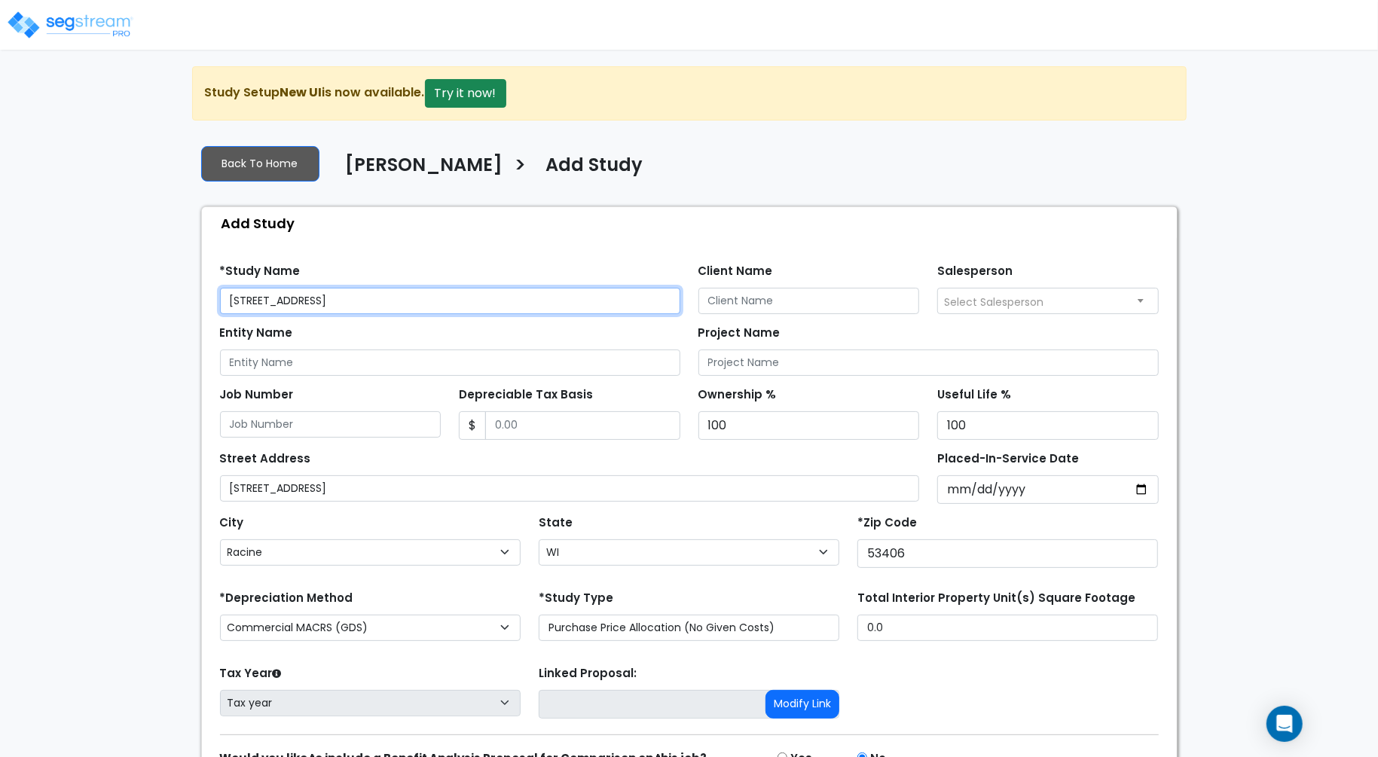
drag, startPoint x: 423, startPoint y: 296, endPoint x: 319, endPoint y: 292, distance: 103.3
click at [319, 292] on input "[STREET_ADDRESS]" at bounding box center [450, 301] width 460 height 26
type input "[STREET_ADDRESS]"
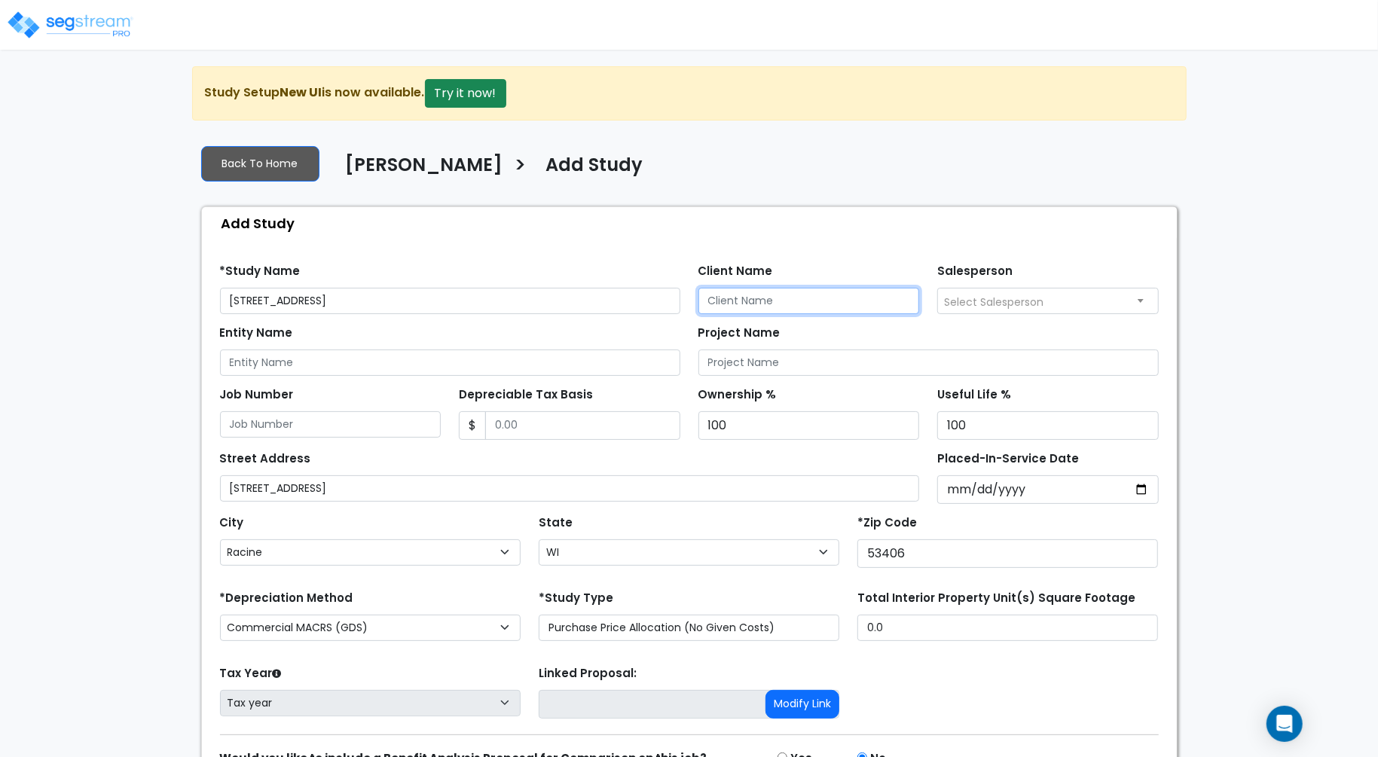
click at [740, 310] on input "Client Name" at bounding box center [808, 301] width 221 height 26
paste input "[PERSON_NAME]"
type input "[PERSON_NAME]"
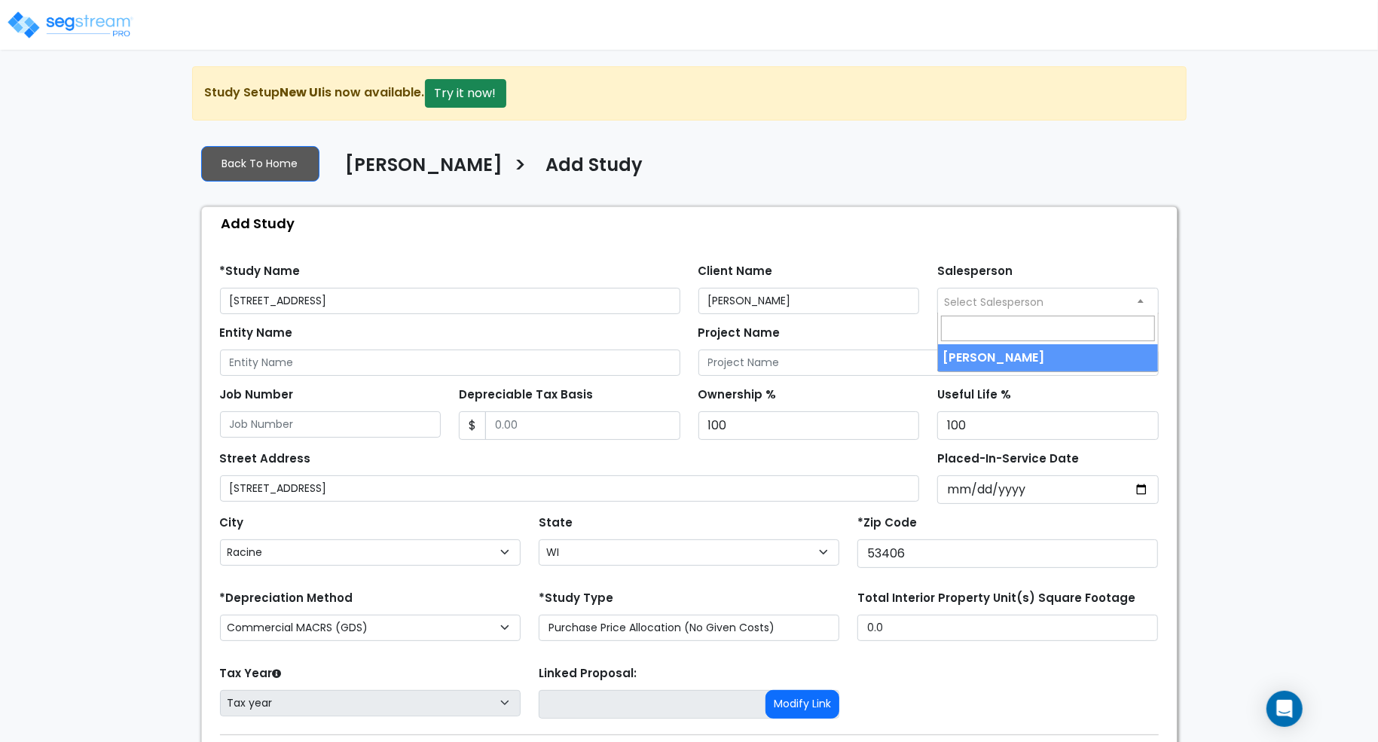
click at [1024, 299] on span "Select Salesperson" at bounding box center [993, 302] width 99 height 15
select select "157"
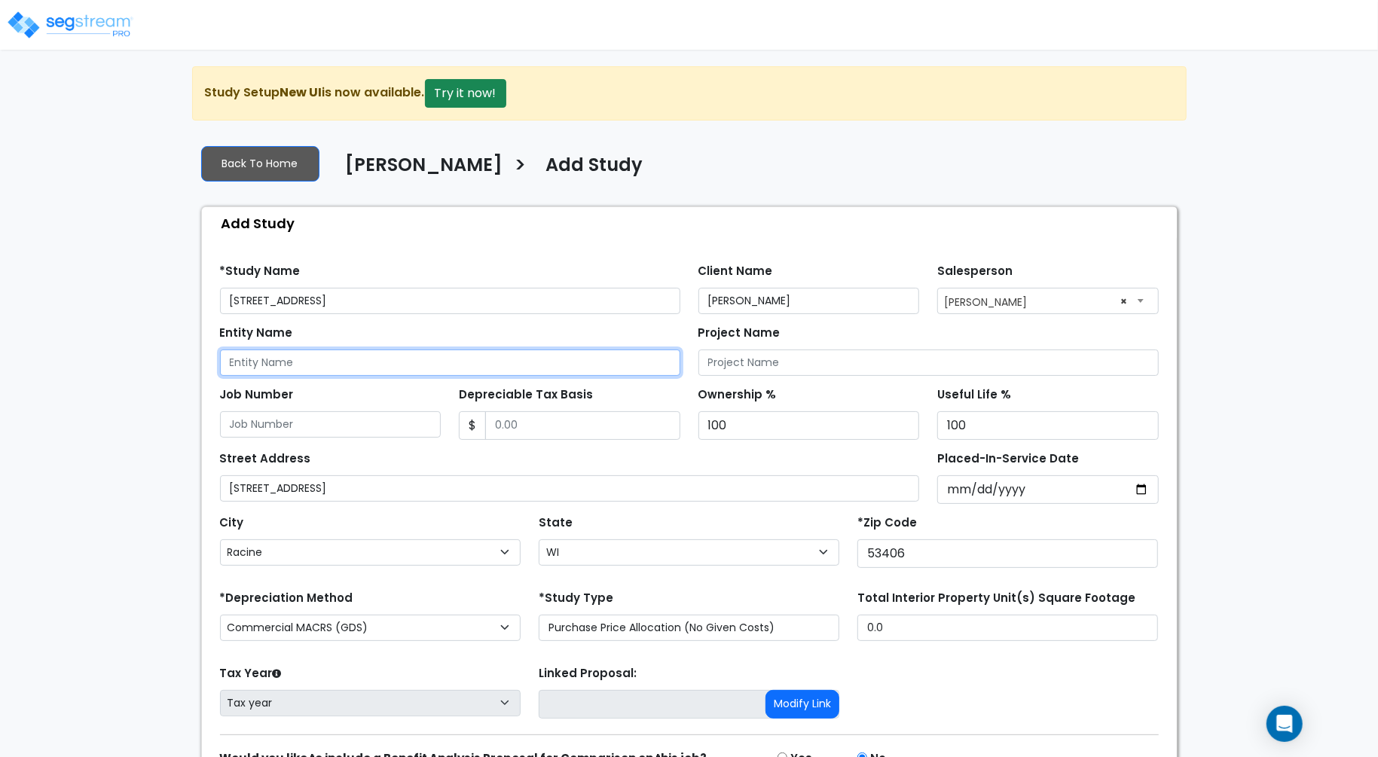
click at [354, 354] on input "Entity Name" at bounding box center [450, 362] width 460 height 26
paste input "PC Ridgewood Propco LLC"
type input "PC Ridgewood Propco LLC"
click at [444, 263] on div "*Study Name 3205 Wood Road" at bounding box center [450, 287] width 460 height 54
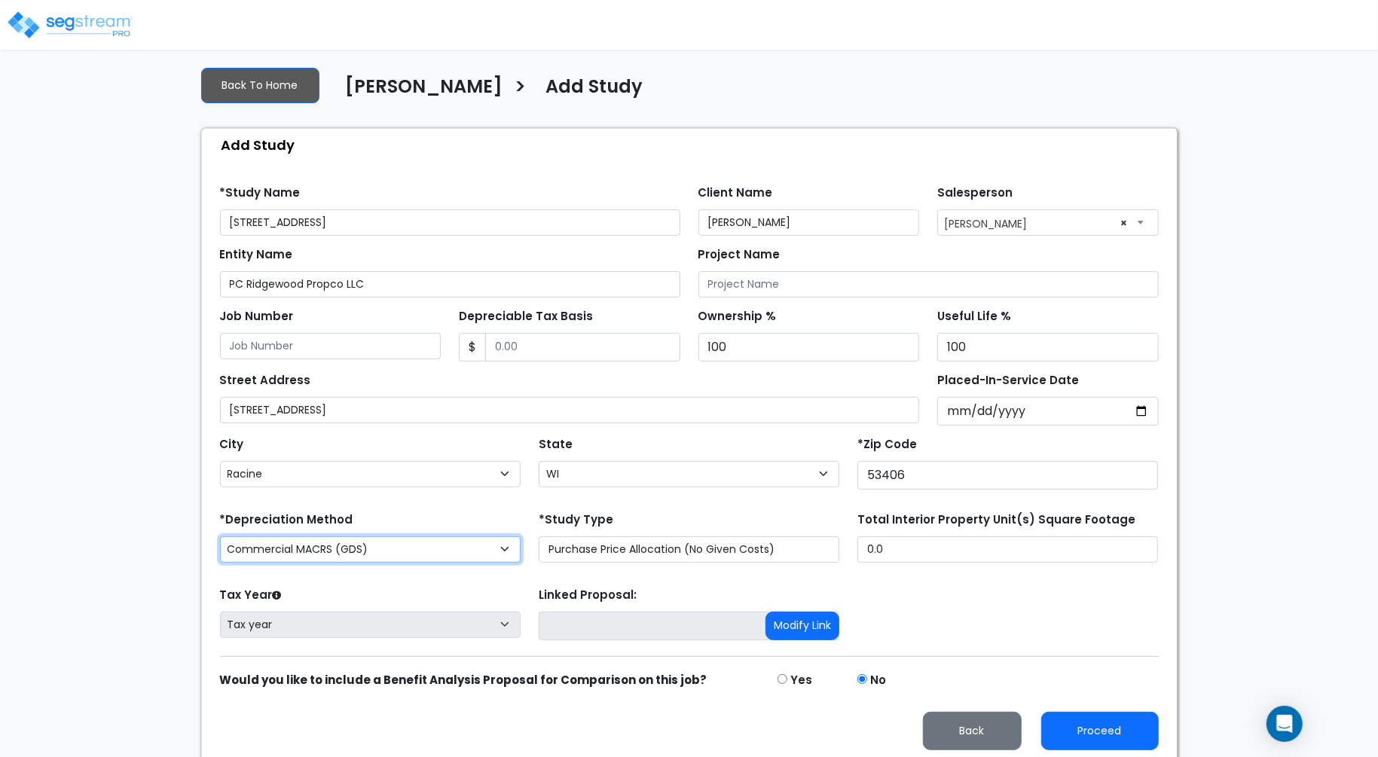
click at [466, 550] on select "Commercial MACRS (GDS) Residential Rental MACRS (GDS) Commercial MACRS (GDS) QIP" at bounding box center [370, 549] width 301 height 26
select select "RRM(_29"
click at [992, 606] on div "Tax Year Please Enter The Placed In Service Date First. Tax year Prior Years De…" at bounding box center [689, 614] width 957 height 60
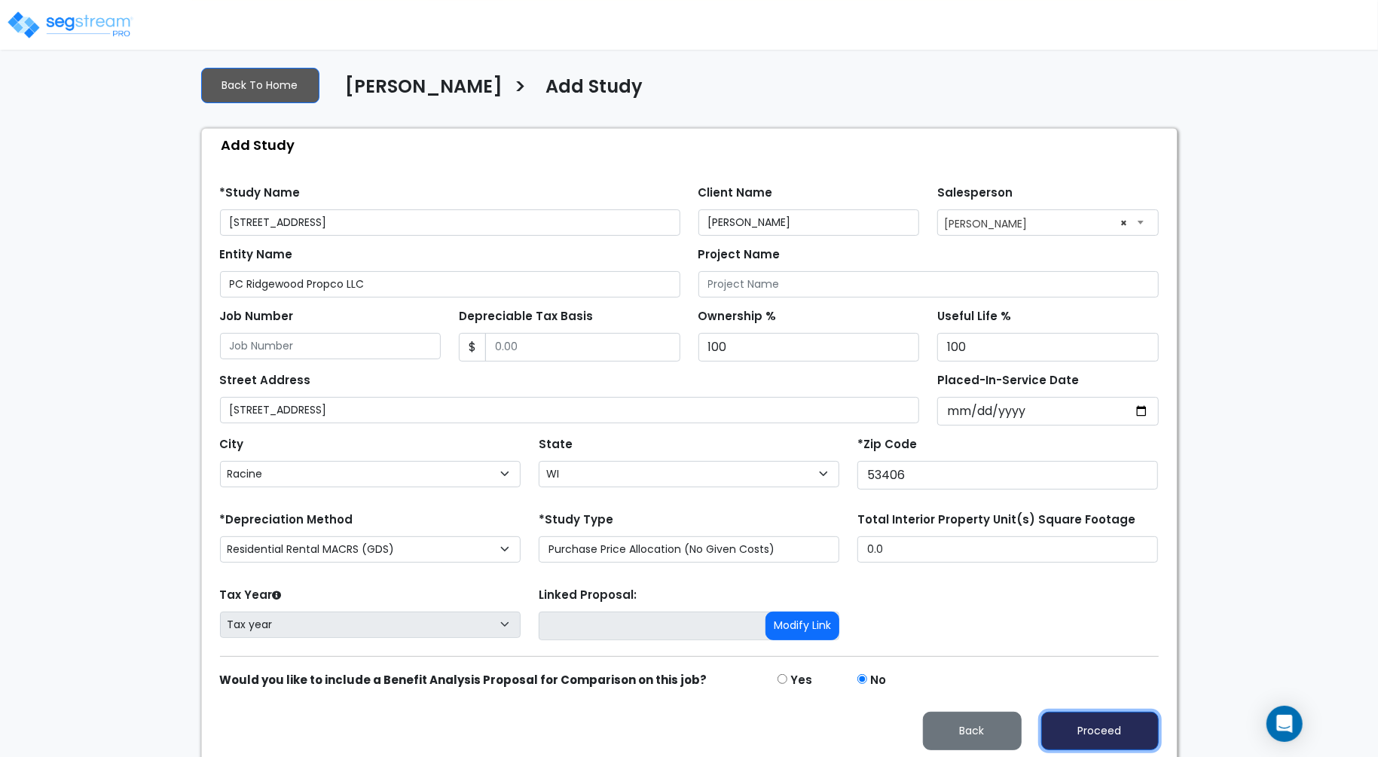
click at [1119, 725] on button "Proceed" at bounding box center [1100, 731] width 118 height 38
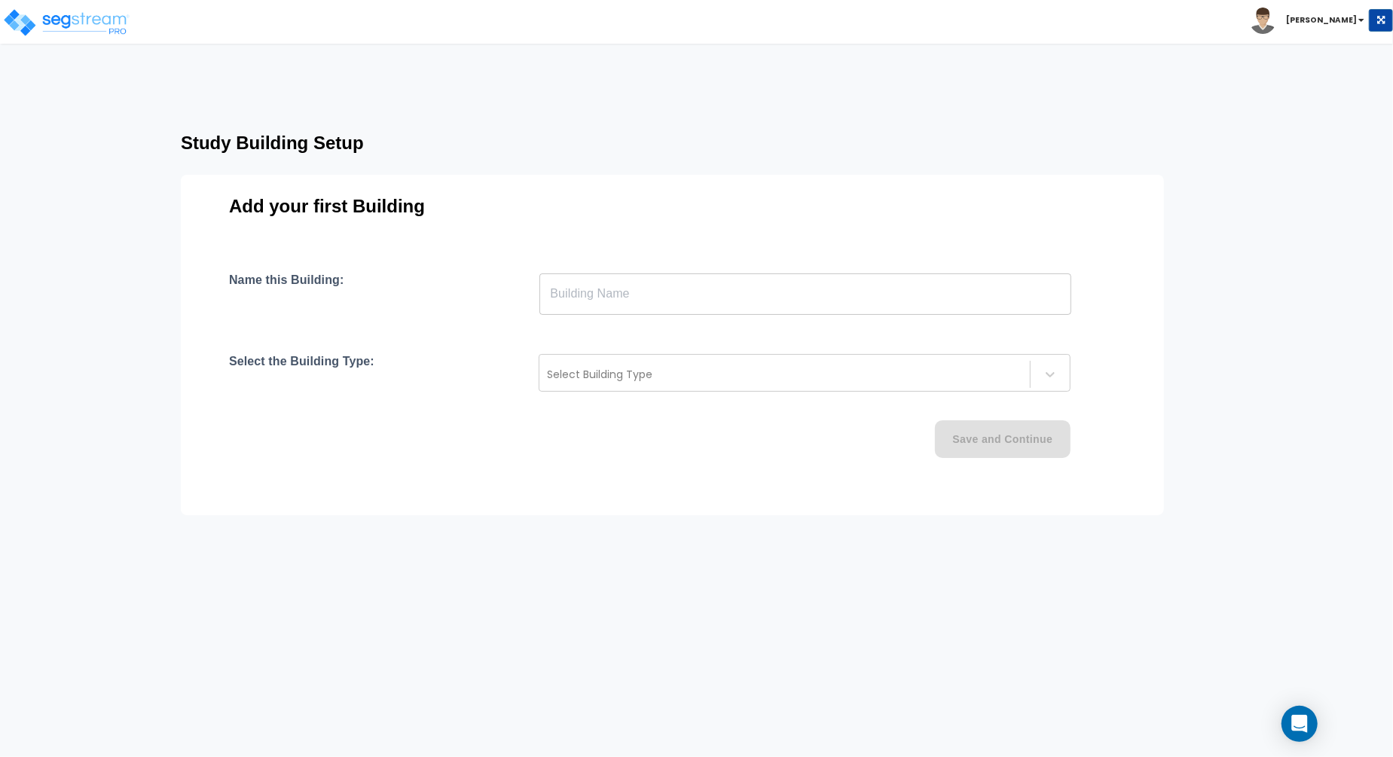
click at [681, 295] on input "text" at bounding box center [805, 294] width 532 height 42
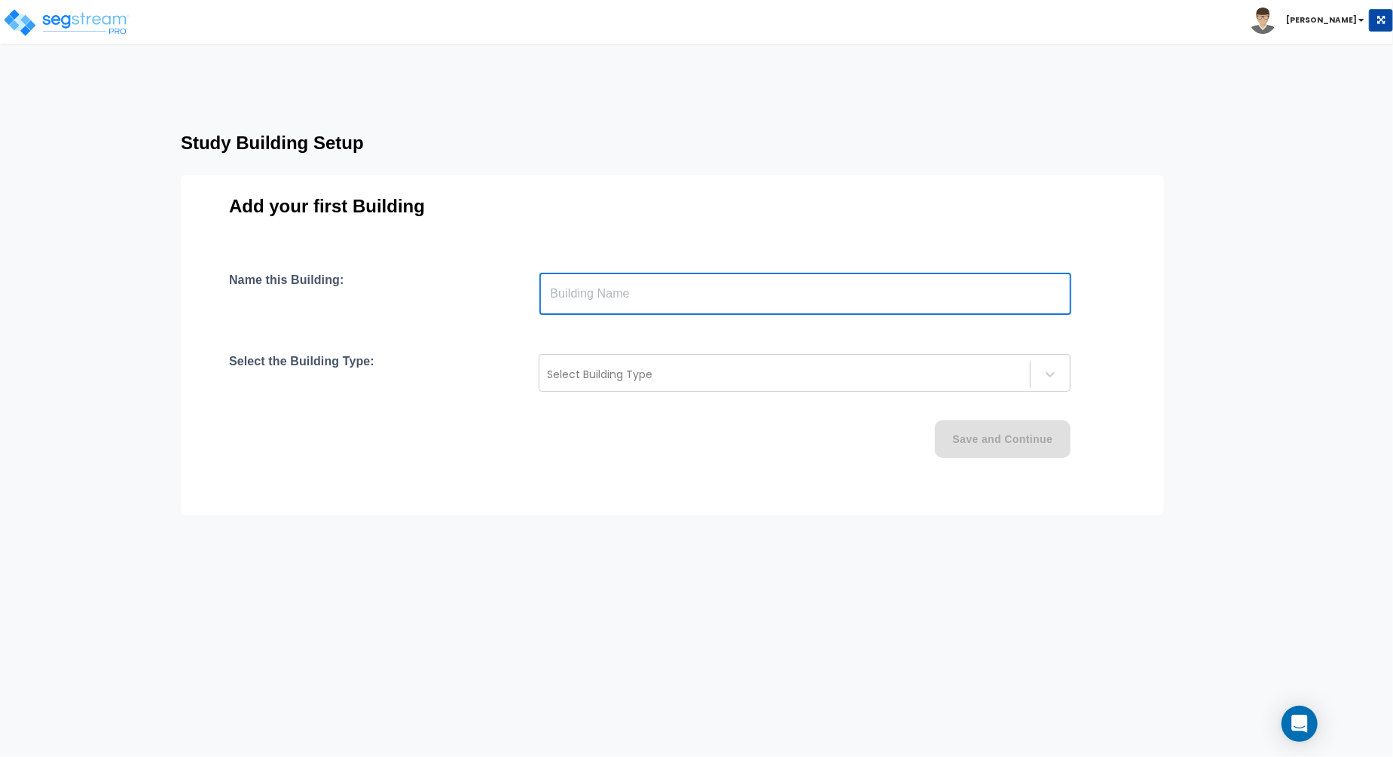
paste input "text"
type input "PC Ridgewood Propco LLC"
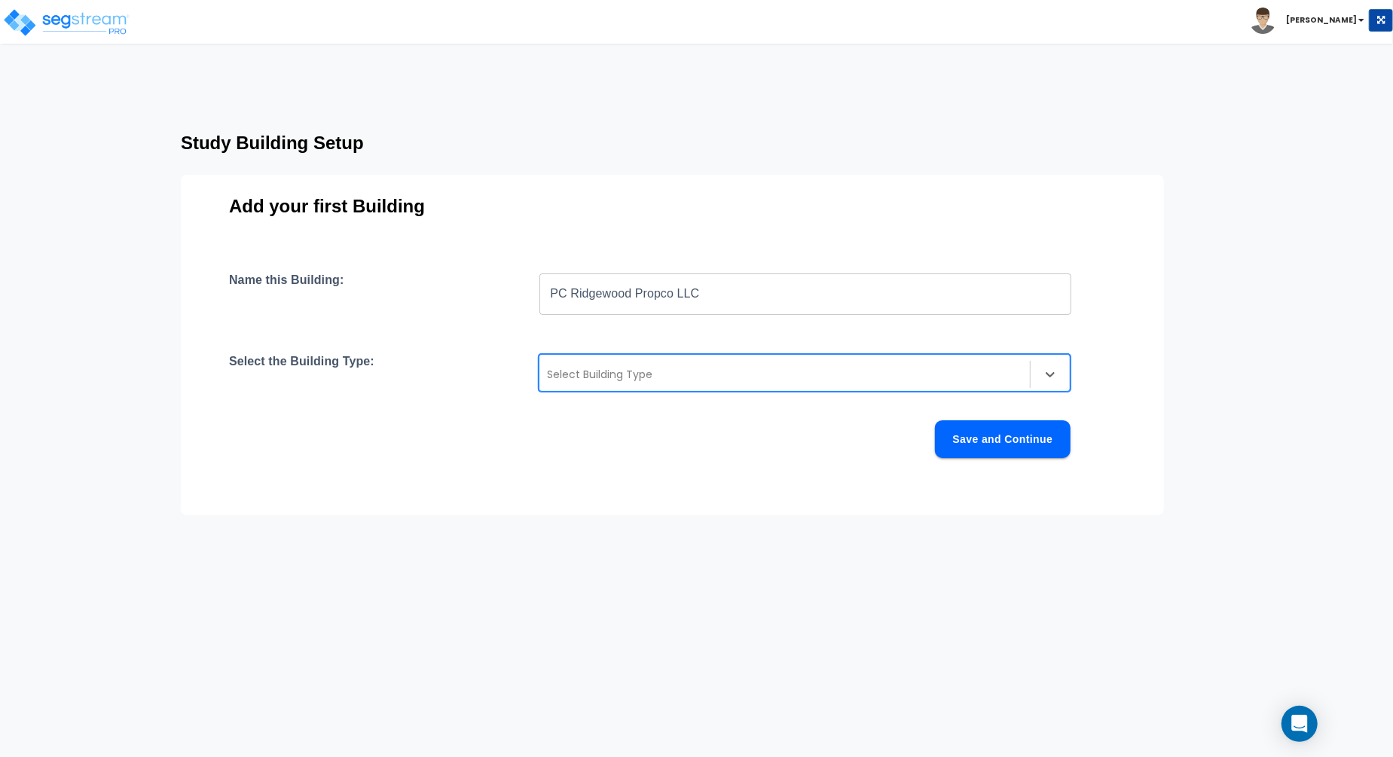
click at [716, 377] on div at bounding box center [784, 374] width 475 height 18
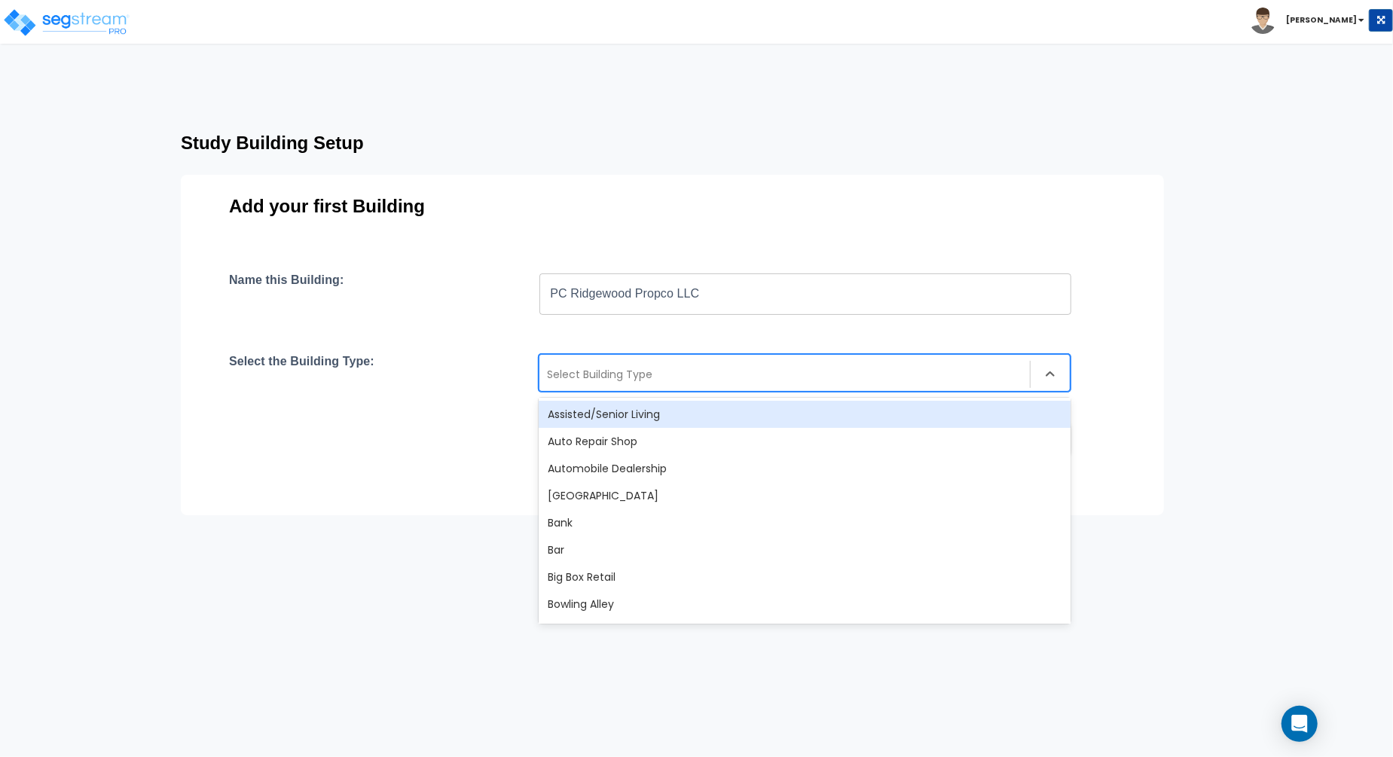
click at [694, 411] on div "Assisted/Senior Living" at bounding box center [805, 414] width 532 height 27
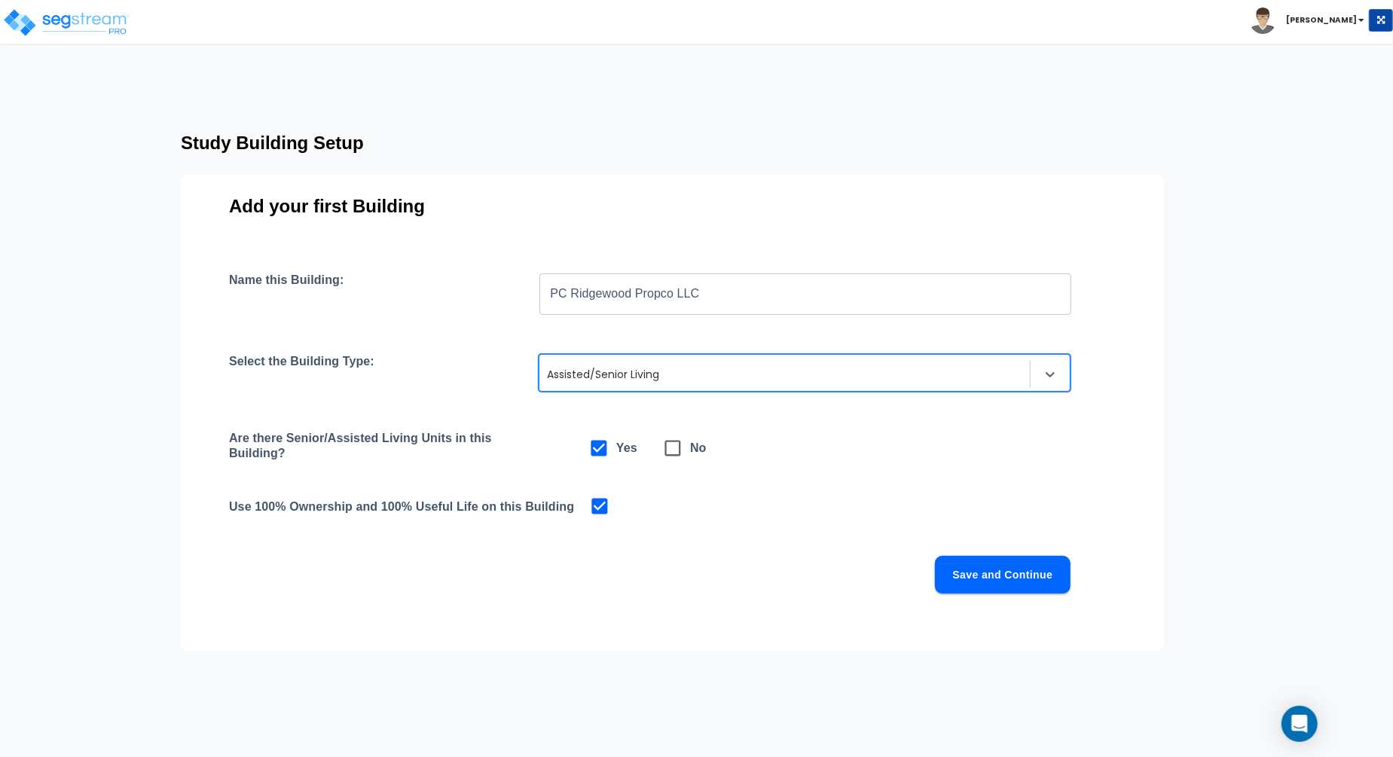
click at [978, 569] on button "Save and Continue" at bounding box center [1003, 575] width 136 height 38
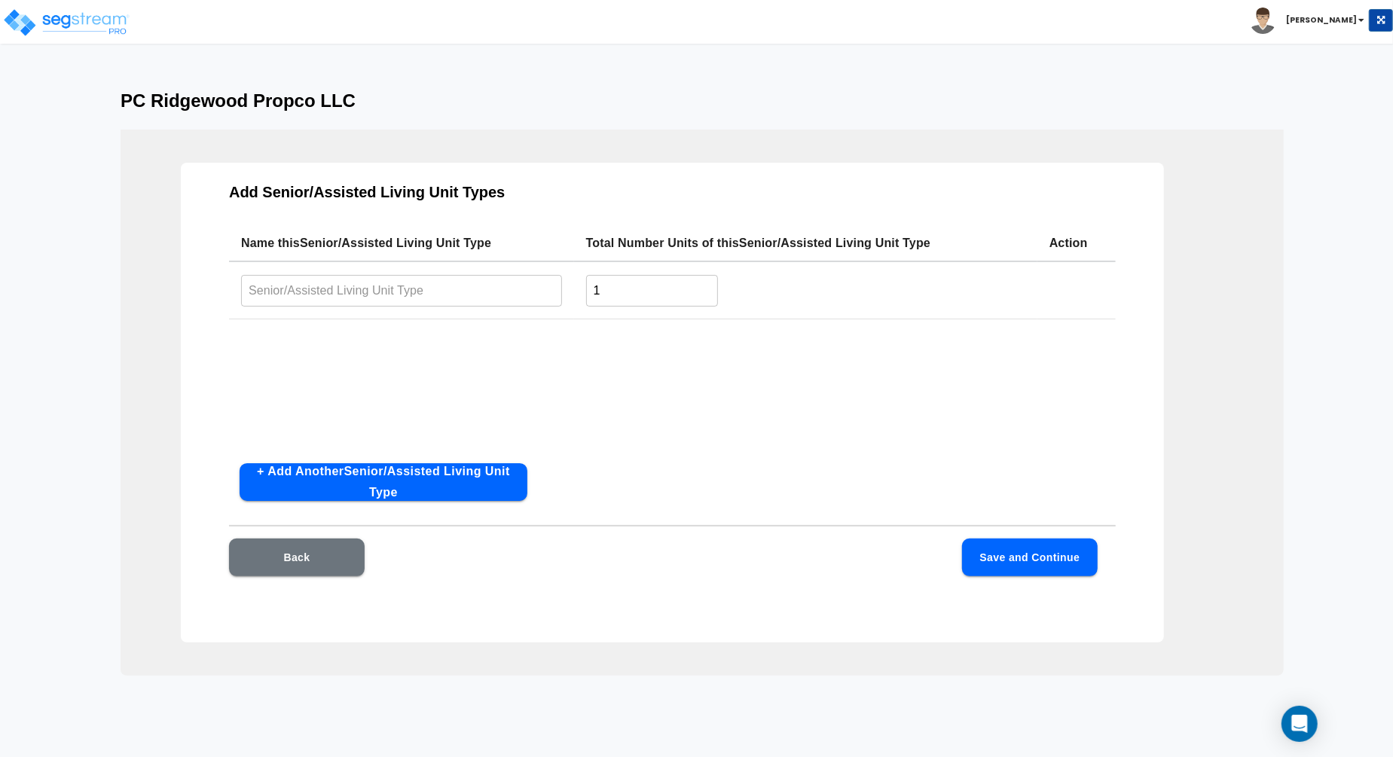
click at [444, 291] on input "text" at bounding box center [401, 290] width 321 height 32
paste input "PC Ridgewood Propco LLC"
type input "PC Ridgewood Propco LLC"
click at [519, 387] on div "Name this Senior/Assisted Living Unit Type Total Number Units of this Senior/As…" at bounding box center [672, 338] width 887 height 226
drag, startPoint x: 603, startPoint y: 291, endPoint x: 542, endPoint y: 291, distance: 61.0
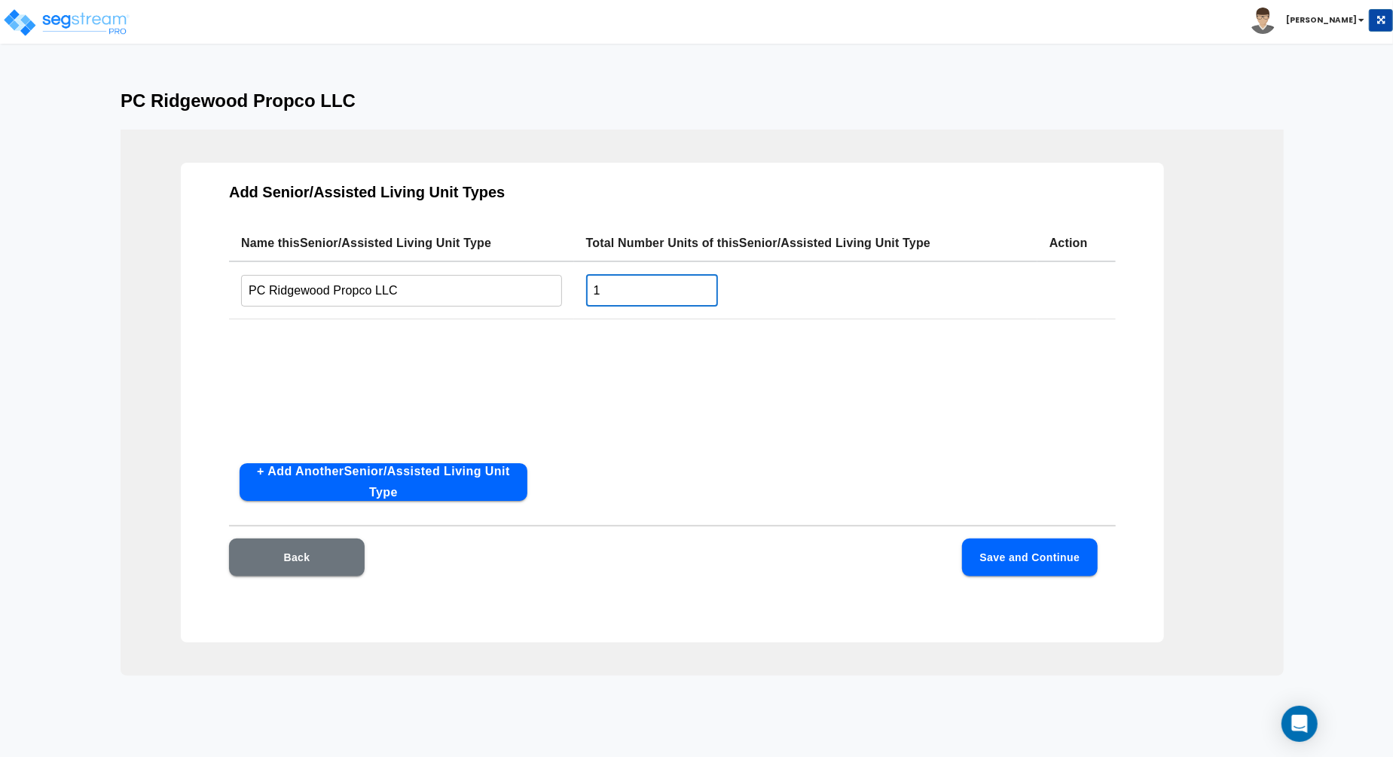
click at [542, 291] on tr "PC Ridgewood Propco LLC ​ 1 ​" at bounding box center [672, 290] width 887 height 58
type input "200"
click at [868, 417] on div "Name this Senior/Assisted Living Unit Type Total Number Units of this Senior/As…" at bounding box center [672, 338] width 887 height 226
click at [1053, 567] on button "Save and Continue" at bounding box center [1030, 558] width 136 height 38
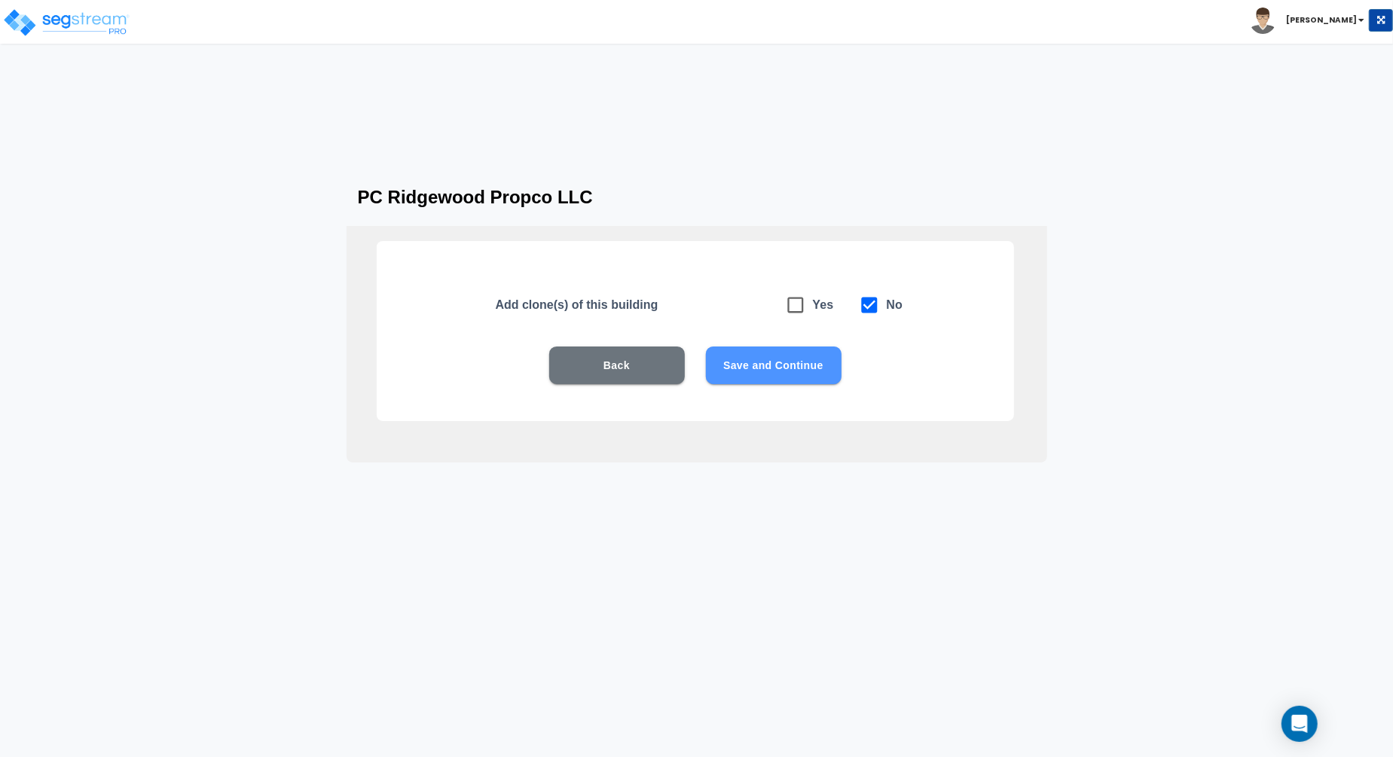
click at [763, 368] on button "Save and Continue" at bounding box center [774, 365] width 136 height 38
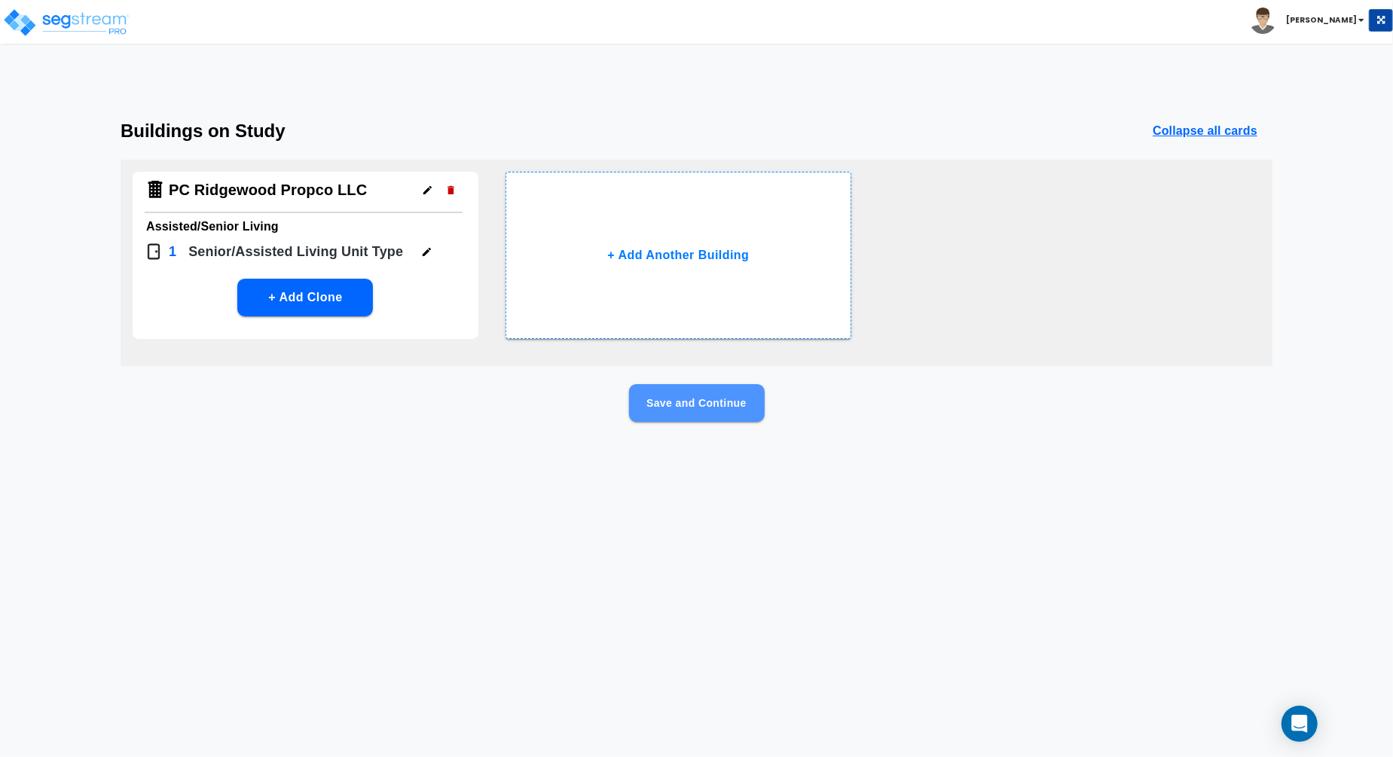
click at [719, 408] on button "Save and Continue" at bounding box center [697, 403] width 136 height 38
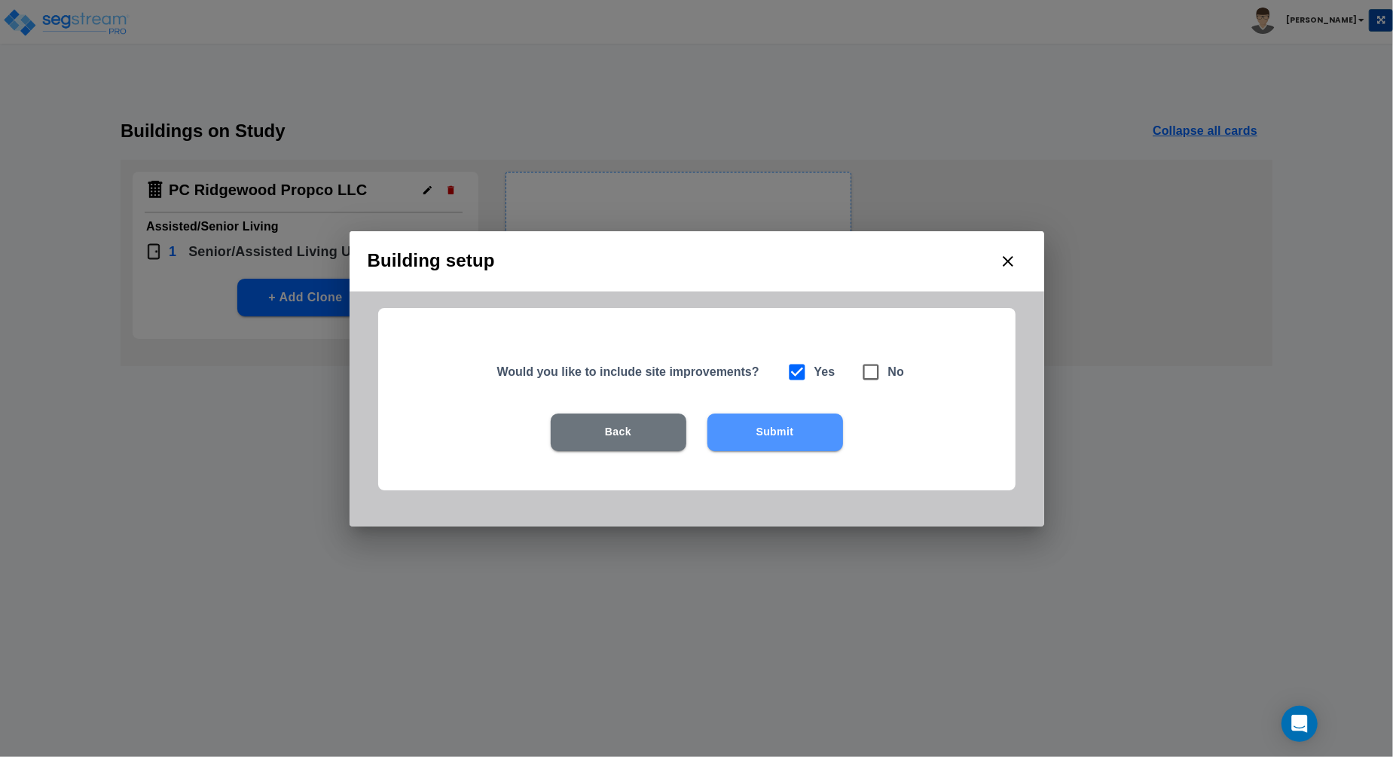
click at [775, 433] on button "Submit" at bounding box center [775, 433] width 136 height 38
